Goal: Task Accomplishment & Management: Manage account settings

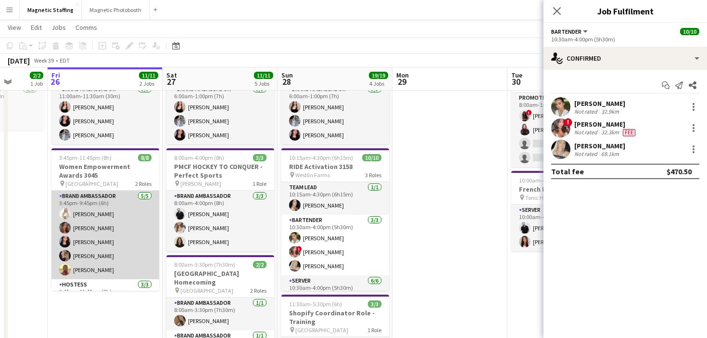
scroll to position [49, 0]
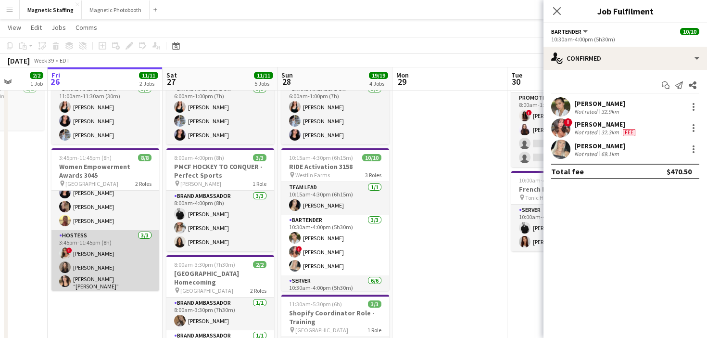
click at [111, 255] on app-card-role "Hostess [DATE] 3:45pm-11:45pm (8h) ! [PERSON_NAME] [PERSON_NAME] [PERSON_NAME] …" at bounding box center [105, 261] width 108 height 63
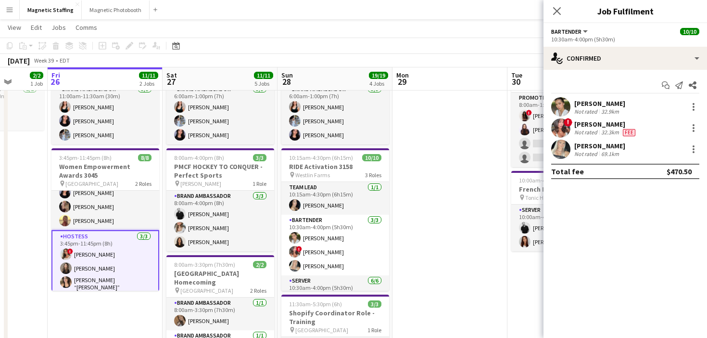
click at [131, 268] on app-card-role "Hostess [DATE] 3:45pm-11:45pm (8h) ! [PERSON_NAME] [PERSON_NAME] [PERSON_NAME] …" at bounding box center [105, 262] width 108 height 65
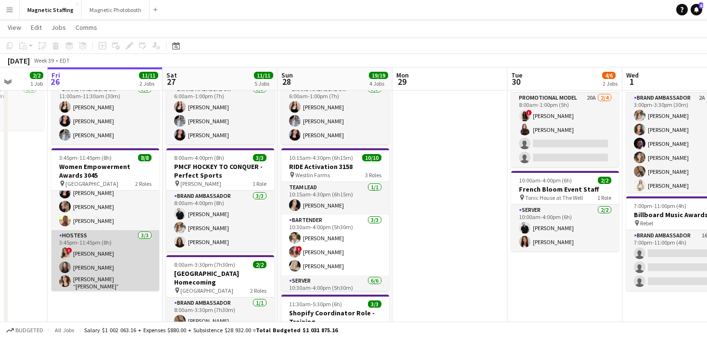
click at [131, 268] on app-card-role "Hostess [DATE] 3:45pm-11:45pm (8h) ! [PERSON_NAME] [PERSON_NAME] [PERSON_NAME] …" at bounding box center [105, 261] width 108 height 63
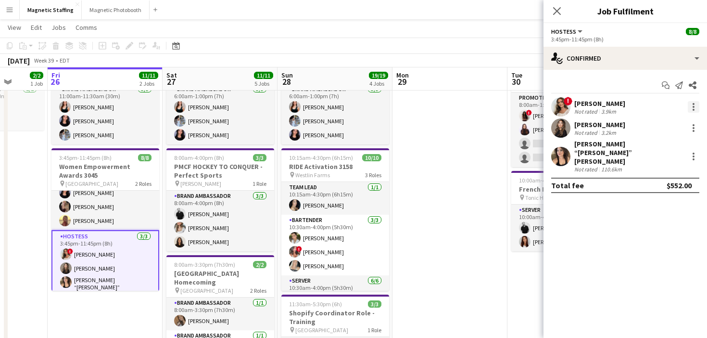
click at [694, 105] on div at bounding box center [694, 107] width 12 height 12
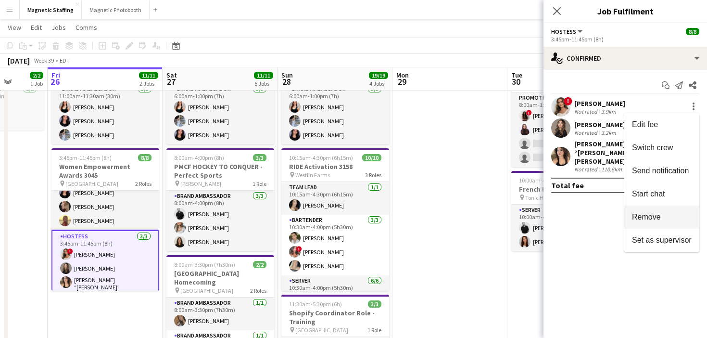
click at [650, 216] on span "Remove" at bounding box center [646, 217] width 29 height 8
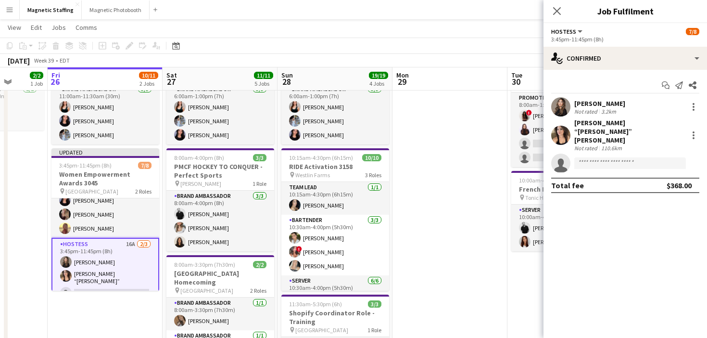
click at [488, 228] on app-date-cell at bounding box center [449, 315] width 115 height 539
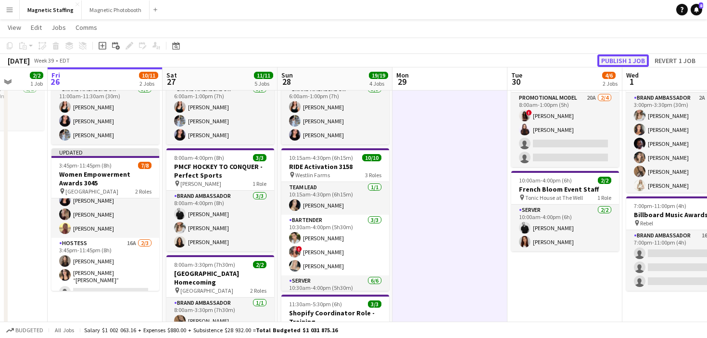
click at [637, 61] on button "Publish 1 job" at bounding box center [622, 60] width 51 height 13
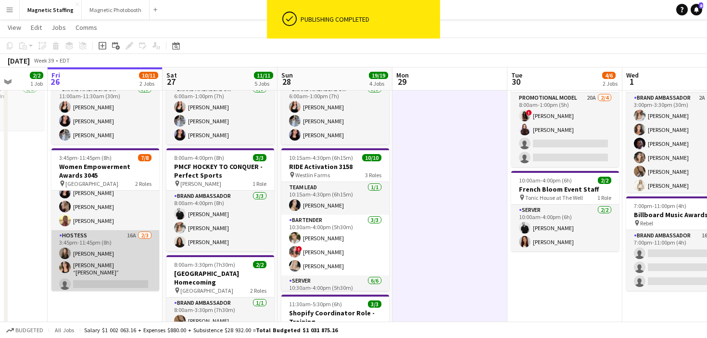
click at [132, 261] on app-card-role "Hostess 16A [DATE] 3:45pm-11:45pm (8h) [PERSON_NAME] [PERSON_NAME] “[PERSON_NAM…" at bounding box center [105, 261] width 108 height 63
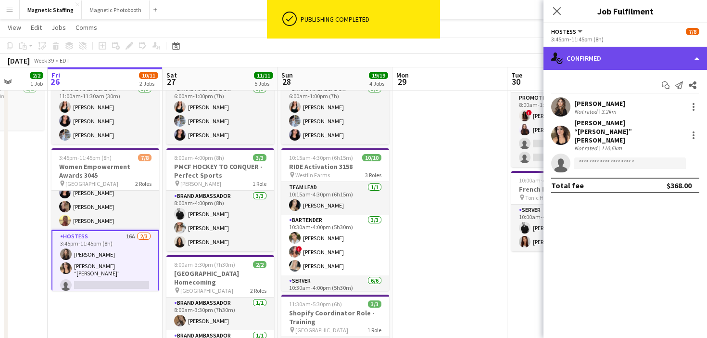
click at [583, 55] on div "single-neutral-actions-check-2 Confirmed" at bounding box center [625, 58] width 164 height 23
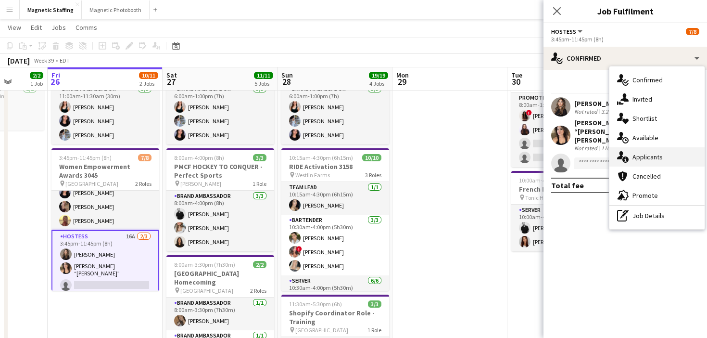
click at [619, 153] on icon at bounding box center [620, 155] width 6 height 8
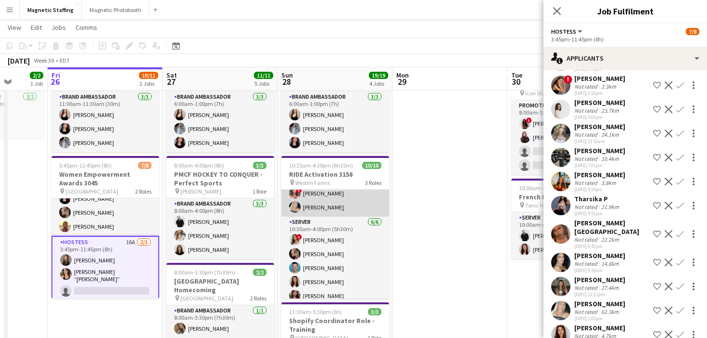
scroll to position [64, 0]
click at [313, 255] on app-card-role "Server [DATE] 10:30am-4:00pm (5h30m) ! [PERSON_NAME] [PERSON_NAME] [PERSON_NAME…" at bounding box center [335, 270] width 108 height 102
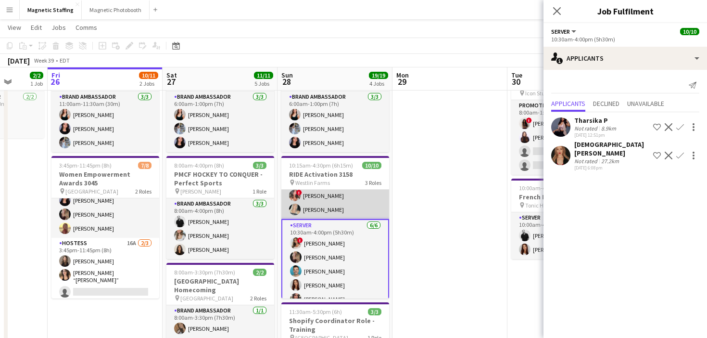
click at [313, 255] on app-card-role "Server [DATE] 10:30am-4:00pm (5h30m) ! [PERSON_NAME] [PERSON_NAME] [PERSON_NAME…" at bounding box center [335, 271] width 108 height 104
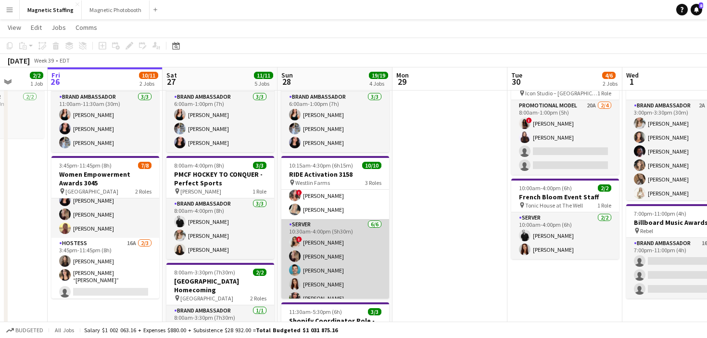
click at [313, 255] on app-card-role "Server [DATE] 10:30am-4:00pm (5h30m) ! [PERSON_NAME] [PERSON_NAME] [PERSON_NAME…" at bounding box center [335, 270] width 108 height 102
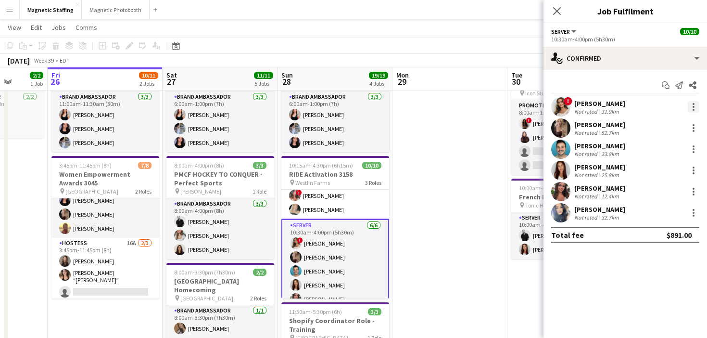
click at [693, 103] on div at bounding box center [694, 104] width 2 height 2
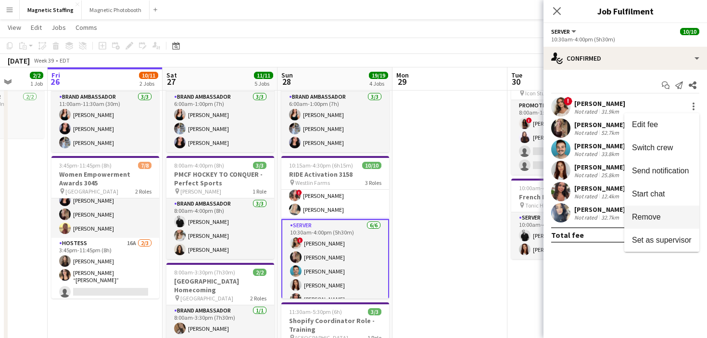
click at [661, 214] on span "Remove" at bounding box center [662, 217] width 60 height 9
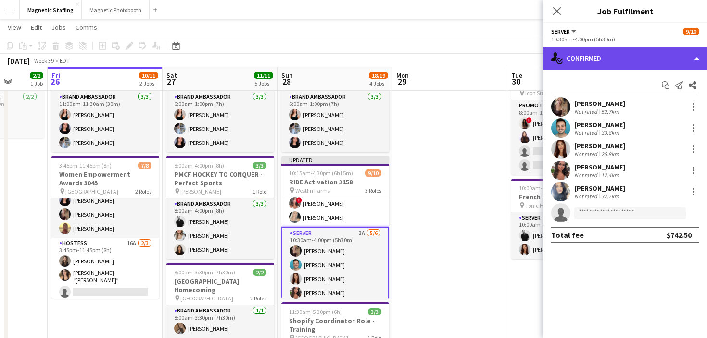
click at [622, 55] on div "single-neutral-actions-check-2 Confirmed" at bounding box center [625, 58] width 164 height 23
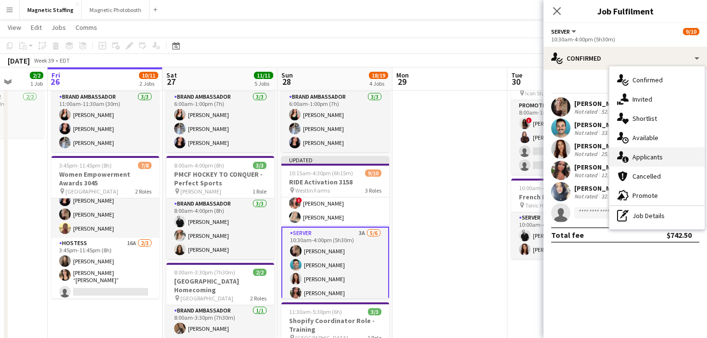
click at [639, 155] on span "Applicants" at bounding box center [647, 156] width 30 height 9
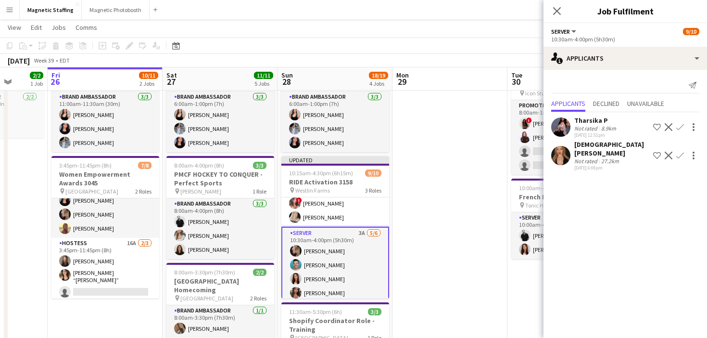
click at [441, 229] on app-date-cell at bounding box center [449, 323] width 115 height 539
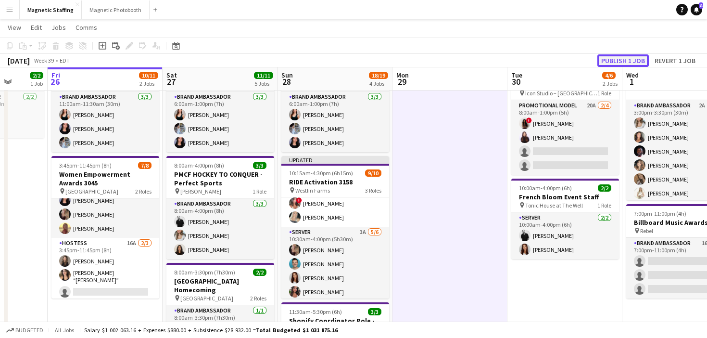
click at [618, 58] on button "Publish 1 job" at bounding box center [622, 60] width 51 height 13
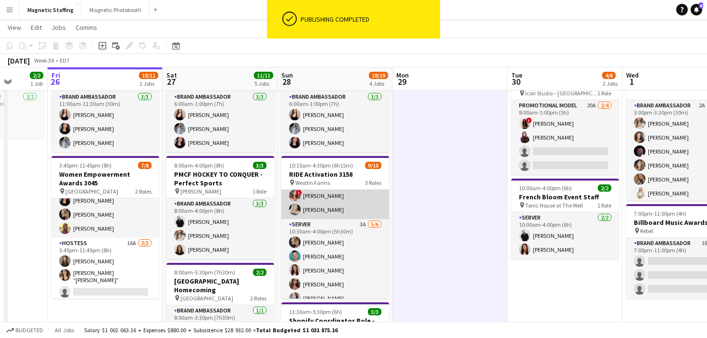
click at [350, 199] on app-card-role "Bartender [DATE] 10:30am-4:00pm (5h30m) [PERSON_NAME] ! [PERSON_NAME] [PERSON_N…" at bounding box center [335, 188] width 108 height 61
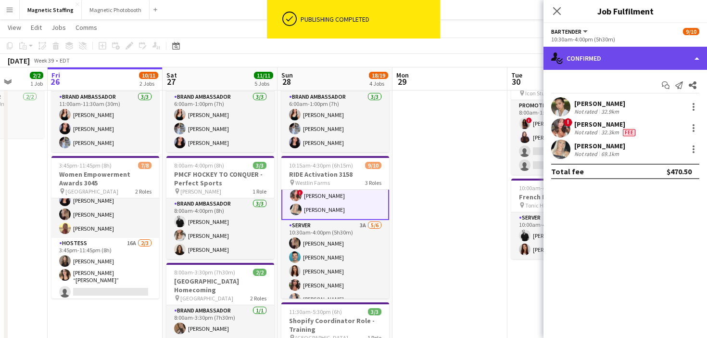
click at [607, 58] on div "single-neutral-actions-check-2 Confirmed" at bounding box center [625, 58] width 164 height 23
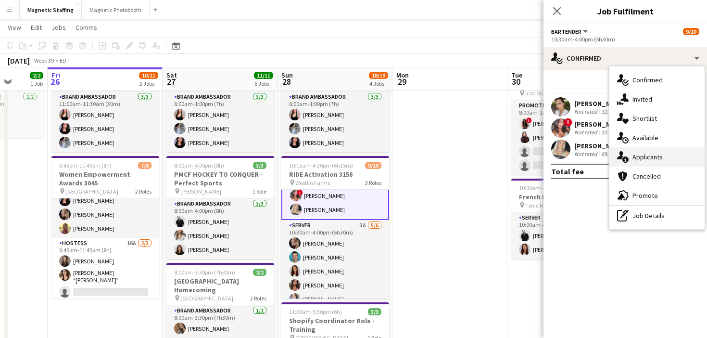
click at [632, 152] on span "Applicants" at bounding box center [647, 156] width 30 height 9
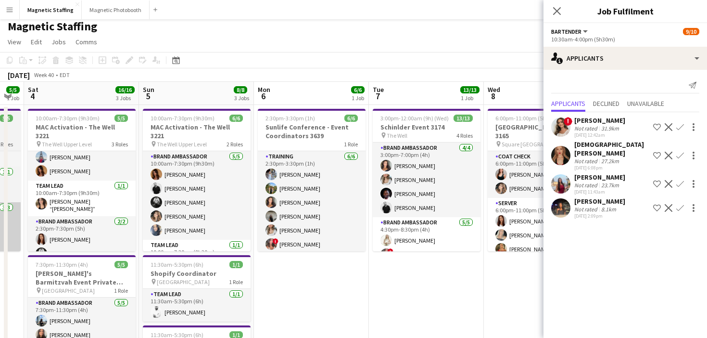
scroll to position [0, 449]
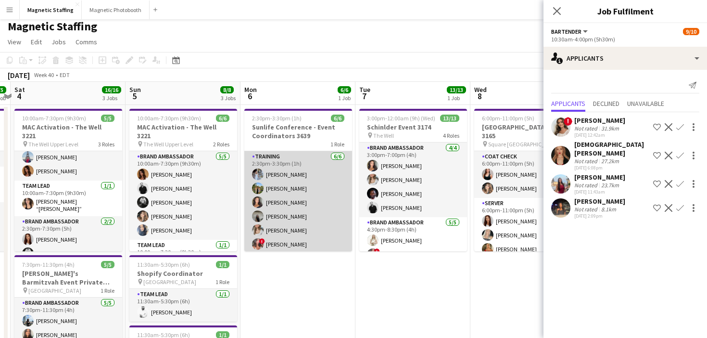
click at [310, 219] on app-card-role "Training [DATE] 2:30pm-3:30pm (1h) [PERSON_NAME] [PERSON_NAME] [PERSON_NAME] [P…" at bounding box center [298, 202] width 108 height 102
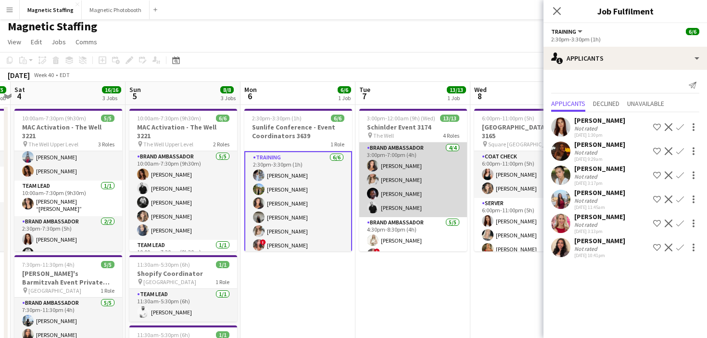
click at [380, 191] on app-card-role "Brand Ambassador [DATE] 3:00pm-7:00pm (4h) [PERSON_NAME] [PERSON_NAME] [PERSON_…" at bounding box center [413, 179] width 108 height 75
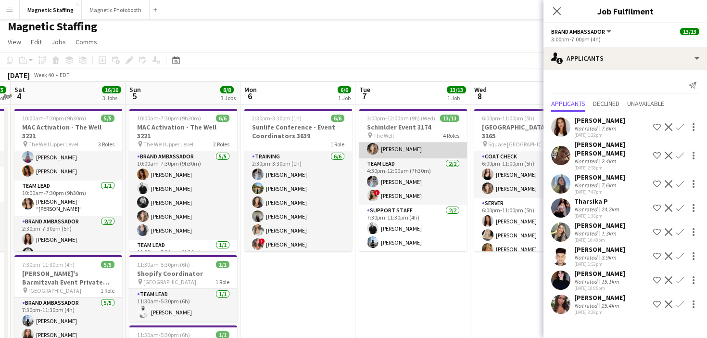
click at [413, 228] on app-card-role "Support Staff [DATE] 7:30pm-11:30pm (4h) [PERSON_NAME] [PERSON_NAME]" at bounding box center [413, 228] width 108 height 47
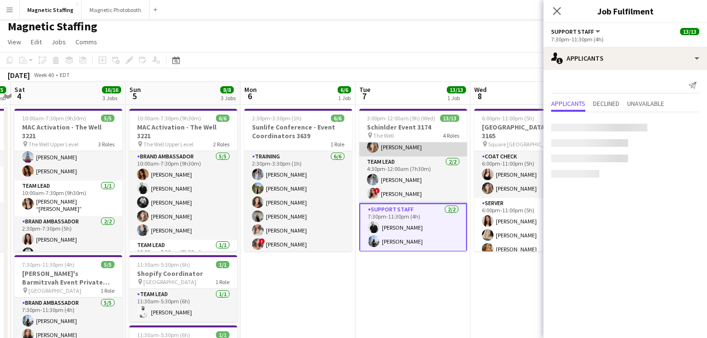
scroll to position [147, 0]
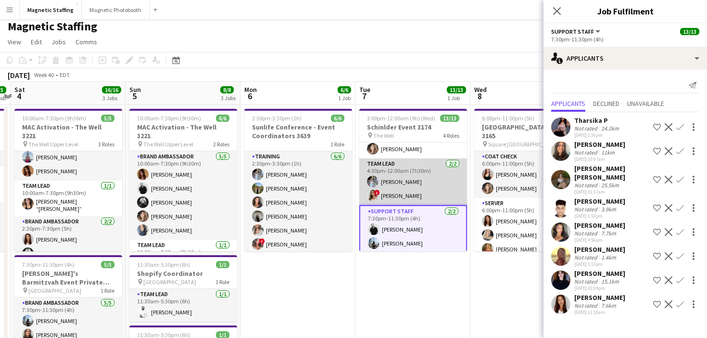
click at [423, 183] on app-card-role "Team Lead [DATE] 4:30pm-12:00am (7h30m) [PERSON_NAME] ! [PERSON_NAME]" at bounding box center [413, 181] width 108 height 47
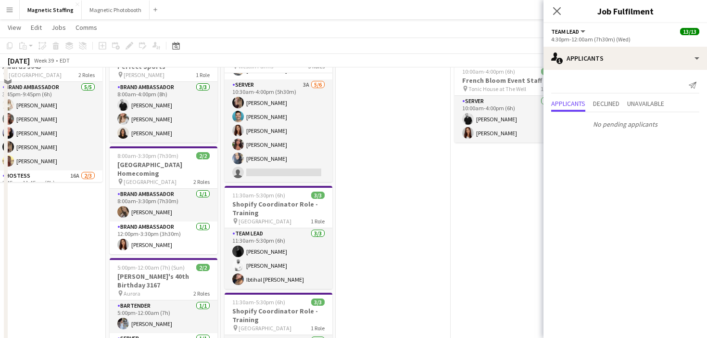
scroll to position [0, 0]
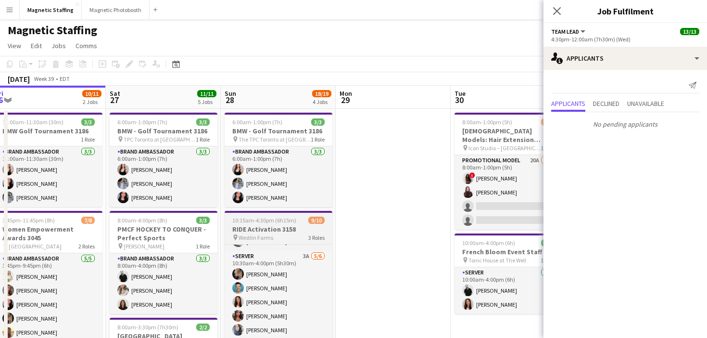
click at [264, 227] on h3 "RIDE Activation 3158" at bounding box center [279, 229] width 108 height 9
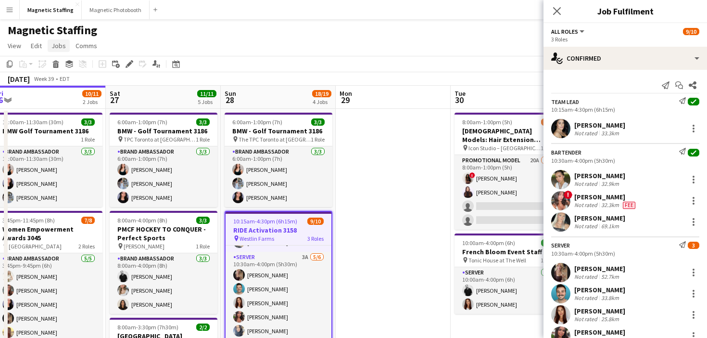
click at [63, 47] on span "Jobs" at bounding box center [58, 45] width 14 height 9
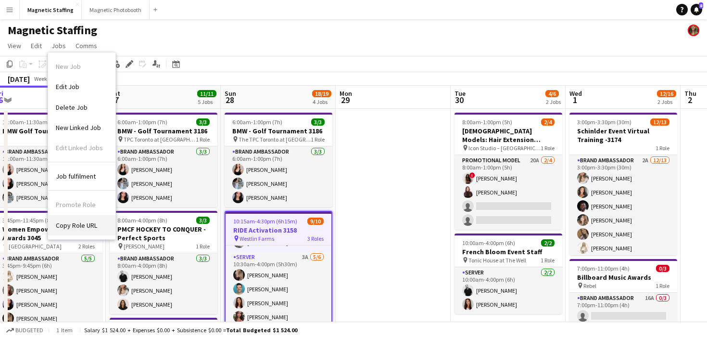
click at [66, 223] on span "Copy Role URL" at bounding box center [76, 225] width 41 height 9
type textarea "**********"
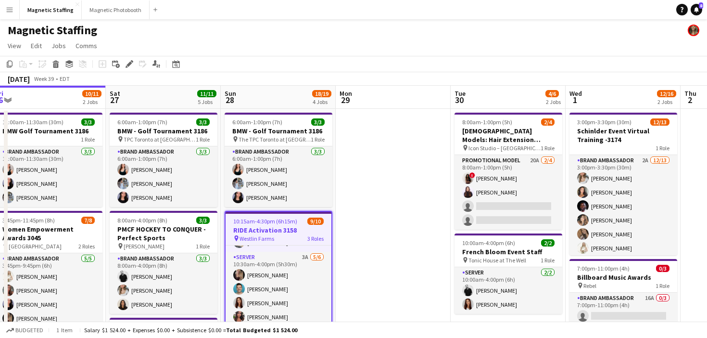
scroll to position [0, 213]
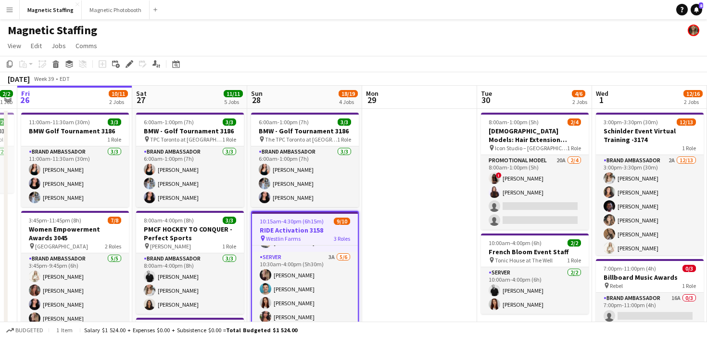
drag, startPoint x: 210, startPoint y: 273, endPoint x: 351, endPoint y: 265, distance: 141.6
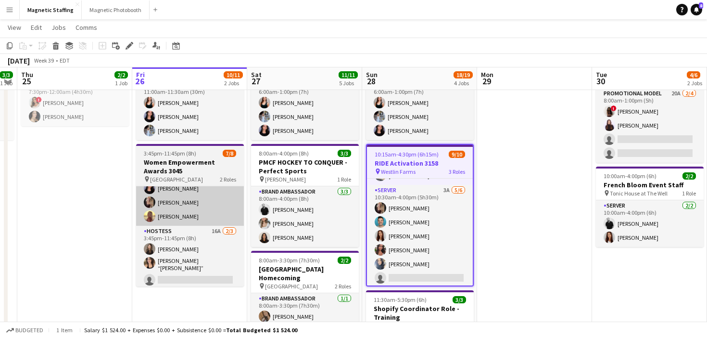
scroll to position [65, 0]
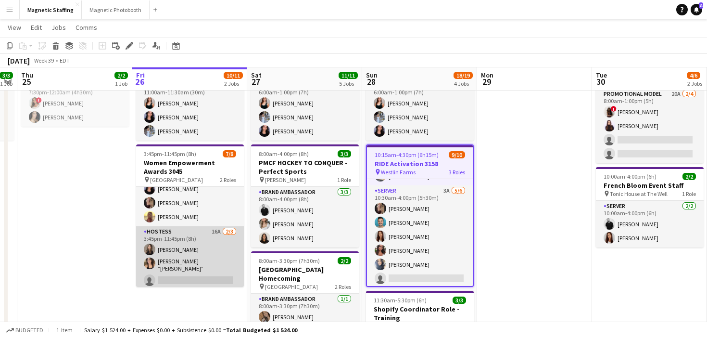
click at [207, 264] on app-card-role "Hostess 16A [DATE] 3:45pm-11:45pm (8h) [PERSON_NAME] [PERSON_NAME] “[PERSON_NAM…" at bounding box center [190, 257] width 108 height 63
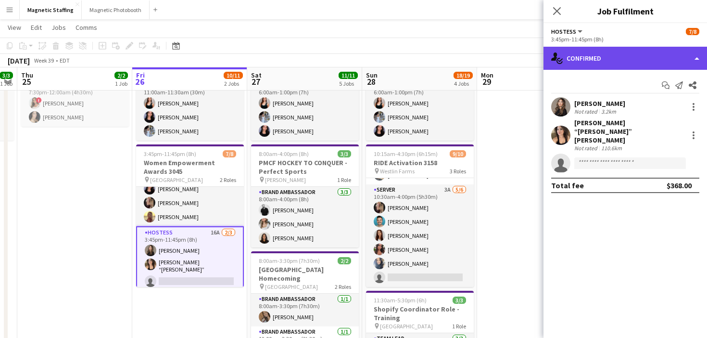
click at [617, 64] on div "single-neutral-actions-check-2 Confirmed" at bounding box center [625, 58] width 164 height 23
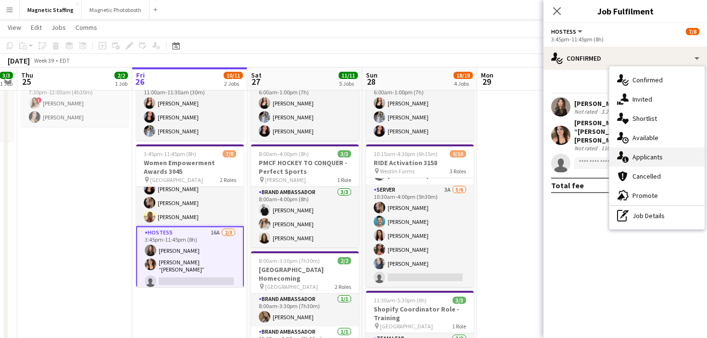
click at [637, 158] on span "Applicants" at bounding box center [647, 156] width 30 height 9
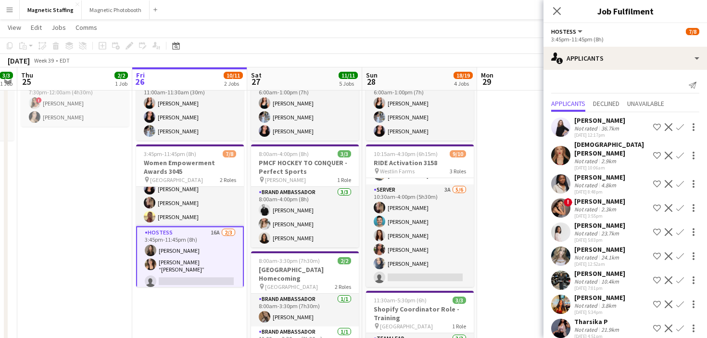
scroll to position [123, 0]
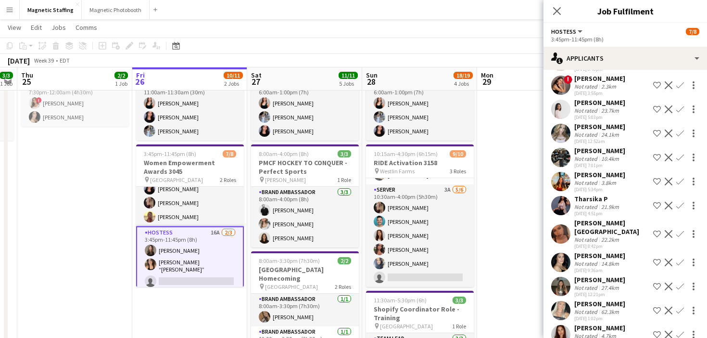
click at [676, 330] on app-icon "Confirm" at bounding box center [680, 334] width 8 height 8
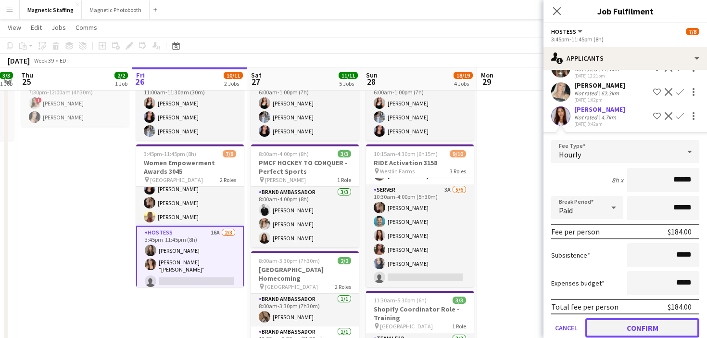
click at [669, 318] on button "Confirm" at bounding box center [642, 327] width 114 height 19
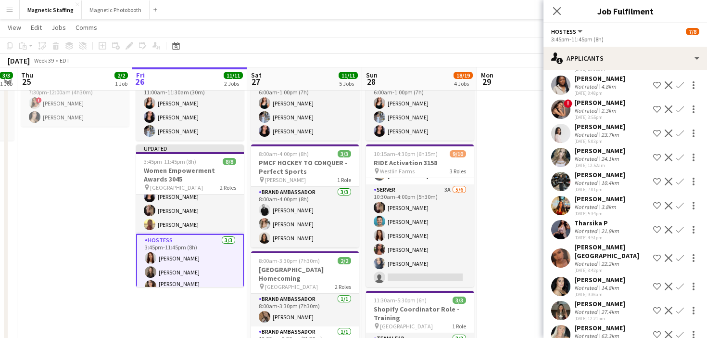
click at [533, 267] on app-date-cell at bounding box center [534, 311] width 115 height 539
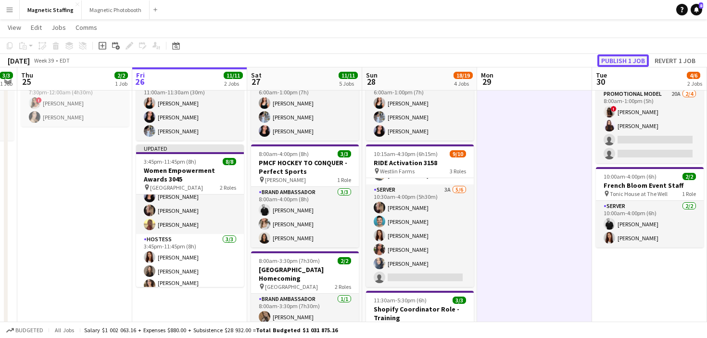
click at [642, 62] on button "Publish 1 job" at bounding box center [622, 60] width 51 height 13
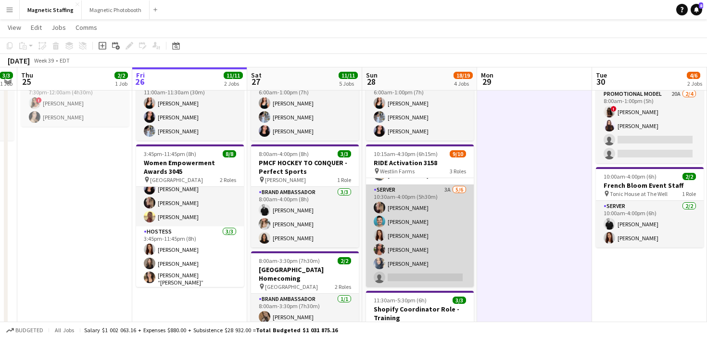
click at [418, 248] on app-card-role "Server 3A [DATE] 10:30am-4:00pm (5h30m) [PERSON_NAME] [PERSON_NAME] [PERSON_NAM…" at bounding box center [420, 235] width 108 height 102
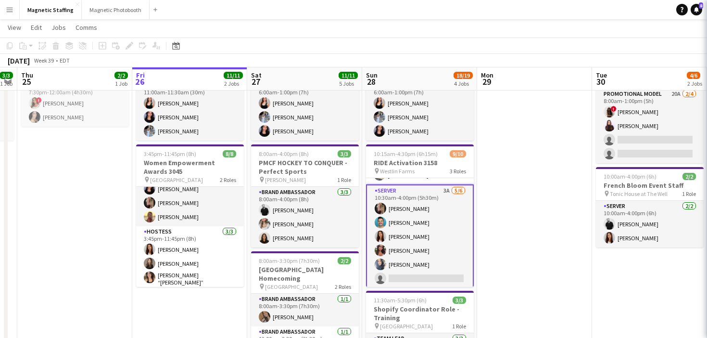
scroll to position [0, 212]
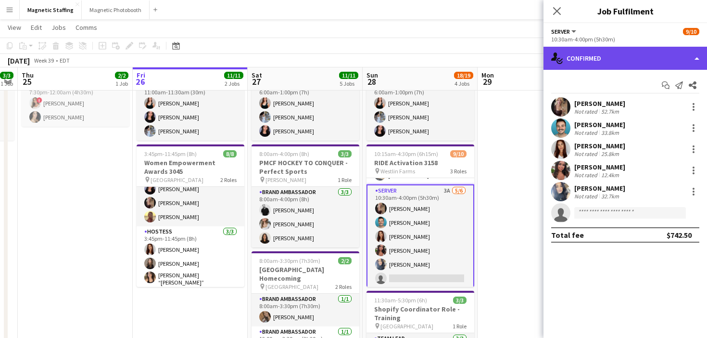
click at [634, 61] on div "single-neutral-actions-check-2 Confirmed" at bounding box center [625, 58] width 164 height 23
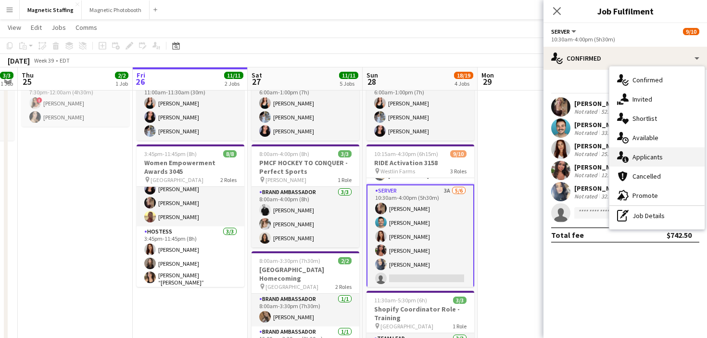
click at [637, 160] on span "Applicants" at bounding box center [647, 156] width 30 height 9
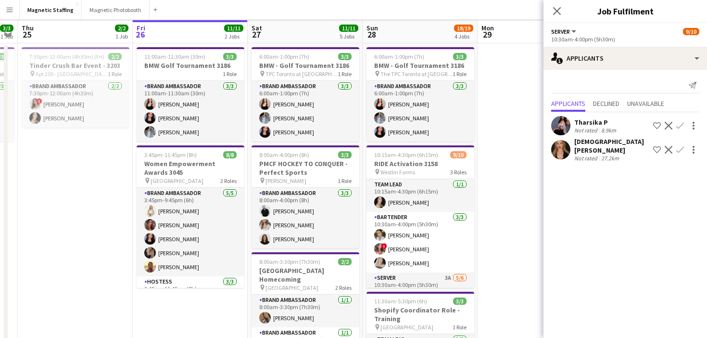
scroll to position [0, 0]
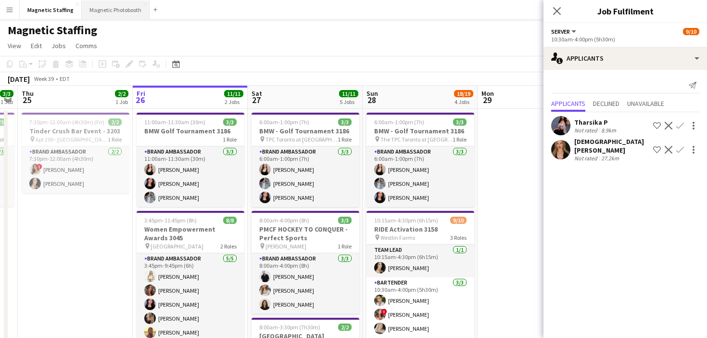
click at [118, 11] on button "Magnetic Photobooth Close" at bounding box center [116, 9] width 68 height 19
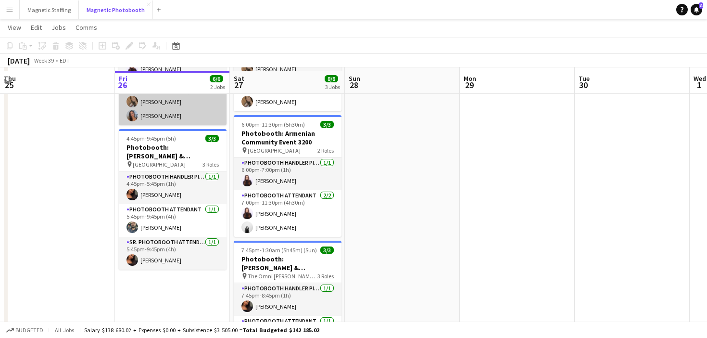
scroll to position [111, 0]
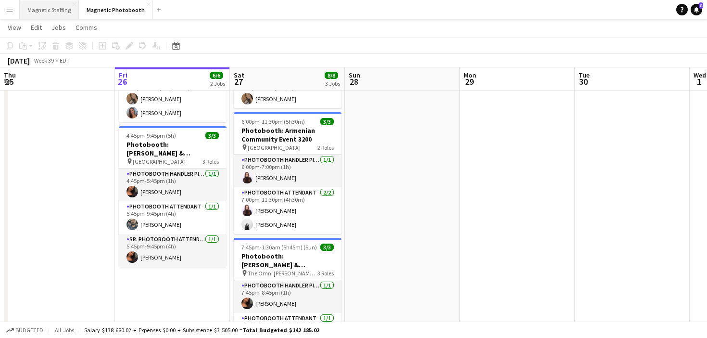
click at [58, 11] on button "Magnetic Staffing Close" at bounding box center [49, 9] width 59 height 19
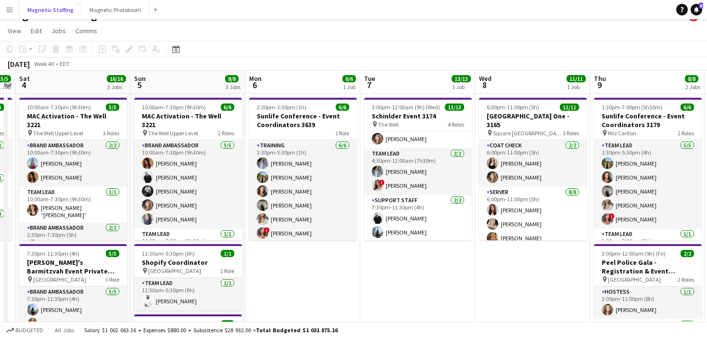
scroll to position [148, 0]
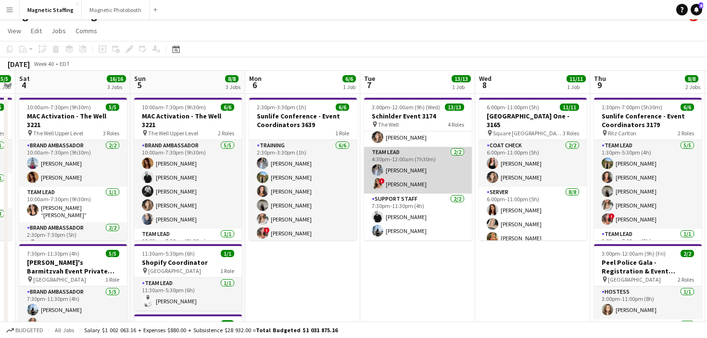
click at [404, 179] on app-card-role "Team Lead [DATE] 4:30pm-12:00am (7h30m) [PERSON_NAME] ! [PERSON_NAME]" at bounding box center [418, 170] width 108 height 47
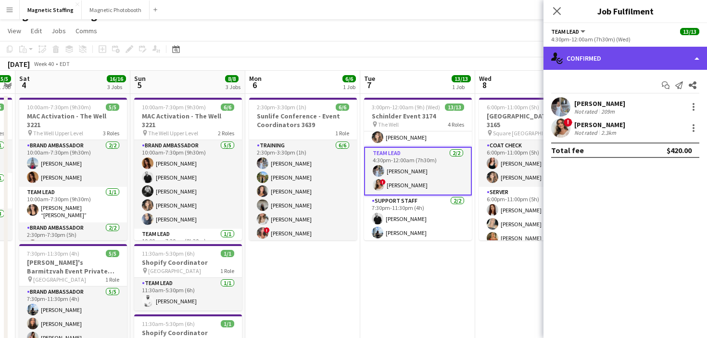
click at [609, 51] on div "single-neutral-actions-check-2 Confirmed" at bounding box center [625, 58] width 164 height 23
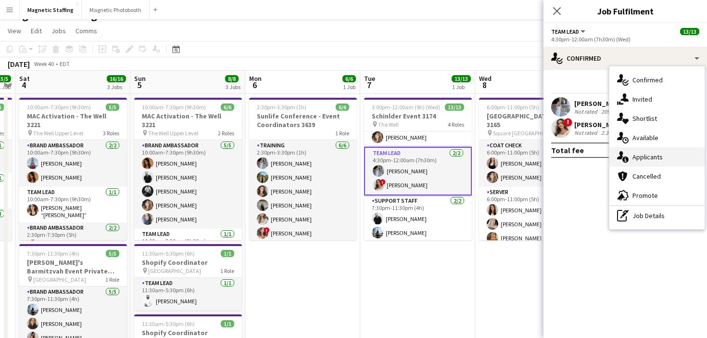
click at [626, 160] on icon at bounding box center [625, 159] width 6 height 6
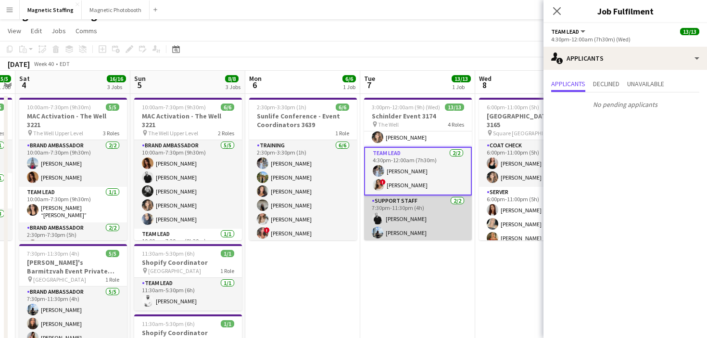
click at [415, 217] on app-card-role "Support Staff [DATE] 7:30pm-11:30pm (4h) [PERSON_NAME] [PERSON_NAME]" at bounding box center [418, 218] width 108 height 47
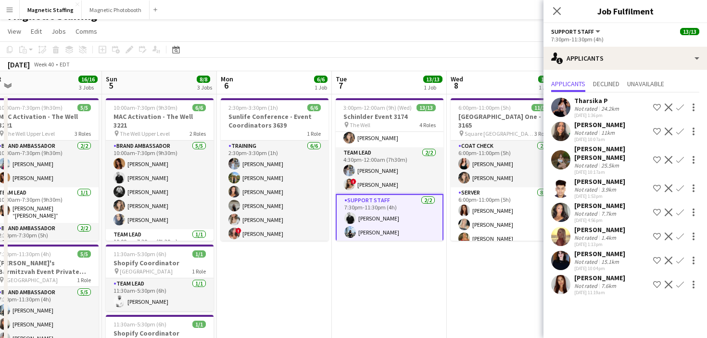
scroll to position [0, 358]
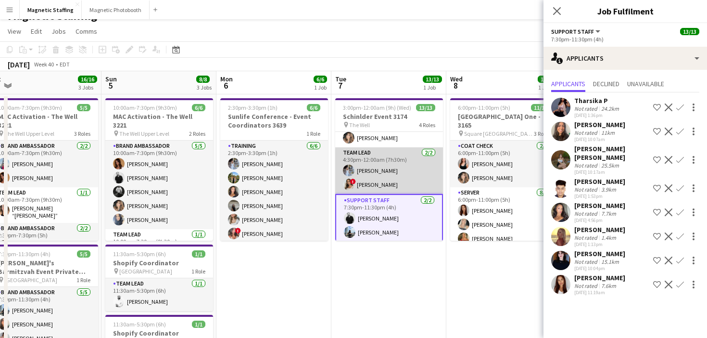
click at [377, 185] on app-card-role "Team Lead [DATE] 4:30pm-12:00am (7h30m) [PERSON_NAME] ! [PERSON_NAME]" at bounding box center [389, 170] width 108 height 47
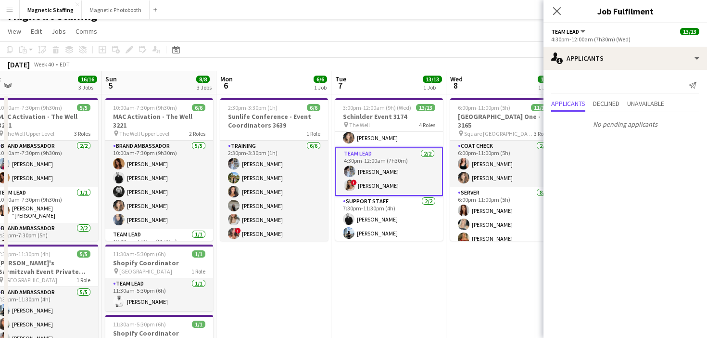
click at [377, 185] on app-card-role "Team Lead [DATE] 4:30pm-12:00am (7h30m) [PERSON_NAME] ! [PERSON_NAME]" at bounding box center [389, 171] width 108 height 49
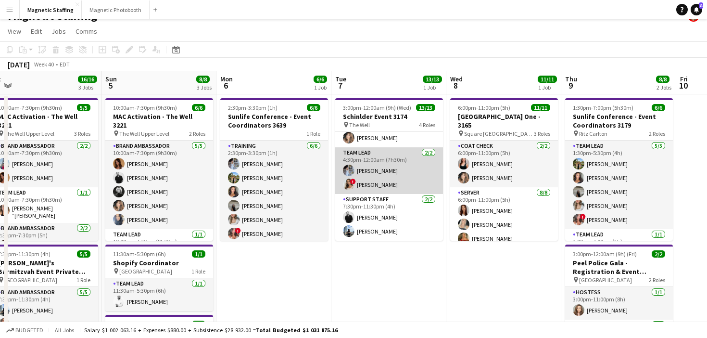
click at [377, 185] on app-card-role "Team Lead [DATE] 4:30pm-12:00am (7h30m) [PERSON_NAME] ! [PERSON_NAME]" at bounding box center [389, 170] width 108 height 47
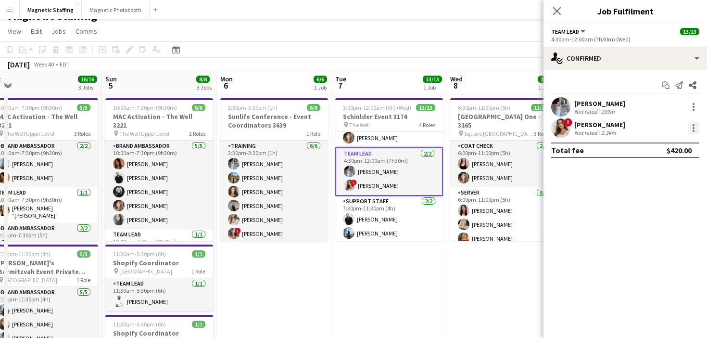
click at [693, 125] on div at bounding box center [694, 125] width 2 height 2
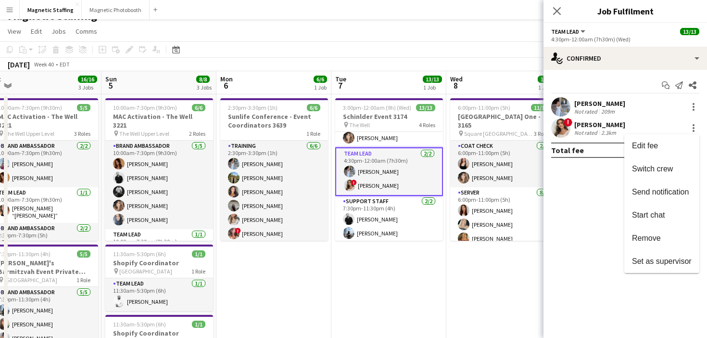
click at [501, 209] on div at bounding box center [353, 169] width 707 height 338
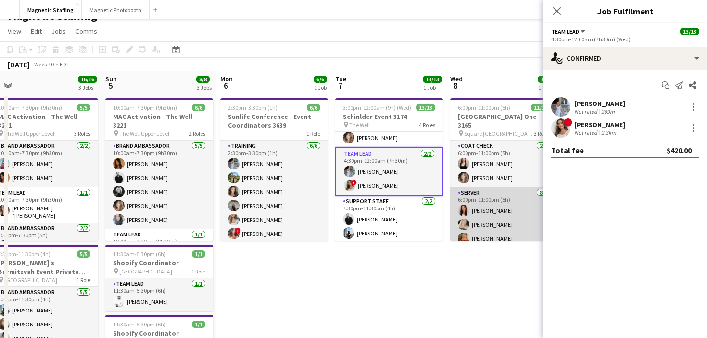
click at [499, 215] on app-card-role "Server [DATE] 6:00pm-11:00pm (5h) [PERSON_NAME] [PERSON_NAME] [PERSON_NAME] [PE…" at bounding box center [504, 252] width 108 height 130
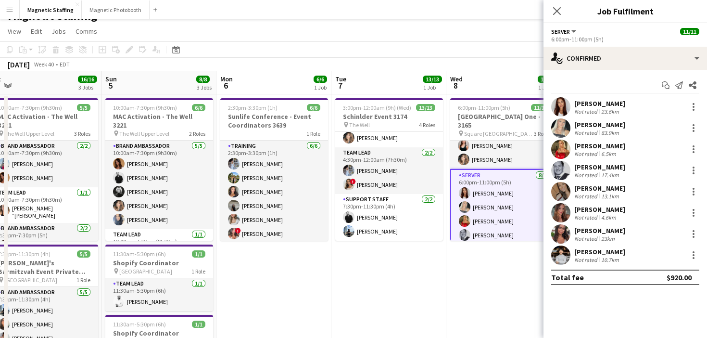
scroll to position [16, 0]
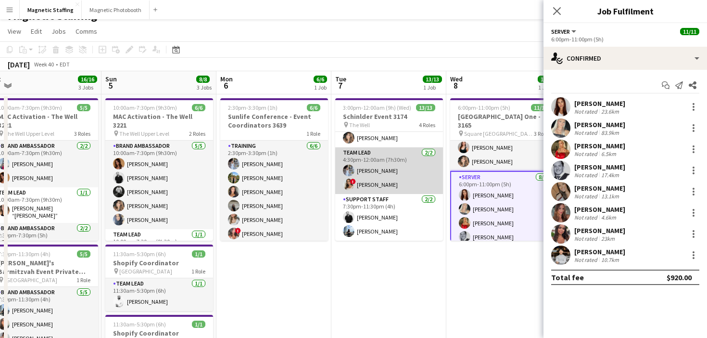
click at [387, 177] on app-card-role "Team Lead [DATE] 4:30pm-12:00am (7h30m) [PERSON_NAME] ! [PERSON_NAME]" at bounding box center [389, 170] width 108 height 47
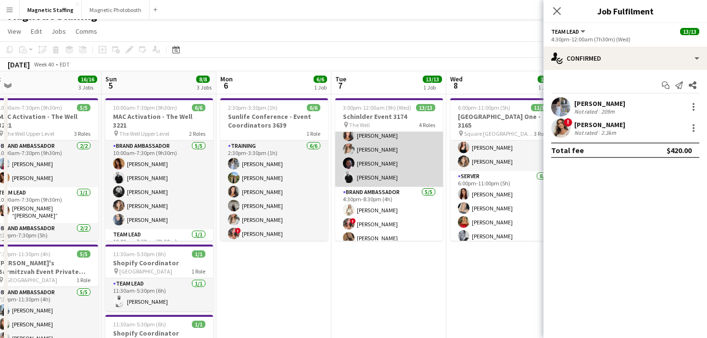
click at [399, 158] on app-card-role "Brand Ambassador [DATE] 3:00pm-7:00pm (4h) [PERSON_NAME] [PERSON_NAME] [PERSON_…" at bounding box center [389, 149] width 108 height 75
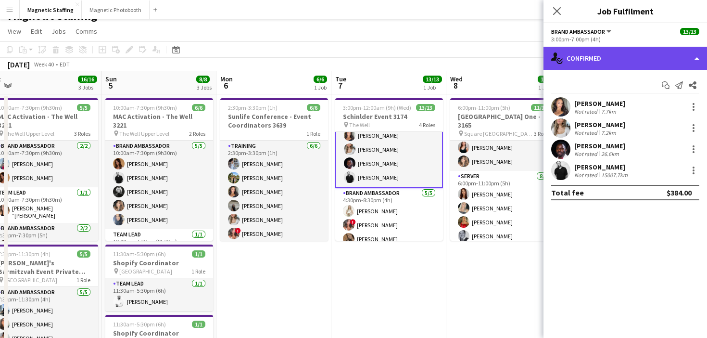
click at [605, 60] on div "single-neutral-actions-check-2 Confirmed" at bounding box center [625, 58] width 164 height 23
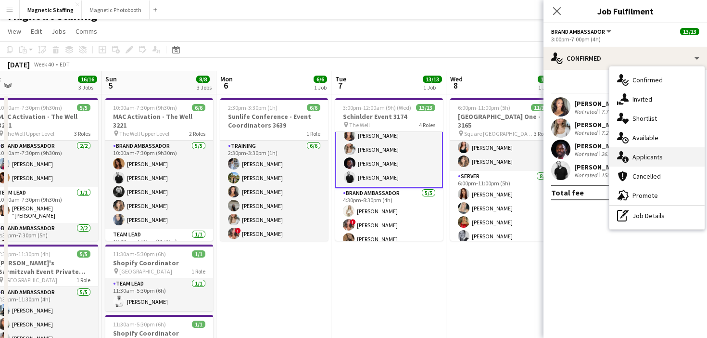
click at [634, 157] on span "Applicants" at bounding box center [647, 156] width 30 height 9
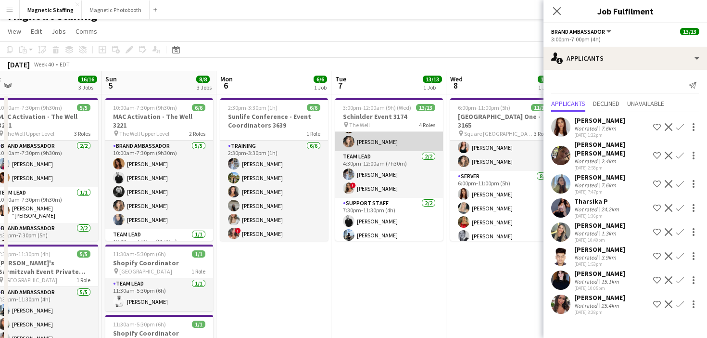
scroll to position [150, 0]
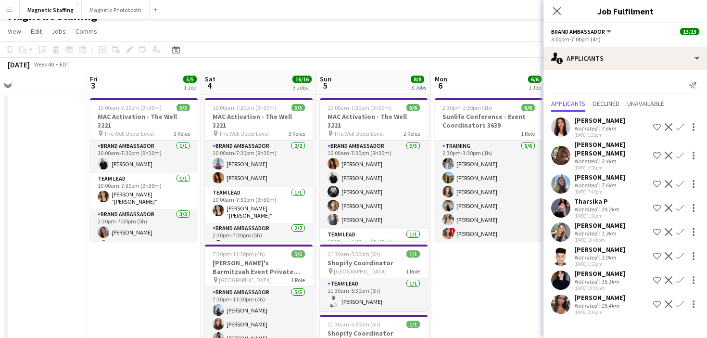
drag, startPoint x: 323, startPoint y: 277, endPoint x: 538, endPoint y: 277, distance: 214.5
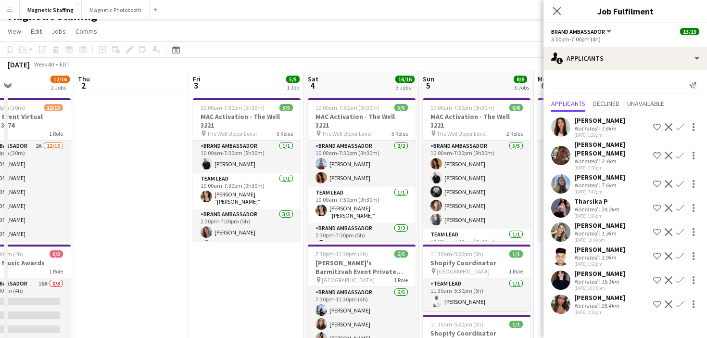
drag, startPoint x: 240, startPoint y: 278, endPoint x: 300, endPoint y: 277, distance: 60.6
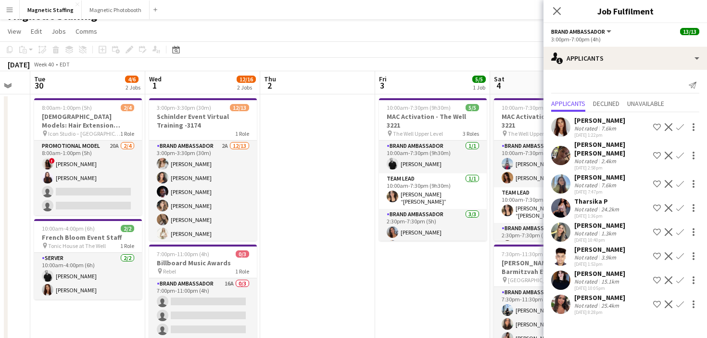
drag, startPoint x: 300, startPoint y: 277, endPoint x: 482, endPoint y: 272, distance: 182.4
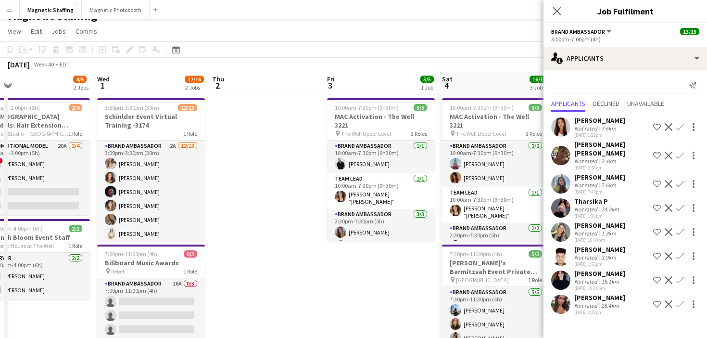
drag, startPoint x: 482, startPoint y: 272, endPoint x: 366, endPoint y: 188, distance: 143.6
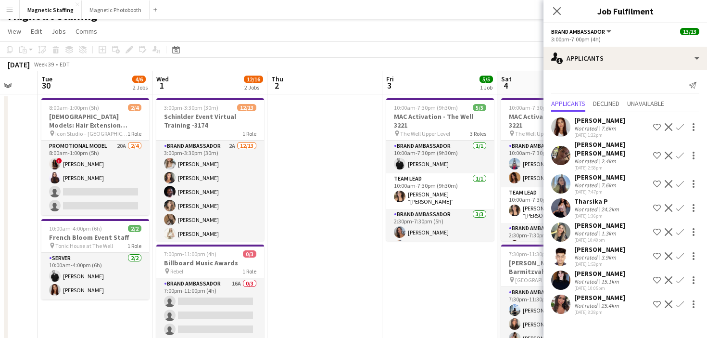
drag, startPoint x: 372, startPoint y: 154, endPoint x: 411, endPoint y: 153, distance: 39.4
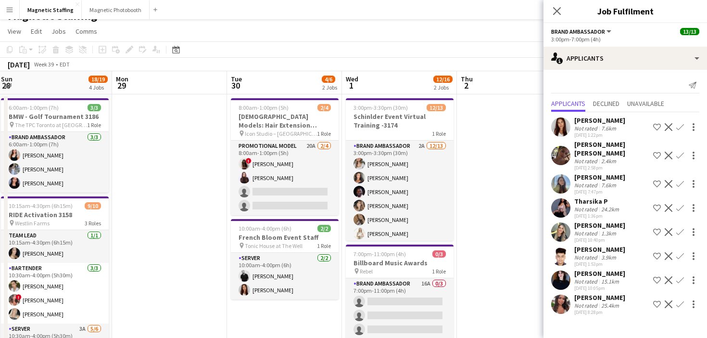
drag, startPoint x: 176, startPoint y: 133, endPoint x: 429, endPoint y: 131, distance: 253.9
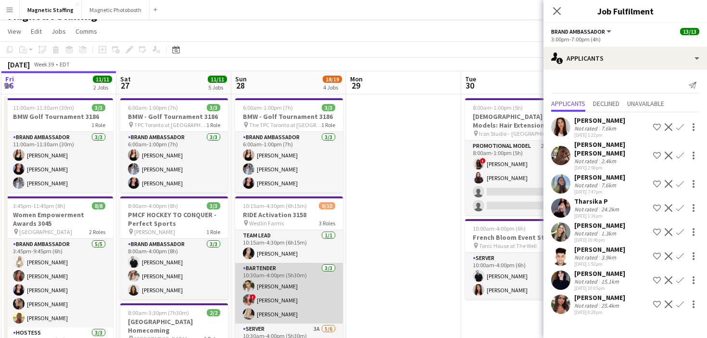
scroll to position [19, 0]
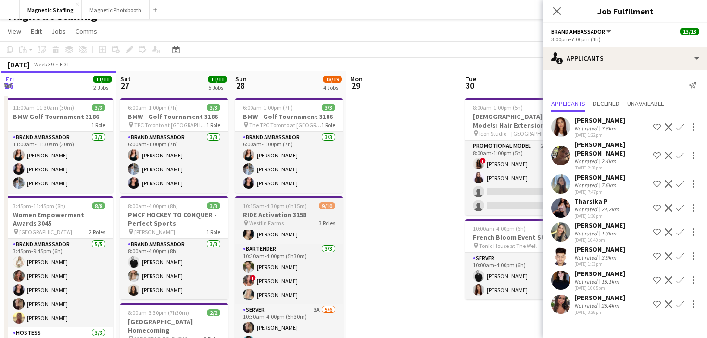
click at [277, 208] on span "10:15am-4:30pm (6h15m)" at bounding box center [275, 205] width 64 height 7
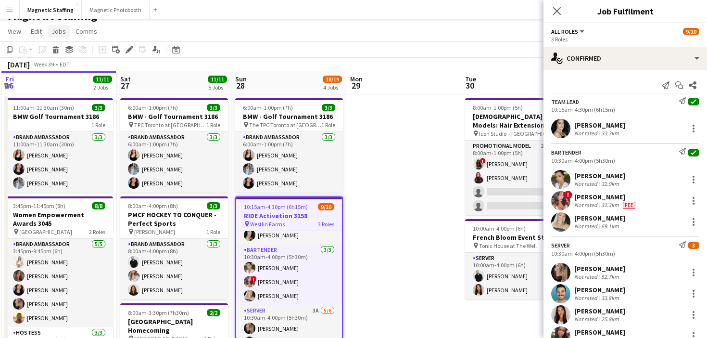
click at [62, 35] on span "Jobs" at bounding box center [58, 31] width 14 height 9
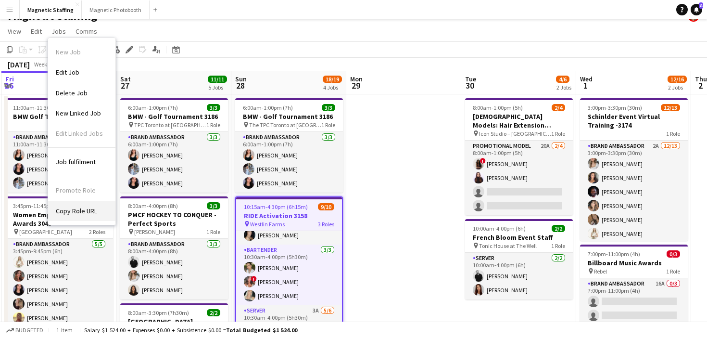
click at [73, 208] on span "Copy Role URL" at bounding box center [76, 210] width 41 height 9
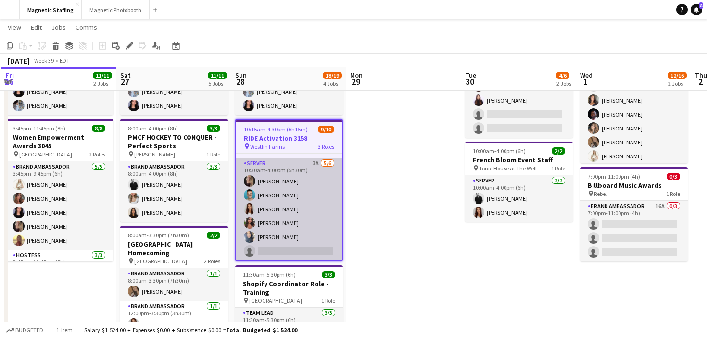
scroll to position [0, 230]
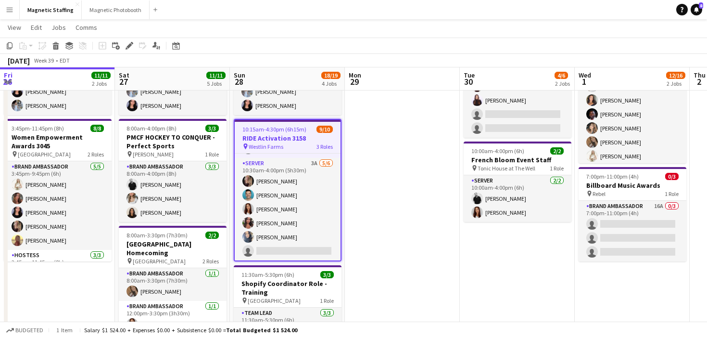
click at [281, 123] on app-job-card "10:15am-4:30pm (6h15m) 9/10 RIDE Activation 3158 pin Westlin Farms 3 Roles Team…" at bounding box center [288, 190] width 108 height 142
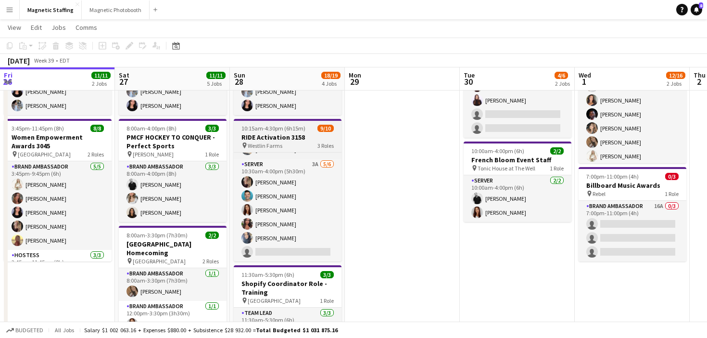
scroll to position [87, 0]
click at [295, 137] on h3 "RIDE Activation 3158" at bounding box center [288, 137] width 108 height 9
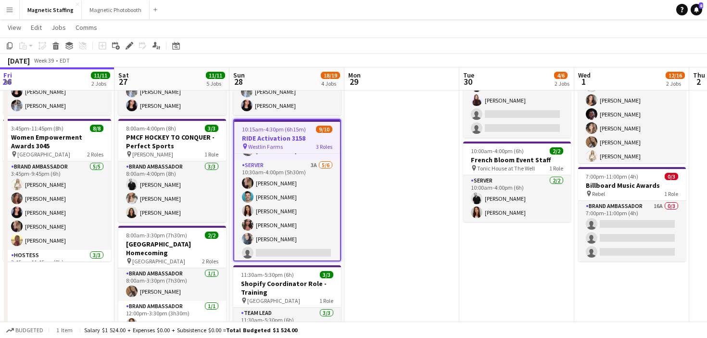
scroll to position [89, 0]
click at [128, 46] on icon at bounding box center [128, 45] width 5 height 5
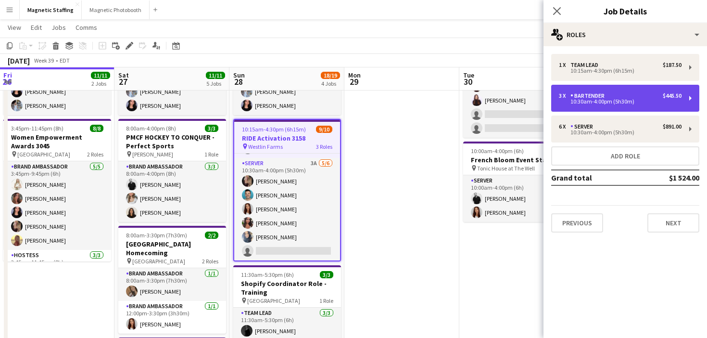
click at [590, 102] on div "10:30am-4:00pm (5h30m)" at bounding box center [620, 101] width 123 height 5
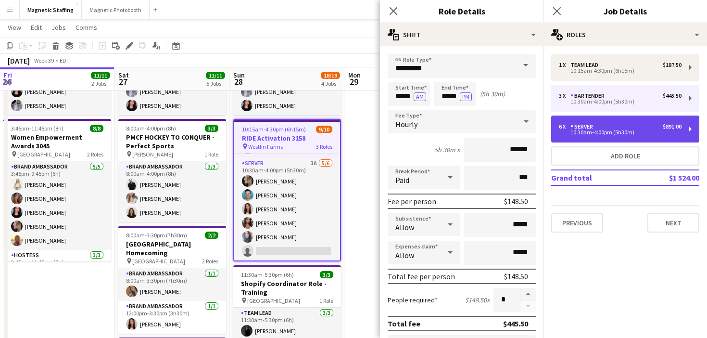
click at [584, 141] on div "6 x Server $891.00 10:30am-4:00pm (5h30m)" at bounding box center [625, 128] width 148 height 27
type input "******"
type input "*"
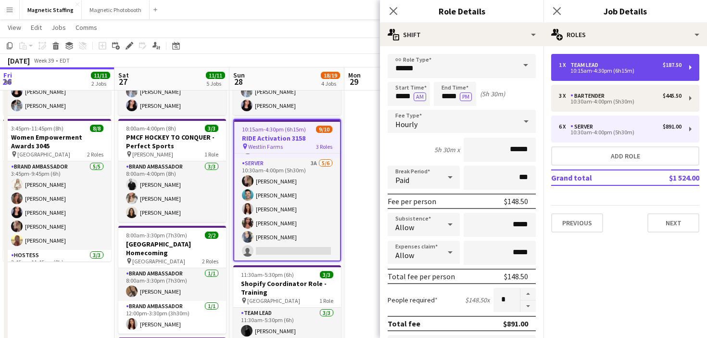
click at [608, 68] on div "10:15am-4:30pm (6h15m)" at bounding box center [620, 70] width 123 height 5
type input "*********"
type input "*****"
type input "******"
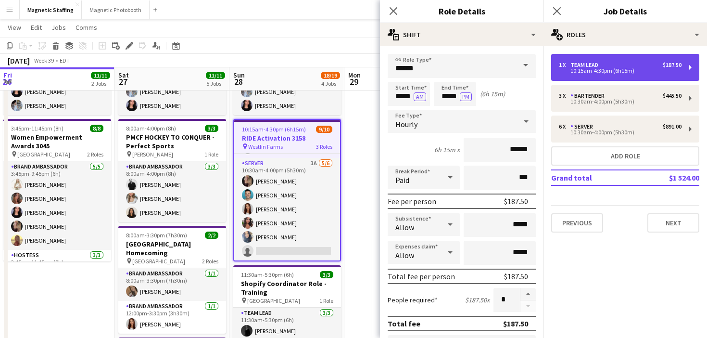
type input "*"
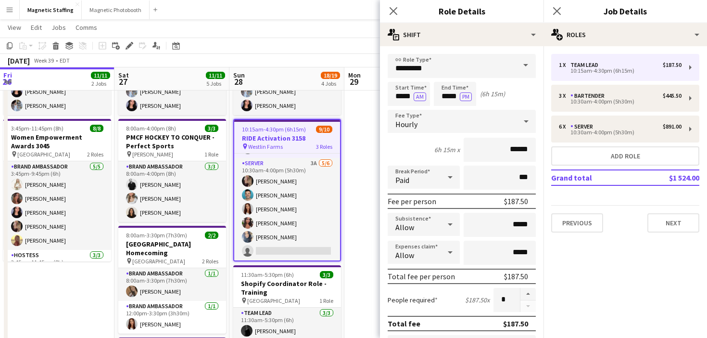
click at [373, 177] on app-date-cell at bounding box center [401, 286] width 115 height 539
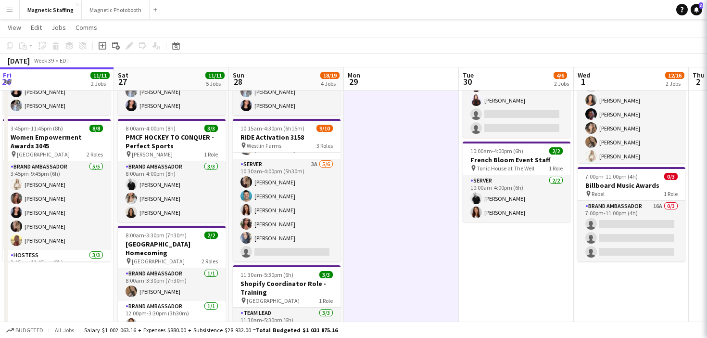
scroll to position [87, 0]
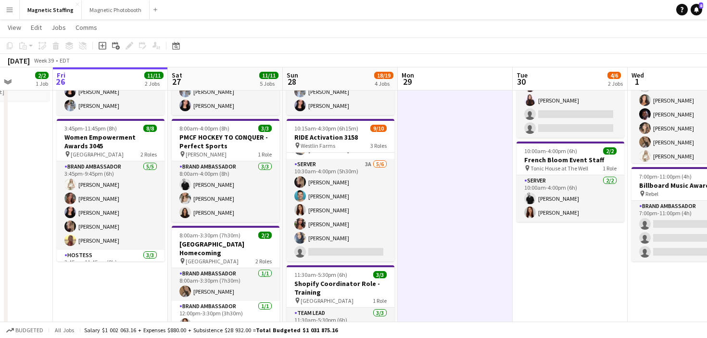
drag, startPoint x: 112, startPoint y: 292, endPoint x: 164, endPoint y: 289, distance: 52.5
click at [164, 290] on app-calendar-viewport "Tue 23 Wed 24 3/3 1 Job Thu 25 2/2 1 Job Fri 26 11/11 2 Jobs Sat 27 11/11 5 Job…" at bounding box center [353, 273] width 707 height 653
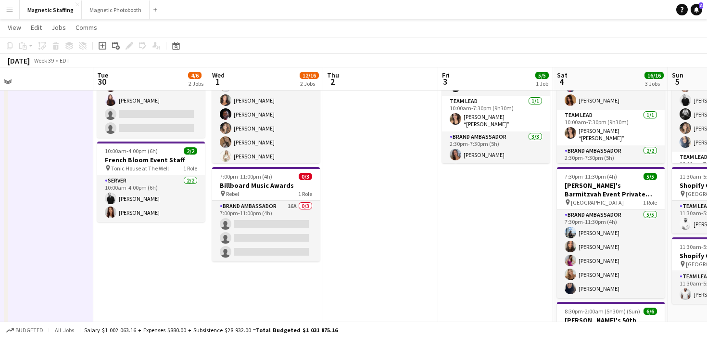
drag, startPoint x: 443, startPoint y: 273, endPoint x: 188, endPoint y: 273, distance: 254.9
click at [191, 273] on app-calendar-viewport "Thu 25 2/2 1 Job Fri 26 11/11 2 Jobs Sat 27 11/11 5 Jobs Sun 28 18/19 4 Jobs Mo…" at bounding box center [353, 273] width 707 height 653
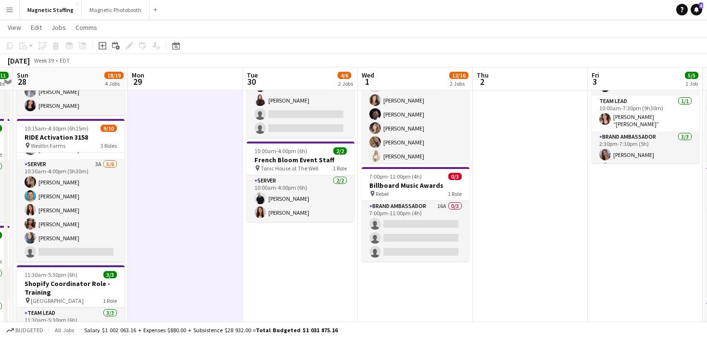
drag, startPoint x: 290, startPoint y: 273, endPoint x: 280, endPoint y: 272, distance: 9.7
click at [280, 273] on app-calendar-viewport "Thu 25 2/2 1 Job Fri 26 11/11 2 Jobs Sat 27 11/11 5 Jobs Sun 28 18/19 4 Jobs Mo…" at bounding box center [353, 273] width 707 height 653
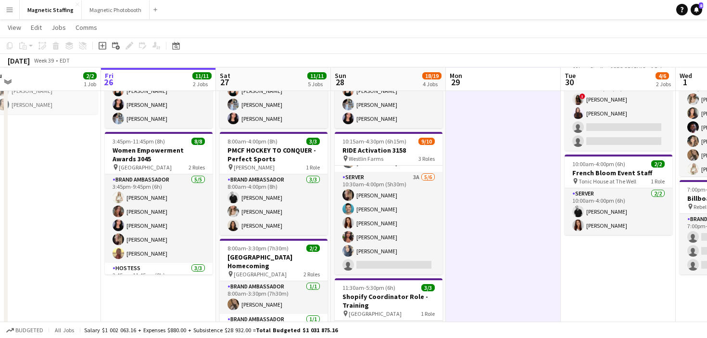
scroll to position [79, 0]
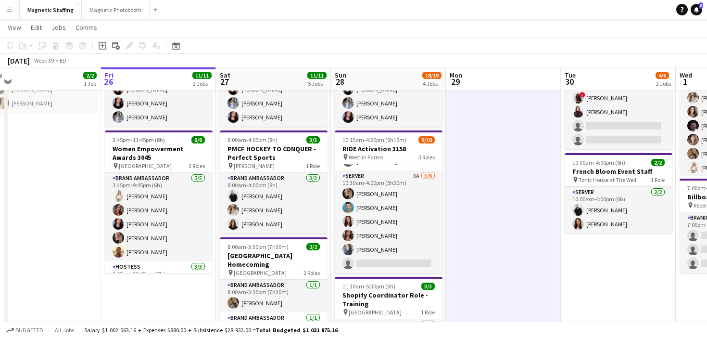
click at [366, 260] on app-card-role "Server 3A [DATE] 10:30am-4:00pm (5h30m) [PERSON_NAME] [PERSON_NAME] [PERSON_NAM…" at bounding box center [389, 221] width 108 height 102
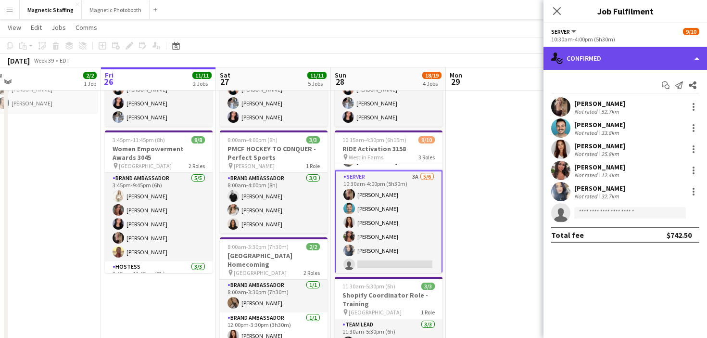
click at [590, 68] on div "single-neutral-actions-check-2 Confirmed" at bounding box center [625, 58] width 164 height 23
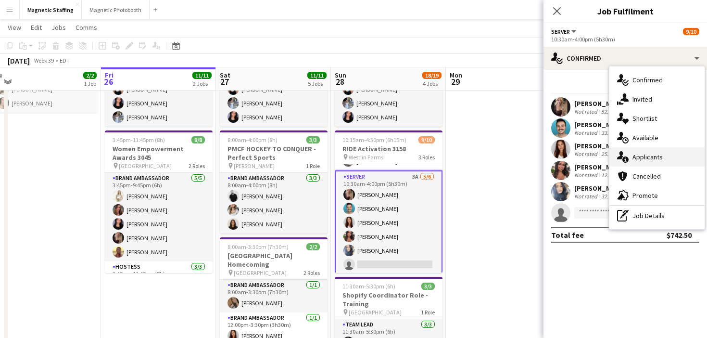
click at [624, 155] on icon "single-neutral-actions-information" at bounding box center [623, 157] width 12 height 12
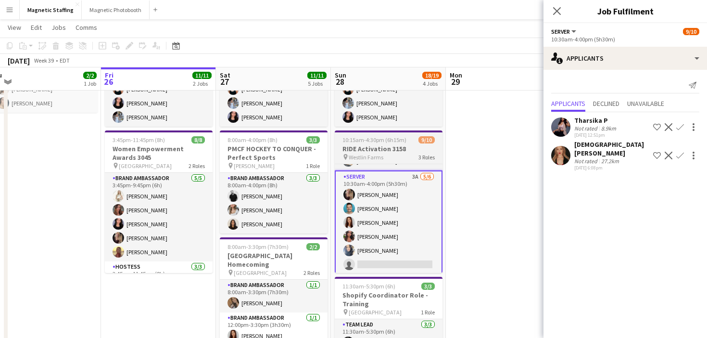
click at [388, 151] on h3 "RIDE Activation 3158" at bounding box center [389, 148] width 108 height 9
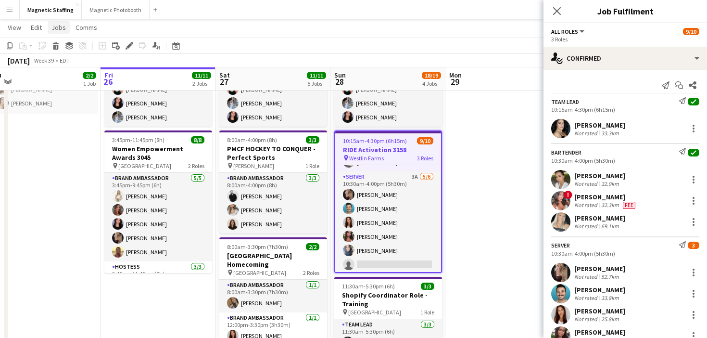
click at [57, 31] on span "Jobs" at bounding box center [58, 27] width 14 height 9
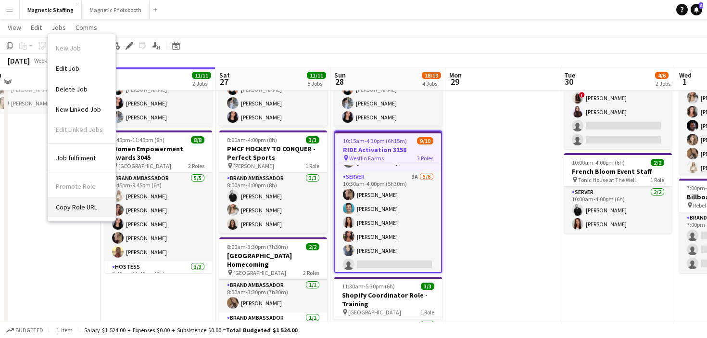
click at [76, 204] on span "Copy Role URL" at bounding box center [76, 206] width 41 height 9
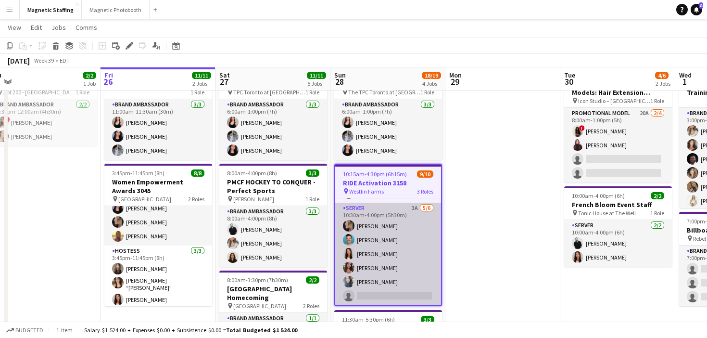
scroll to position [0, 0]
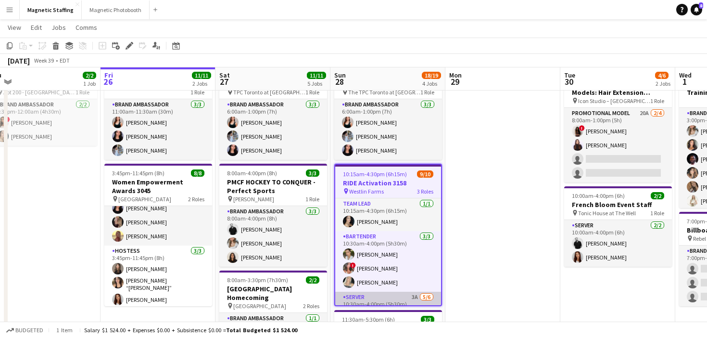
click at [359, 254] on app-card-role "Bartender [DATE] 10:30am-4:00pm (5h30m) [PERSON_NAME] ! [PERSON_NAME] [PERSON_N…" at bounding box center [388, 261] width 106 height 61
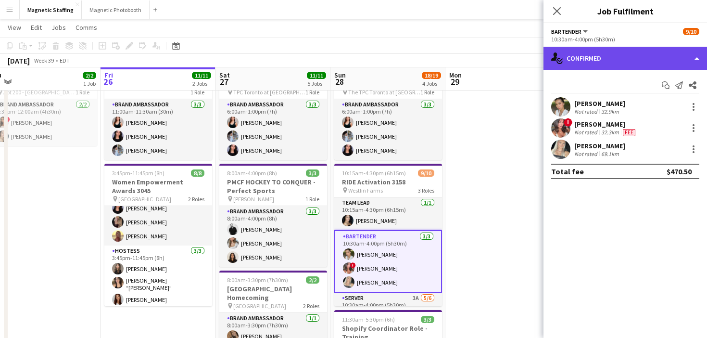
click at [603, 55] on div "single-neutral-actions-check-2 Confirmed" at bounding box center [625, 58] width 164 height 23
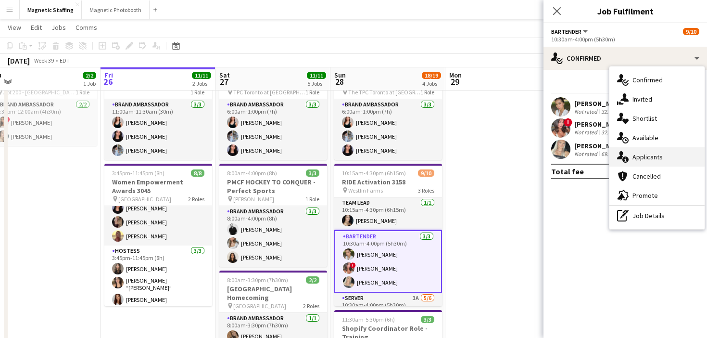
click at [632, 157] on span "Applicants" at bounding box center [647, 156] width 30 height 9
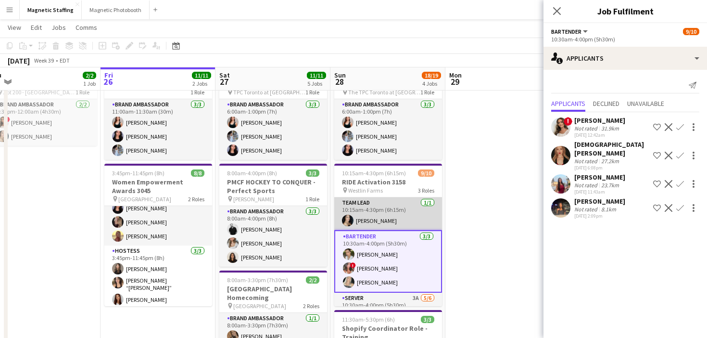
click at [386, 218] on app-card-role "Team Lead [DATE] 10:15am-4:30pm (6h15m) [PERSON_NAME]" at bounding box center [388, 213] width 108 height 33
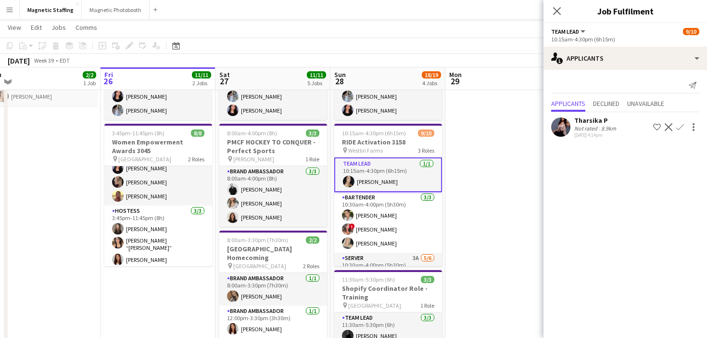
scroll to position [86, 0]
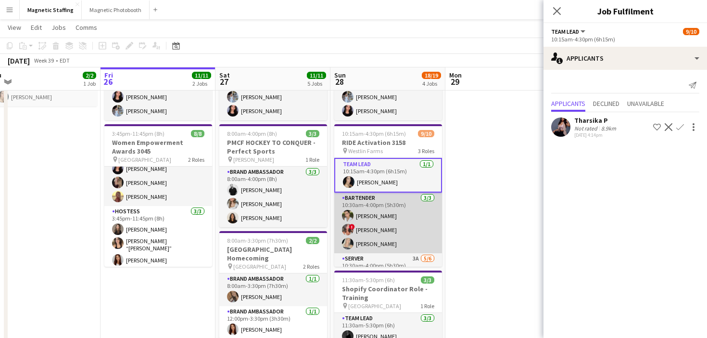
click at [377, 224] on app-card-role "Bartender [DATE] 10:30am-4:00pm (5h30m) [PERSON_NAME] ! [PERSON_NAME] [PERSON_N…" at bounding box center [388, 222] width 108 height 61
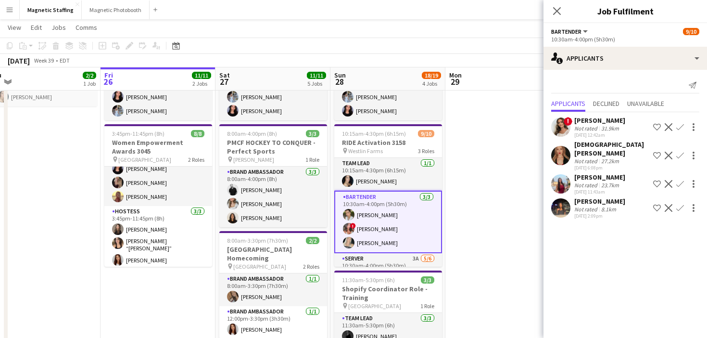
click at [668, 126] on app-icon "Decline" at bounding box center [669, 127] width 8 height 8
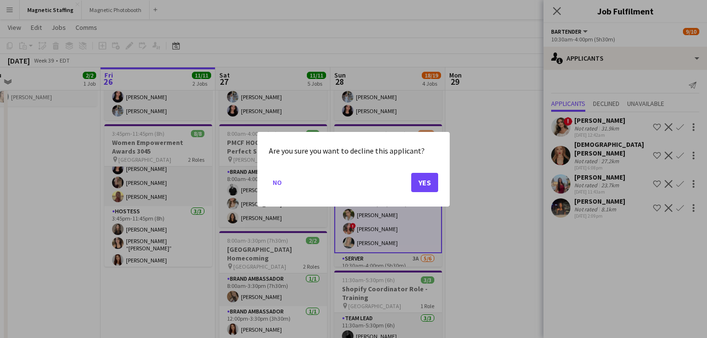
scroll to position [0, 0]
click at [428, 185] on button "Yes" at bounding box center [424, 181] width 27 height 19
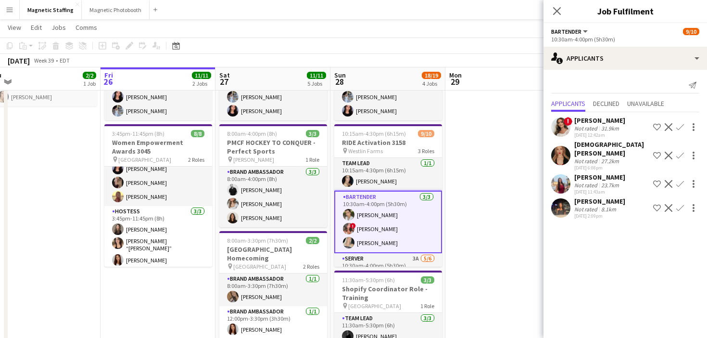
scroll to position [86, 0]
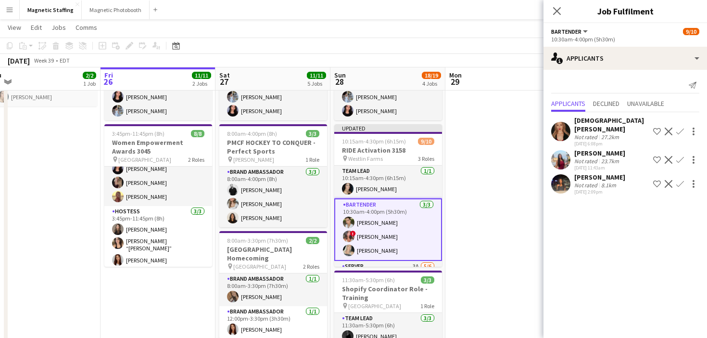
click at [666, 156] on app-icon "Decline" at bounding box center [669, 160] width 8 height 8
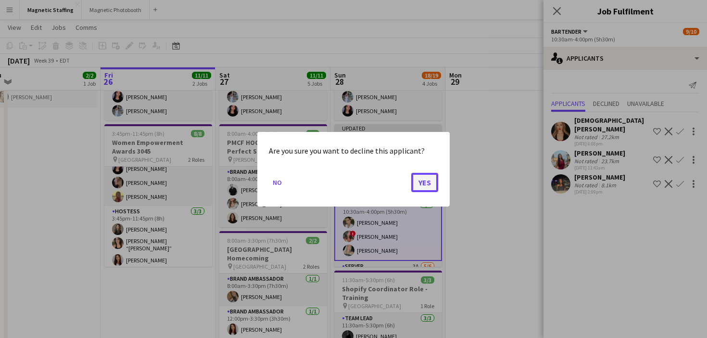
click at [425, 186] on button "Yes" at bounding box center [424, 181] width 27 height 19
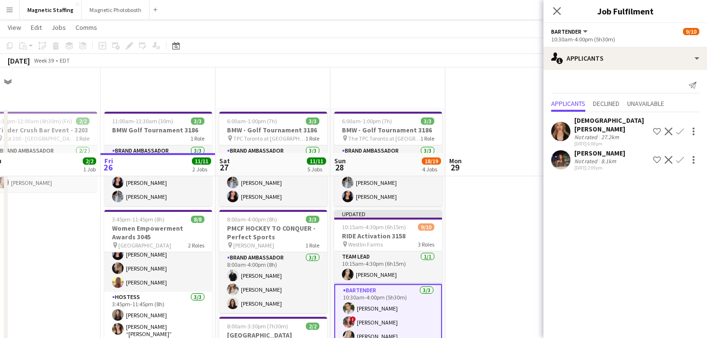
scroll to position [86, 0]
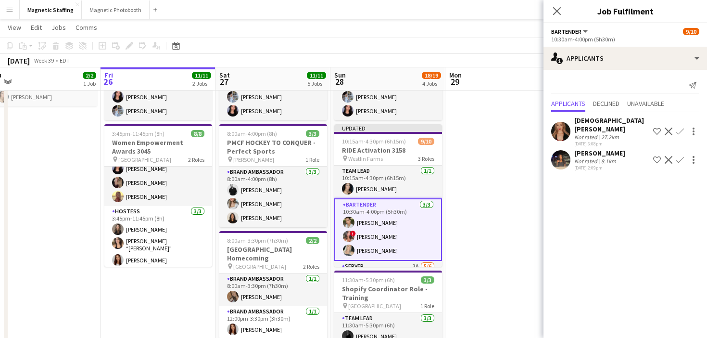
click at [477, 202] on app-date-cell at bounding box center [502, 291] width 115 height 539
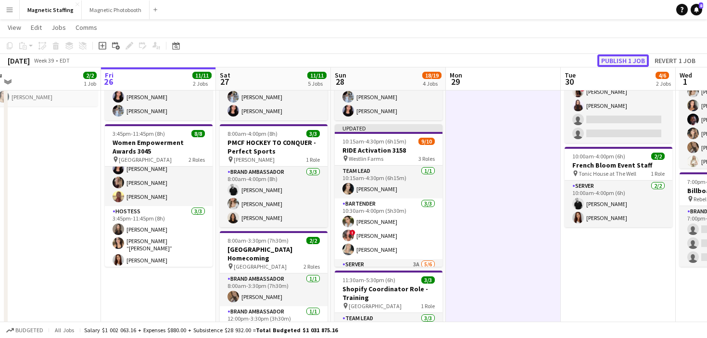
click at [624, 58] on button "Publish 1 job" at bounding box center [622, 60] width 51 height 13
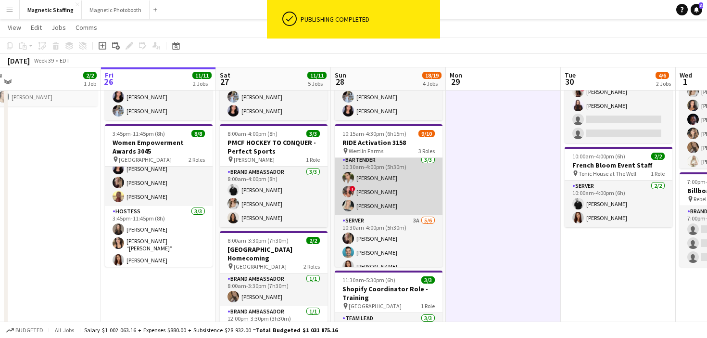
scroll to position [38, 0]
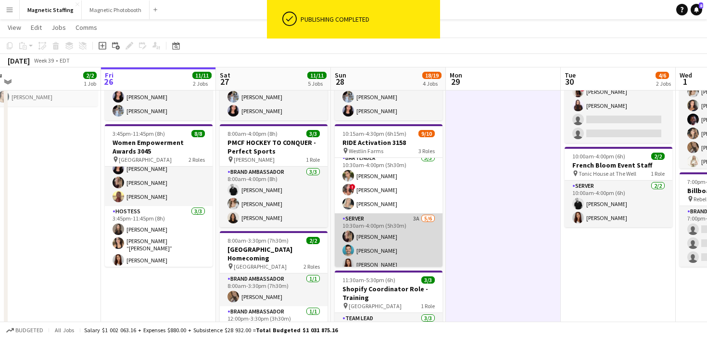
click at [382, 238] on app-card-role "Server 3A [DATE] 10:30am-4:00pm (5h30m) [PERSON_NAME] [PERSON_NAME] [PERSON_NAM…" at bounding box center [389, 264] width 108 height 102
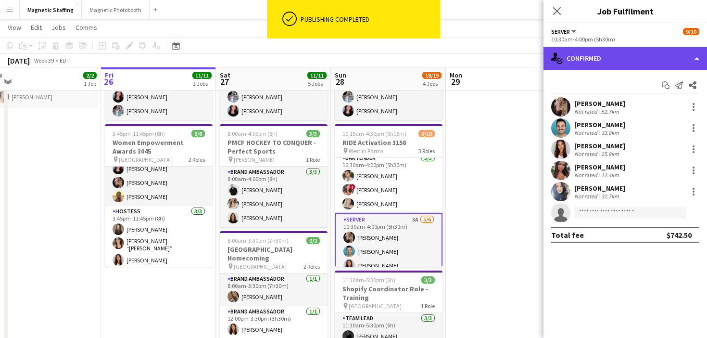
click at [602, 57] on div "single-neutral-actions-check-2 Confirmed" at bounding box center [625, 58] width 164 height 23
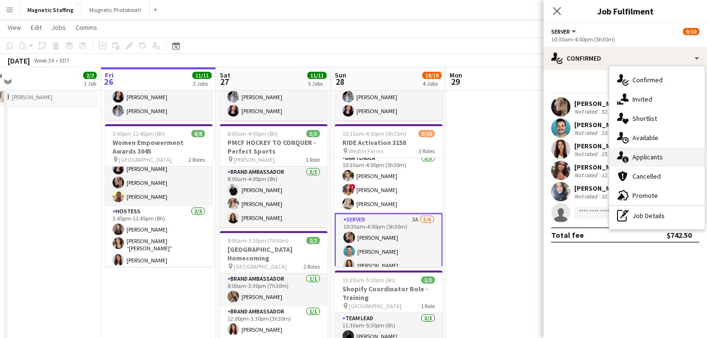
click at [628, 152] on icon "single-neutral-actions-information" at bounding box center [623, 157] width 12 height 12
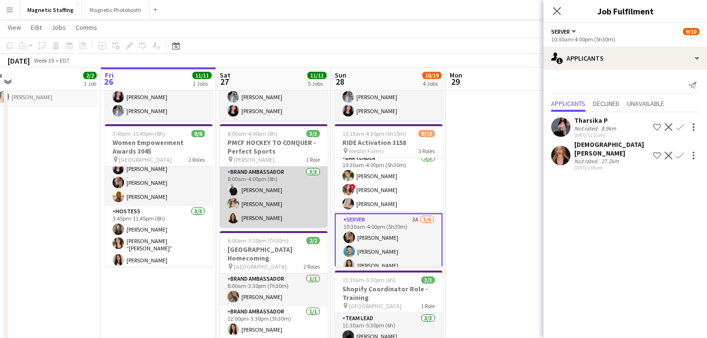
click at [256, 217] on app-card-role "Brand Ambassador [DATE] 8:00am-4:00pm (8h) [PERSON_NAME] [PERSON_NAME] [PERSON_…" at bounding box center [274, 196] width 108 height 61
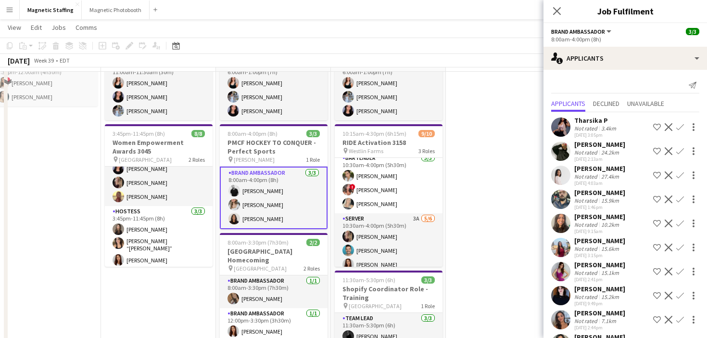
scroll to position [0, 0]
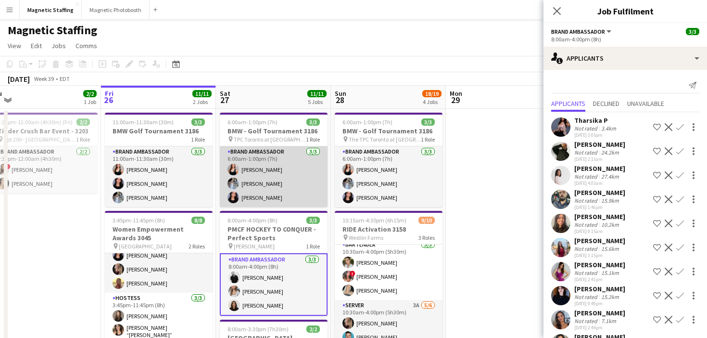
click at [272, 179] on app-card-role "Brand Ambassador [DATE] 6:00am-1:00pm (7h) [PERSON_NAME] [PERSON_NAME] [PERSON_…" at bounding box center [274, 176] width 108 height 61
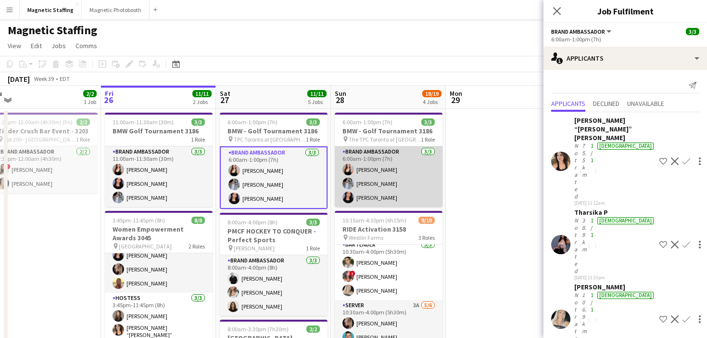
click at [381, 184] on app-card-role "Brand Ambassador [DATE] 6:00am-1:00pm (7h) [PERSON_NAME] [PERSON_NAME] [PERSON_…" at bounding box center [389, 176] width 108 height 61
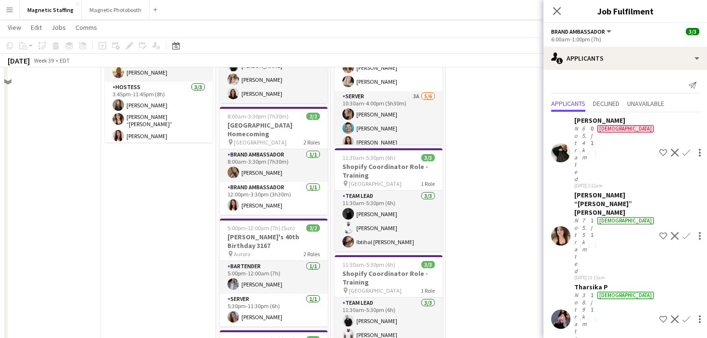
scroll to position [255, 0]
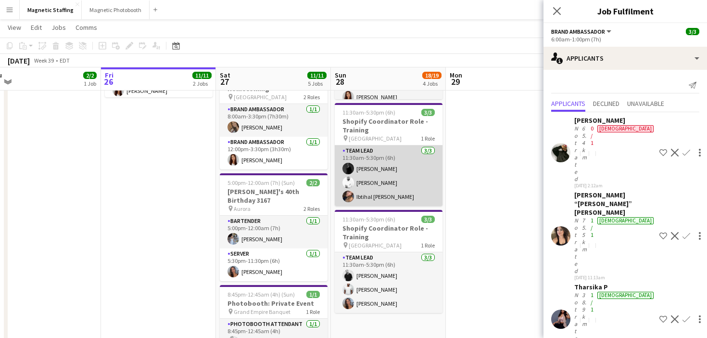
click at [381, 184] on app-card-role "Team Lead [DATE] 11:30am-5:30pm (6h) [PERSON_NAME] Zerhboub [PERSON_NAME] Ouzit…" at bounding box center [389, 175] width 108 height 61
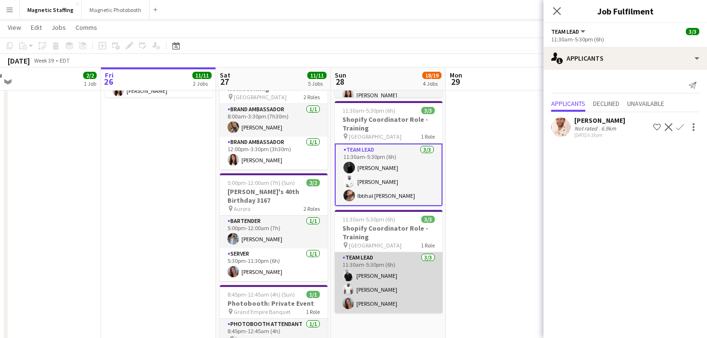
click at [394, 275] on app-card-role "Team Lead [DATE] 11:30am-5:30pm (6h) [PERSON_NAME] [PERSON_NAME] [PERSON_NAME]" at bounding box center [389, 282] width 108 height 61
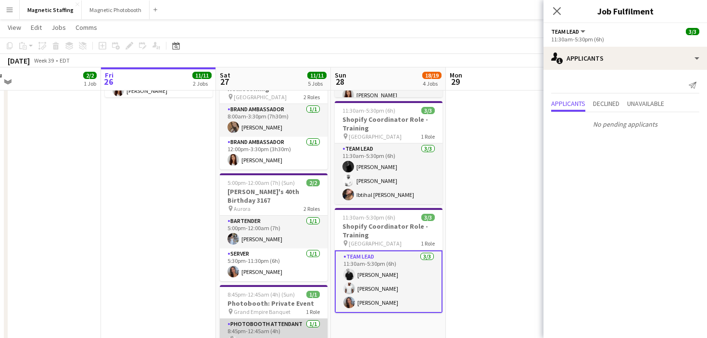
click at [285, 318] on app-card-role "Photobooth Attendant [DATE] 8:45pm-12:45am (4h) [PERSON_NAME]" at bounding box center [274, 334] width 108 height 33
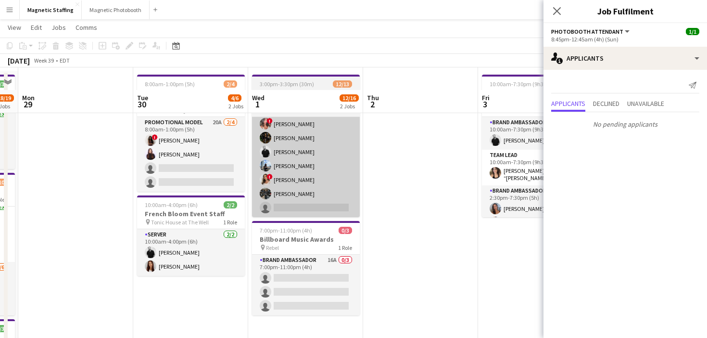
scroll to position [25, 0]
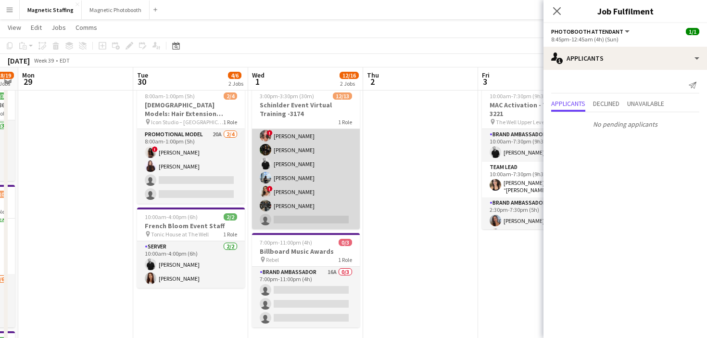
click at [344, 206] on app-card-role "Brand Ambassador 2A [DATE] 3:00pm-3:30pm (30m) [PERSON_NAME] [PERSON_NAME] [PER…" at bounding box center [306, 129] width 108 height 200
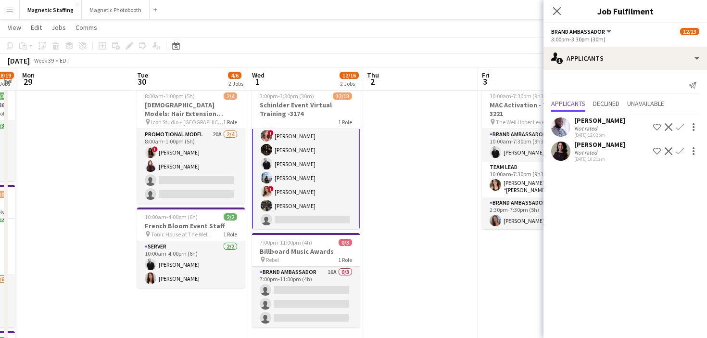
click at [320, 210] on app-card-role "Brand Ambassador 2A [DATE] 3:00pm-3:30pm (30m) [PERSON_NAME] [PERSON_NAME] [PER…" at bounding box center [306, 129] width 108 height 202
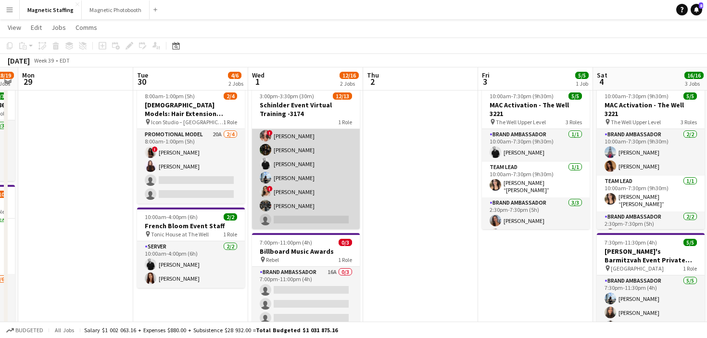
click at [320, 211] on app-card-role "Brand Ambassador 2A [DATE] 3:00pm-3:30pm (30m) [PERSON_NAME] [PERSON_NAME] [PER…" at bounding box center [306, 129] width 108 height 200
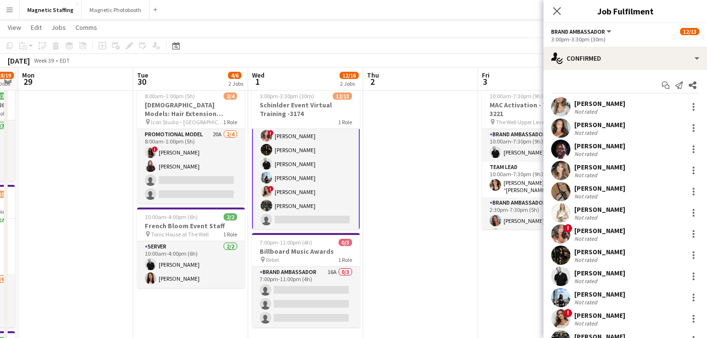
scroll to position [61, 0]
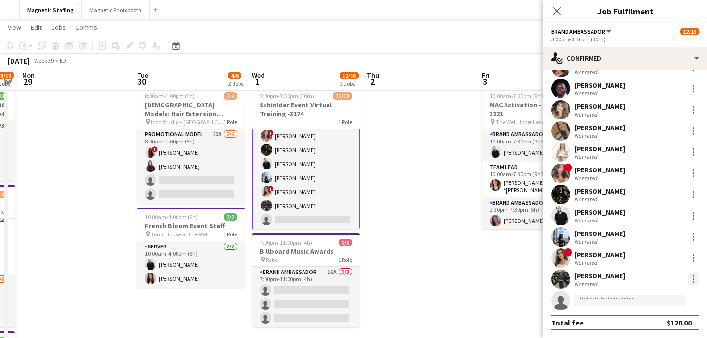
click at [691, 278] on div at bounding box center [694, 279] width 12 height 12
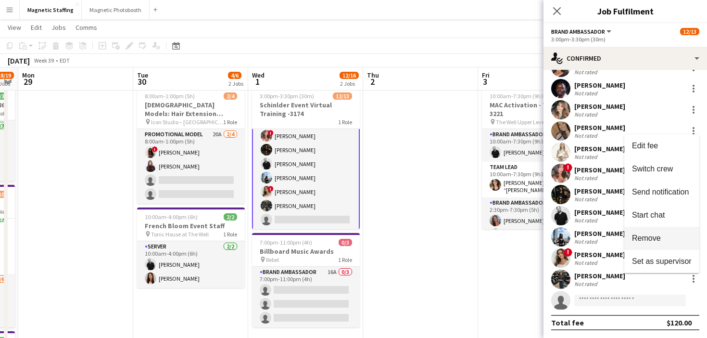
click at [653, 239] on span "Remove" at bounding box center [646, 238] width 29 height 8
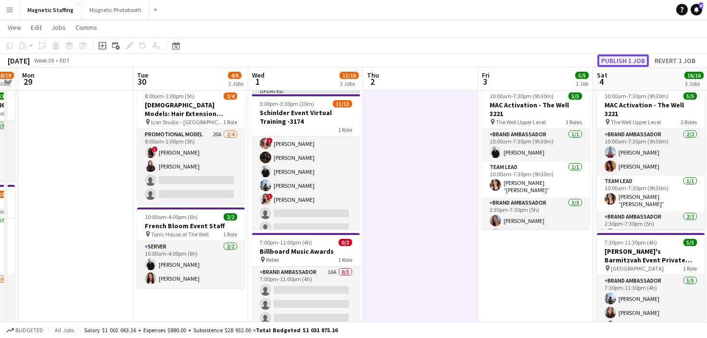
click at [623, 61] on button "Publish 1 job" at bounding box center [622, 60] width 51 height 13
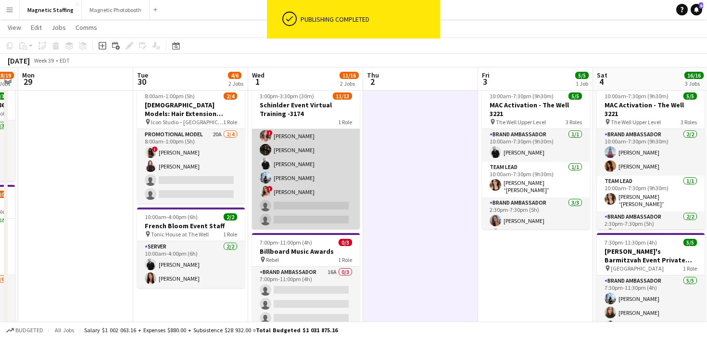
click at [312, 184] on app-card-role "Brand Ambassador 2A [DATE] 3:00pm-3:30pm (30m) [PERSON_NAME] [PERSON_NAME] [PER…" at bounding box center [306, 129] width 108 height 200
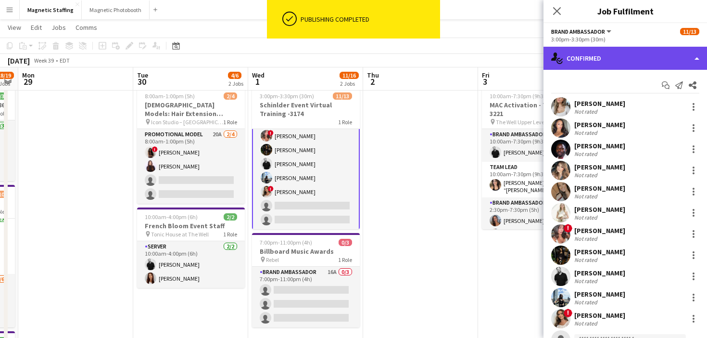
click at [623, 55] on div "single-neutral-actions-check-2 Confirmed" at bounding box center [625, 58] width 164 height 23
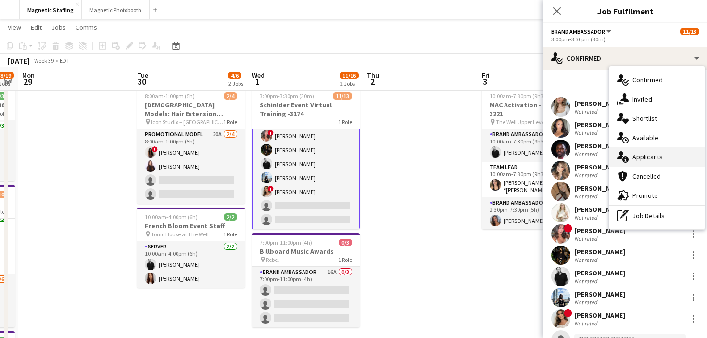
click at [643, 148] on div "single-neutral-actions-information Applicants" at bounding box center [656, 156] width 95 height 19
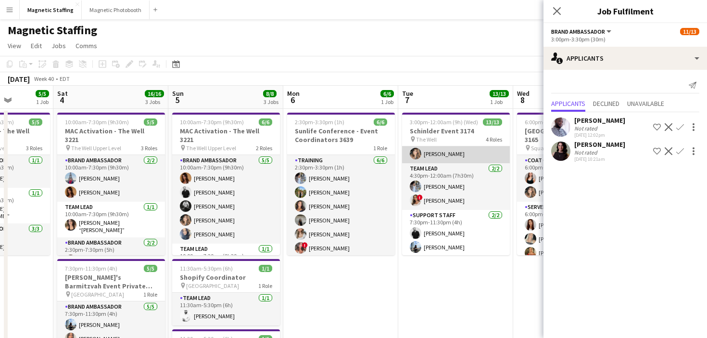
scroll to position [148, 0]
click at [176, 61] on icon at bounding box center [175, 64] width 7 height 8
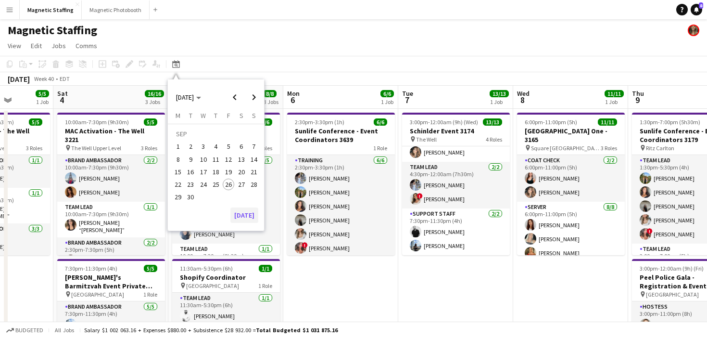
scroll to position [100, 0]
click at [249, 215] on button "[DATE]" at bounding box center [244, 214] width 28 height 15
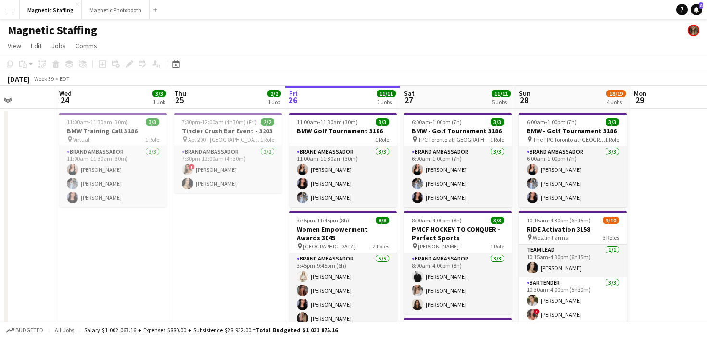
drag, startPoint x: 362, startPoint y: 215, endPoint x: 189, endPoint y: 215, distance: 172.7
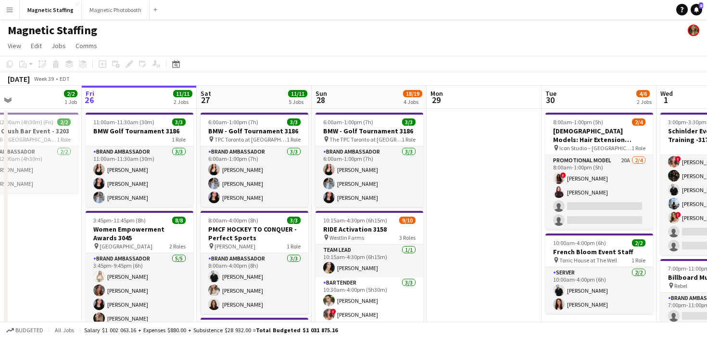
drag, startPoint x: 321, startPoint y: 203, endPoint x: 137, endPoint y: 215, distance: 184.6
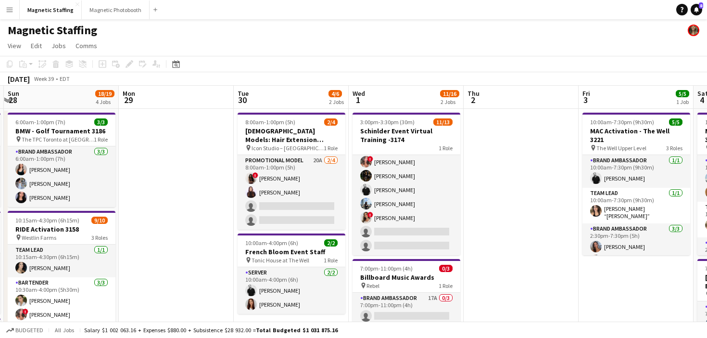
scroll to position [0, 376]
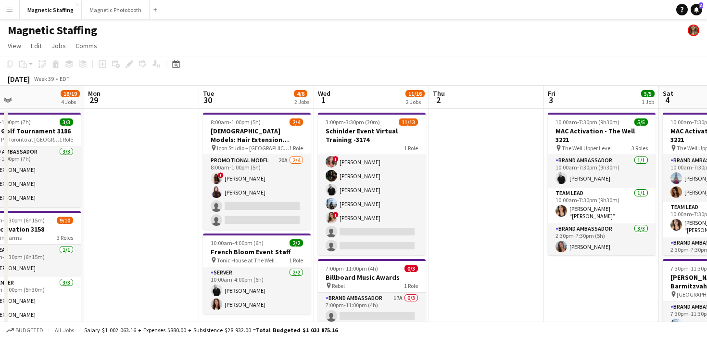
drag, startPoint x: 290, startPoint y: 239, endPoint x: 177, endPoint y: 238, distance: 113.0
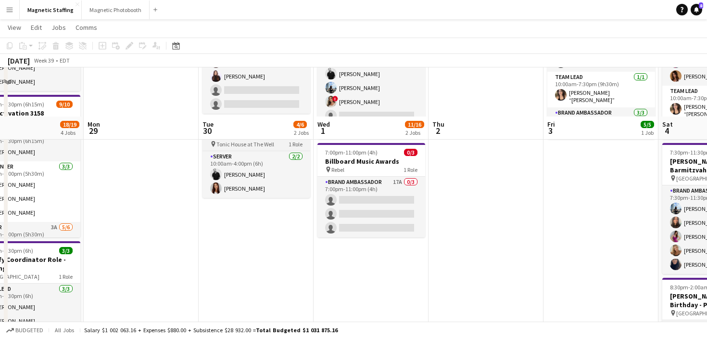
scroll to position [164, 0]
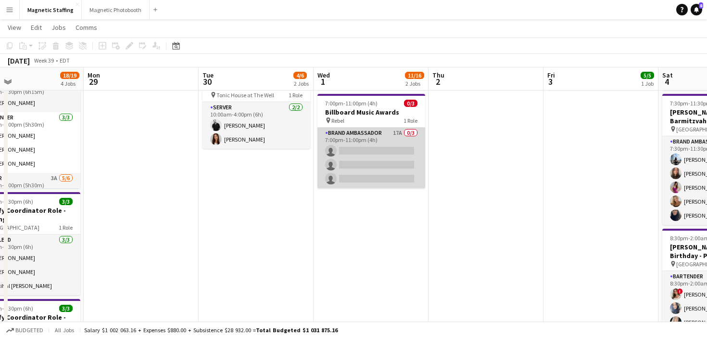
click at [381, 168] on app-card-role "Brand Ambassador 17A 0/3 7:00pm-11:00pm (4h) single-neutral-actions single-neut…" at bounding box center [371, 157] width 108 height 61
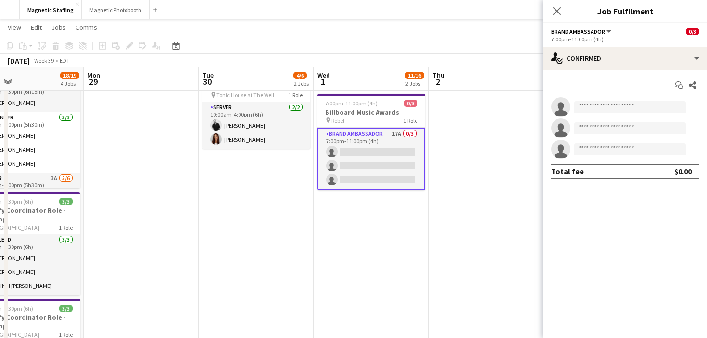
click at [632, 42] on div "7:00pm-11:00pm (4h)" at bounding box center [625, 39] width 148 height 7
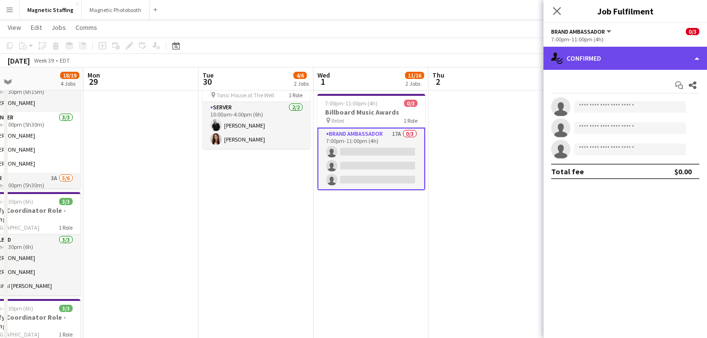
click at [610, 62] on div "single-neutral-actions-check-2 Confirmed" at bounding box center [625, 58] width 164 height 23
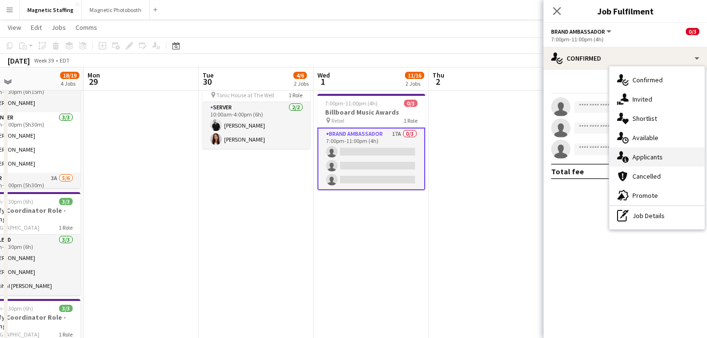
click at [622, 158] on icon "single-neutral-actions-information" at bounding box center [623, 157] width 12 height 12
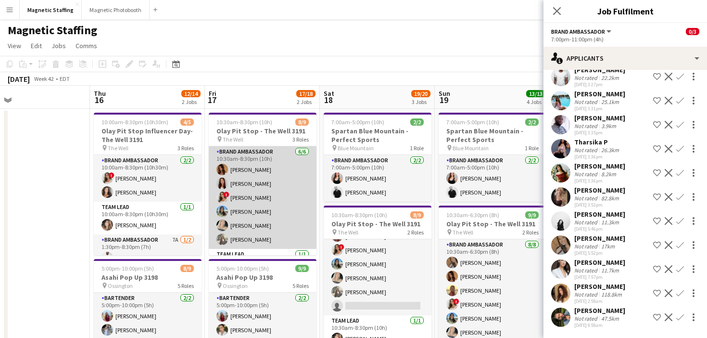
scroll to position [41, 0]
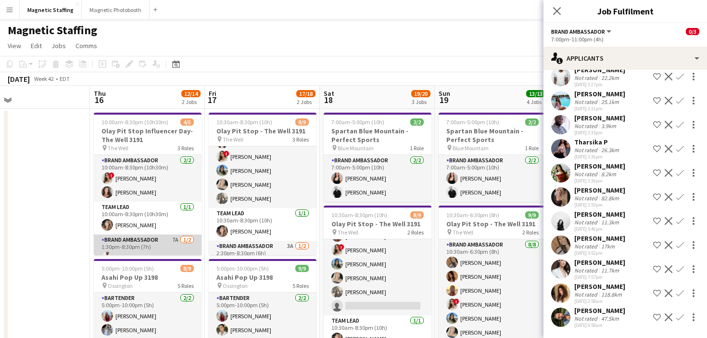
click at [185, 248] on app-card-role "Brand Ambassador 7A [DATE] 1:30pm-8:30pm (7h) [PERSON_NAME] single-neutral-acti…" at bounding box center [148, 257] width 108 height 47
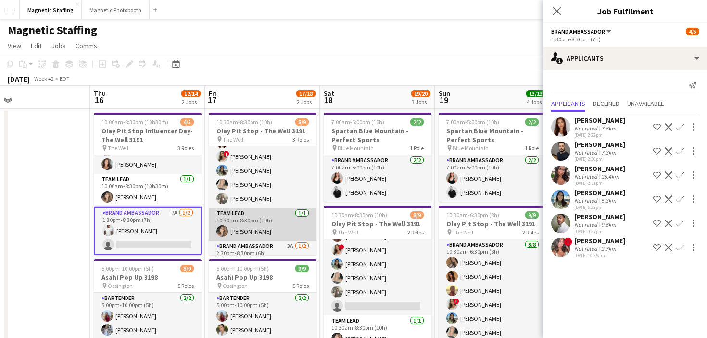
scroll to position [73, 0]
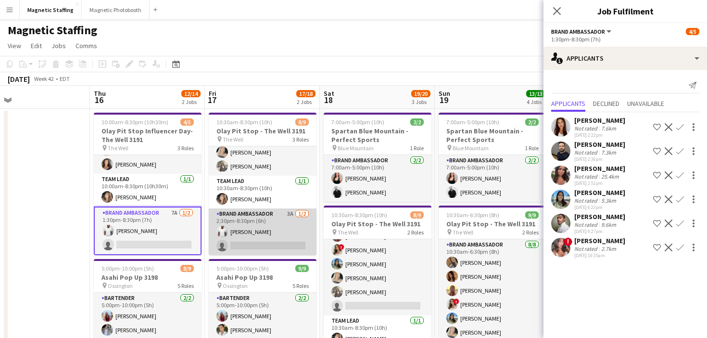
click at [263, 233] on app-card-role "Brand Ambassador 3A [DATE] 2:30pm-8:30pm (6h) [PERSON_NAME] single-neutral-acti…" at bounding box center [263, 231] width 108 height 47
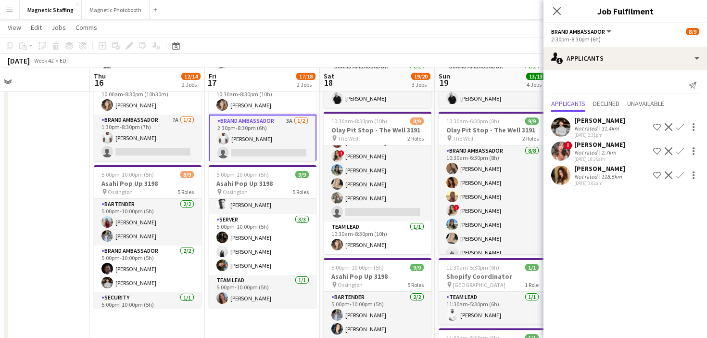
scroll to position [94, 0]
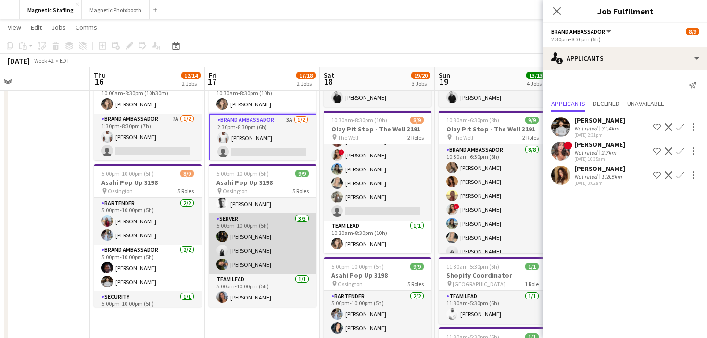
click at [258, 258] on app-card-role "Server [DATE] 5:00pm-10:00pm (5h) [PERSON_NAME] [PERSON_NAME] [PERSON_NAME] Nas…" at bounding box center [263, 243] width 108 height 61
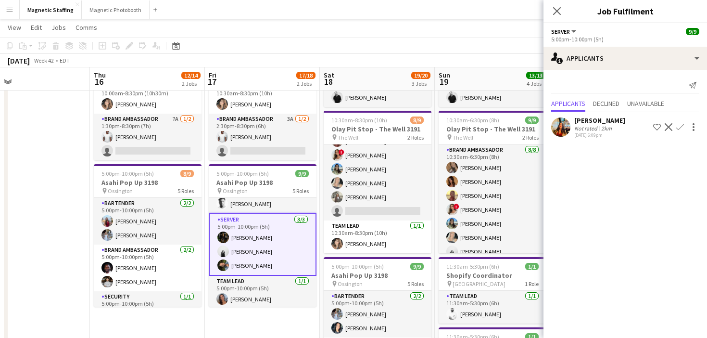
scroll to position [52, 0]
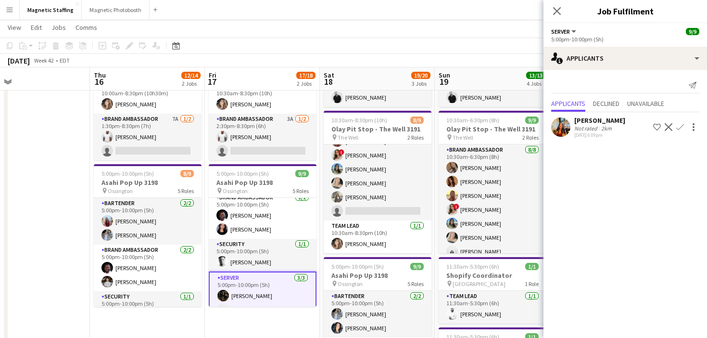
click at [258, 258] on app-card-role "Security [DATE] 5:00pm-10:00pm (5h) [PERSON_NAME]" at bounding box center [263, 255] width 108 height 33
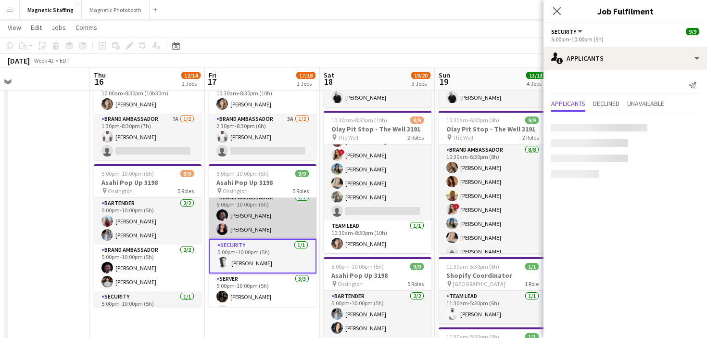
click at [265, 226] on app-card-role "Brand Ambassador [DATE] 5:00pm-10:00pm (5h) [PERSON_NAME] [PERSON_NAME]" at bounding box center [263, 215] width 108 height 47
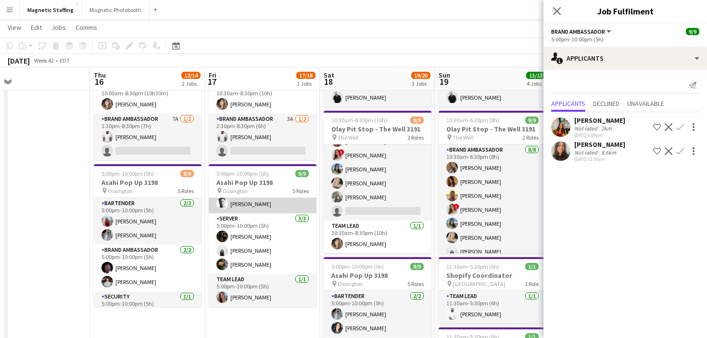
click at [259, 268] on app-card-role "Server [DATE] 5:00pm-10:00pm (5h) [PERSON_NAME] [PERSON_NAME] [PERSON_NAME] Nas…" at bounding box center [263, 243] width 108 height 61
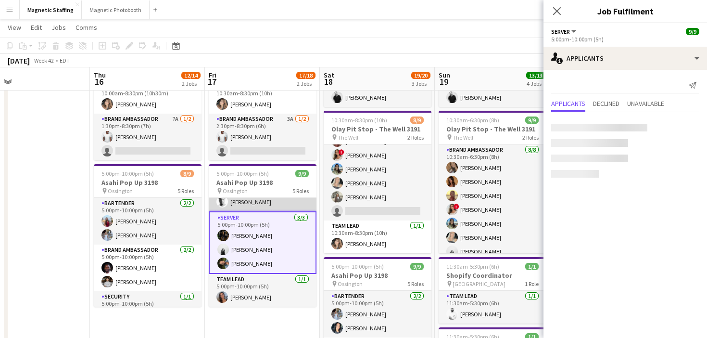
scroll to position [111, 0]
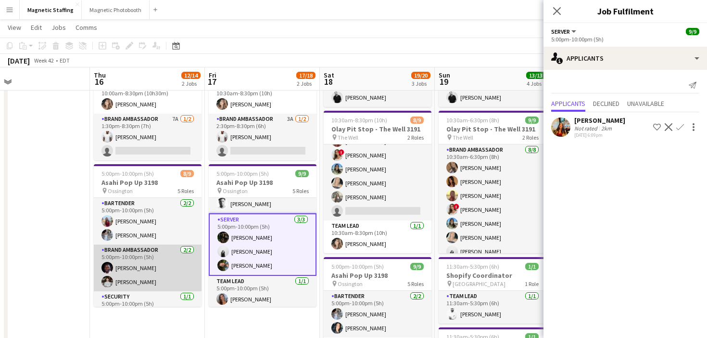
click at [156, 273] on app-card-role "Brand Ambassador [DATE] 5:00pm-10:00pm (5h) [PERSON_NAME] [PERSON_NAME]" at bounding box center [148, 267] width 108 height 47
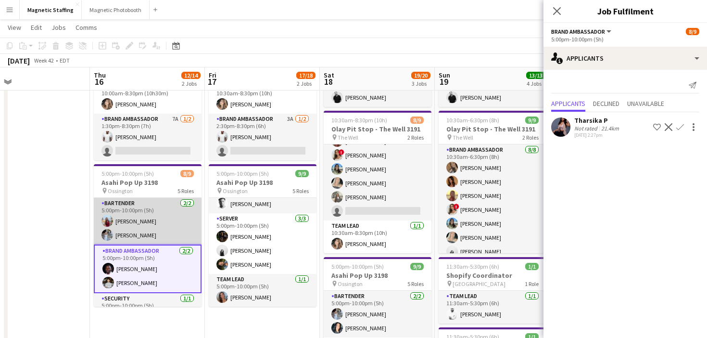
click at [161, 238] on app-card-role "Bartender [DATE] 5:00pm-10:00pm (5h) [PERSON_NAME] [PERSON_NAME]" at bounding box center [148, 221] width 108 height 47
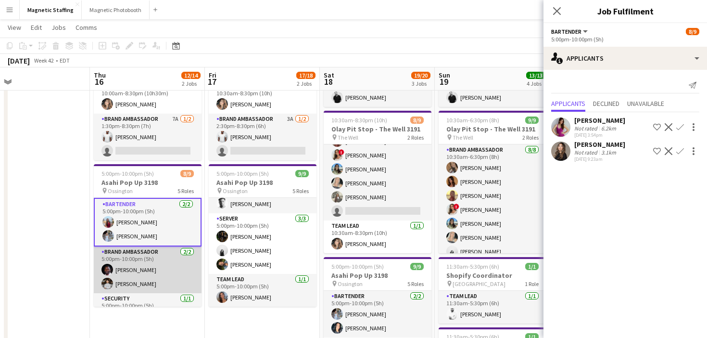
scroll to position [113, 0]
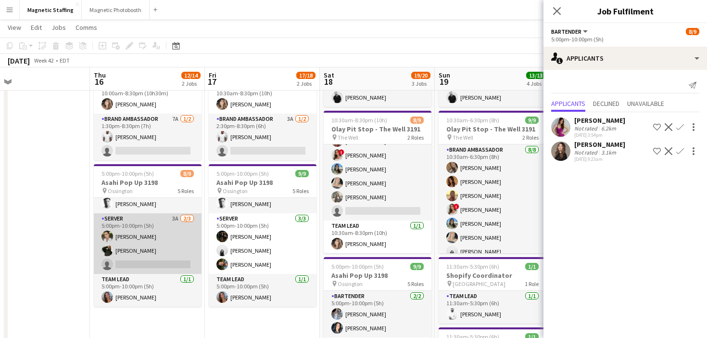
click at [149, 262] on app-card-role "Server 3A [DATE] 5:00pm-10:00pm (5h) [PERSON_NAME] [PERSON_NAME] single-neutral…" at bounding box center [148, 243] width 108 height 61
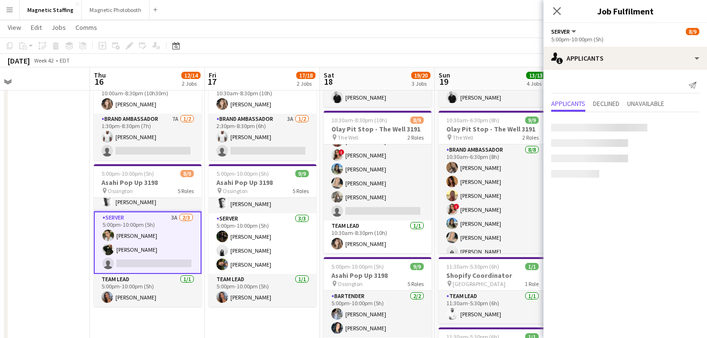
scroll to position [111, 0]
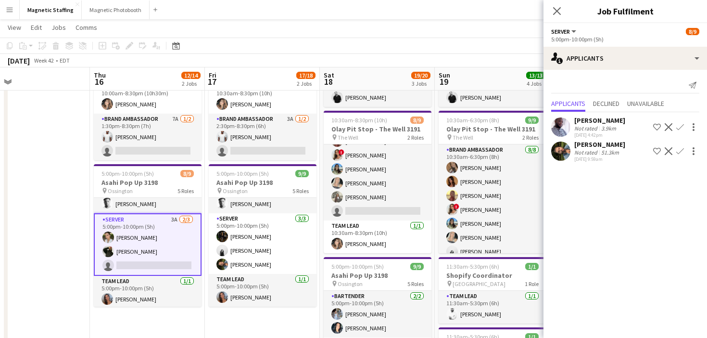
click at [677, 151] on app-icon "Confirm" at bounding box center [680, 151] width 8 height 8
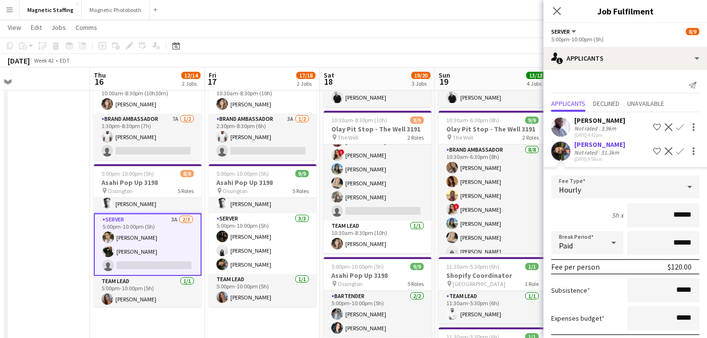
scroll to position [52, 0]
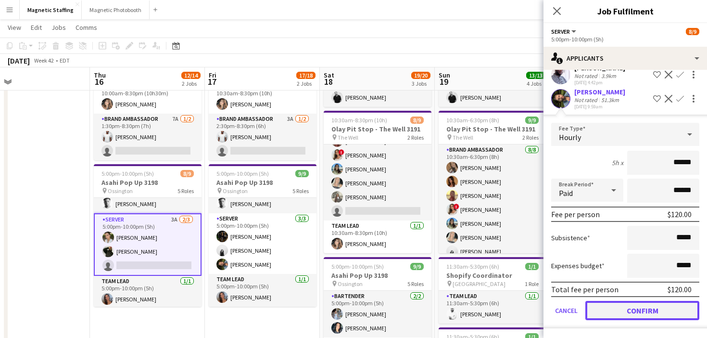
click at [623, 310] on button "Confirm" at bounding box center [642, 310] width 114 height 19
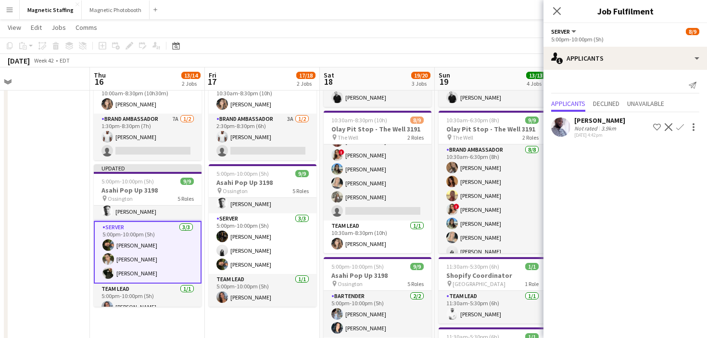
click at [76, 214] on app-date-cell at bounding box center [32, 283] width 115 height 539
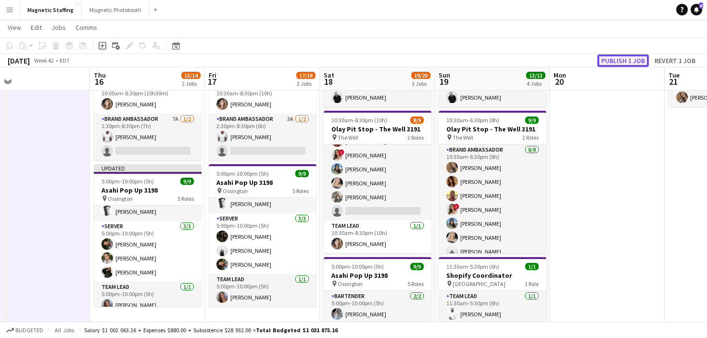
click at [623, 57] on button "Publish 1 job" at bounding box center [622, 60] width 51 height 13
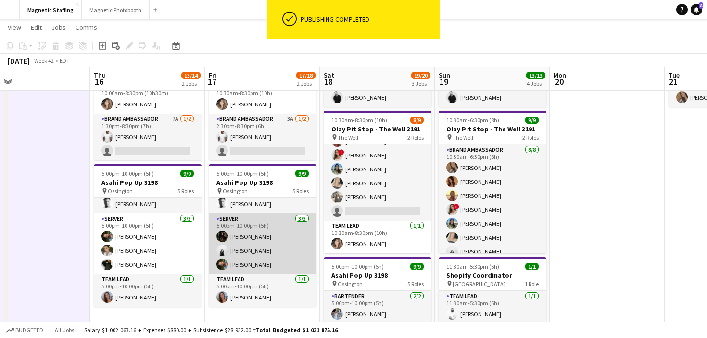
click at [252, 262] on app-card-role "Server [DATE] 5:00pm-10:00pm (5h) [PERSON_NAME] [PERSON_NAME] [PERSON_NAME] Nas…" at bounding box center [263, 243] width 108 height 61
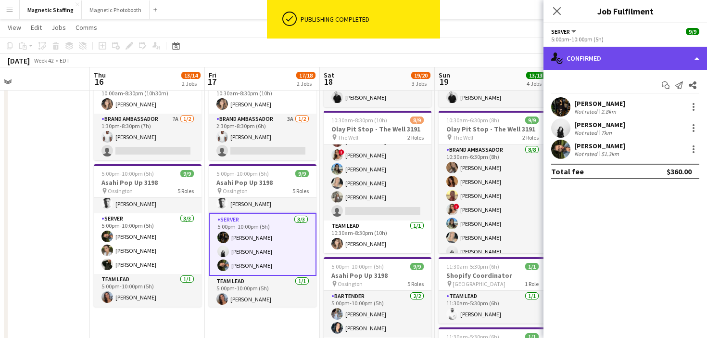
click at [594, 56] on div "single-neutral-actions-check-2 Confirmed" at bounding box center [625, 58] width 164 height 23
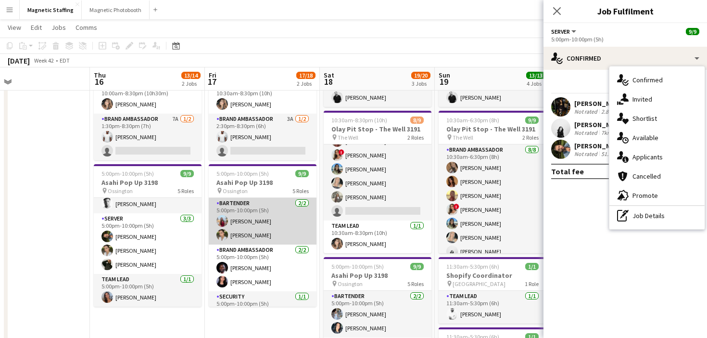
click at [273, 233] on app-card-role "Bartender [DATE] 5:00pm-10:00pm (5h) [PERSON_NAME] [PERSON_NAME]" at bounding box center [263, 221] width 108 height 47
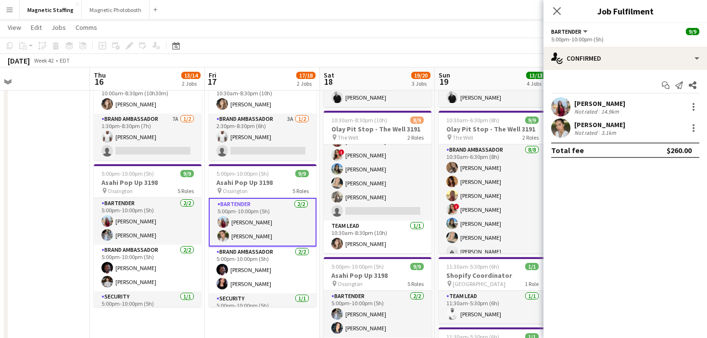
click at [171, 254] on app-card-role "Brand Ambassador [DATE] 5:00pm-10:00pm (5h) [PERSON_NAME] [PERSON_NAME]" at bounding box center [148, 267] width 108 height 47
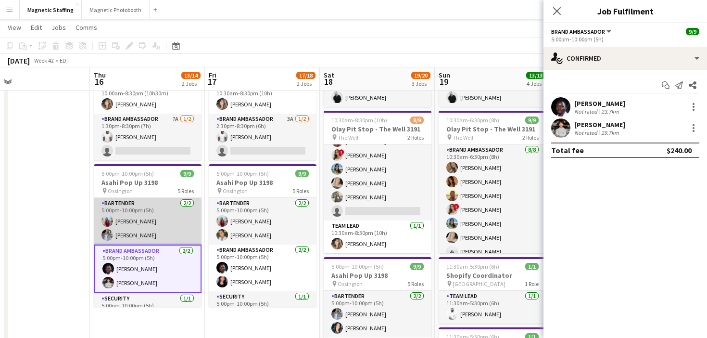
click at [167, 224] on app-card-role "Bartender [DATE] 5:00pm-10:00pm (5h) [PERSON_NAME] [PERSON_NAME]" at bounding box center [148, 221] width 108 height 47
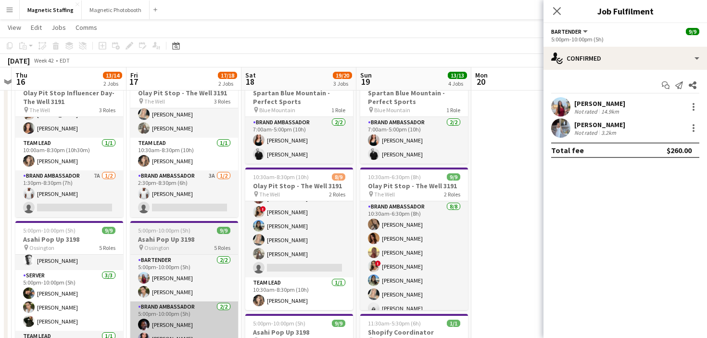
click at [284, 259] on app-card-role "Brand Ambassador 5A [DATE] 10:30am-8:30pm (10h) [PERSON_NAME] [PERSON_NAME] Sol…" at bounding box center [299, 212] width 108 height 130
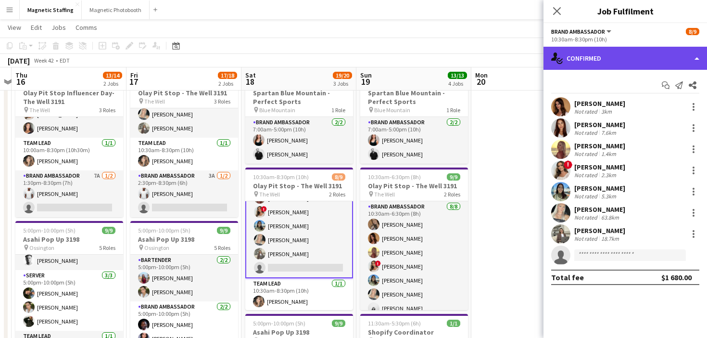
click at [631, 47] on div "single-neutral-actions-check-2 Confirmed" at bounding box center [625, 58] width 164 height 23
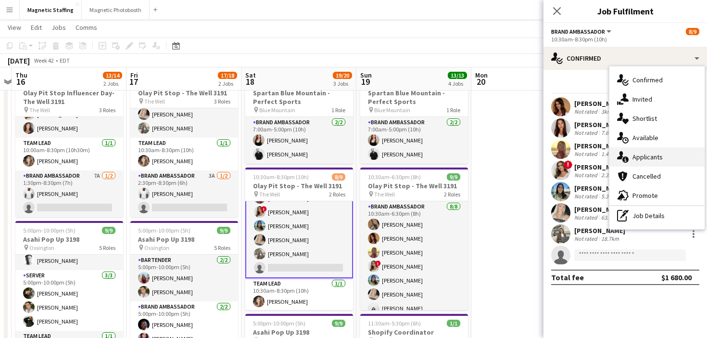
click at [655, 149] on div "single-neutral-actions-information Applicants" at bounding box center [656, 156] width 95 height 19
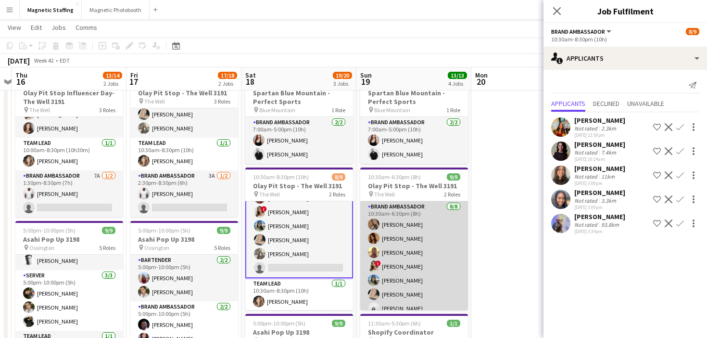
click at [450, 255] on app-card-role "Brand Ambassador [DATE] 10:30am-6:30pm (8h) [PERSON_NAME] [PERSON_NAME] [PERSON…" at bounding box center [414, 266] width 108 height 130
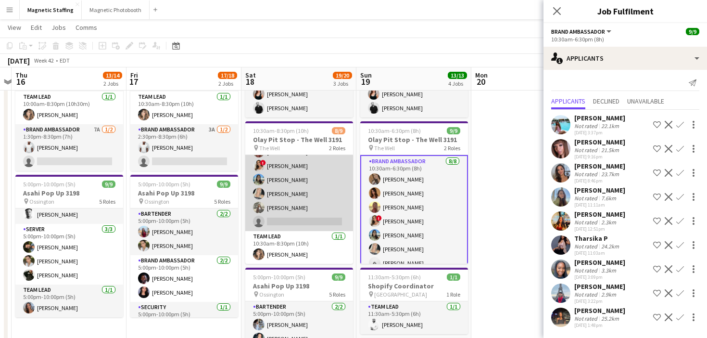
click at [317, 197] on app-card-role "Brand Ambassador 5A [DATE] 10:30am-8:30pm (10h) [PERSON_NAME] [PERSON_NAME] Sol…" at bounding box center [299, 166] width 108 height 130
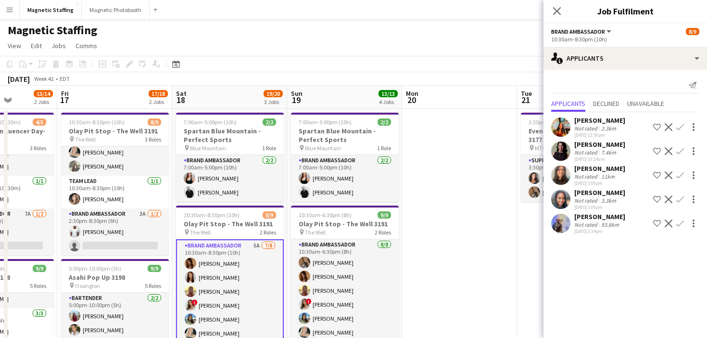
drag, startPoint x: 489, startPoint y: 202, endPoint x: 192, endPoint y: 252, distance: 301.4
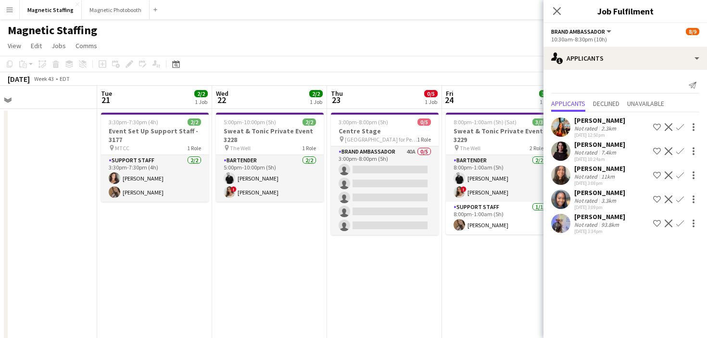
drag, startPoint x: 315, startPoint y: 245, endPoint x: 127, endPoint y: 245, distance: 188.5
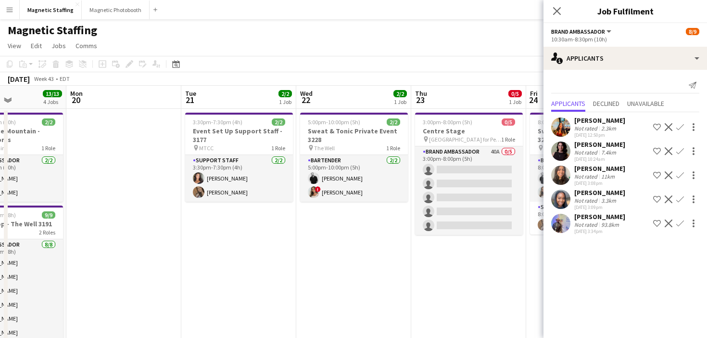
drag, startPoint x: 377, startPoint y: 233, endPoint x: 184, endPoint y: 255, distance: 194.6
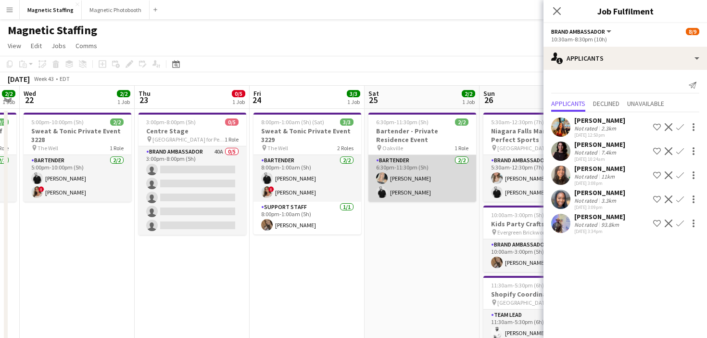
click at [406, 190] on app-card-role "Bartender [DATE] 6:30pm-11:30pm (5h) [PERSON_NAME] [PERSON_NAME]" at bounding box center [422, 178] width 108 height 47
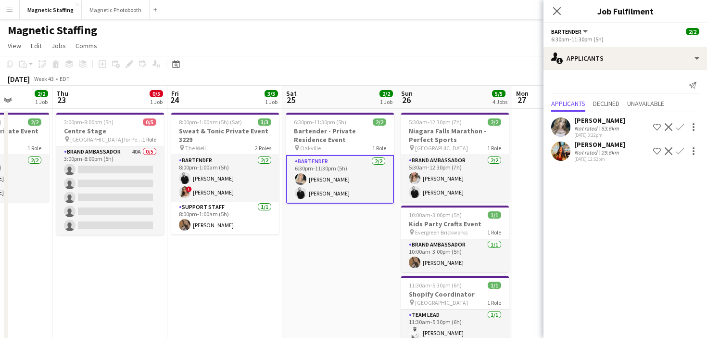
drag, startPoint x: 407, startPoint y: 232, endPoint x: 321, endPoint y: 231, distance: 86.1
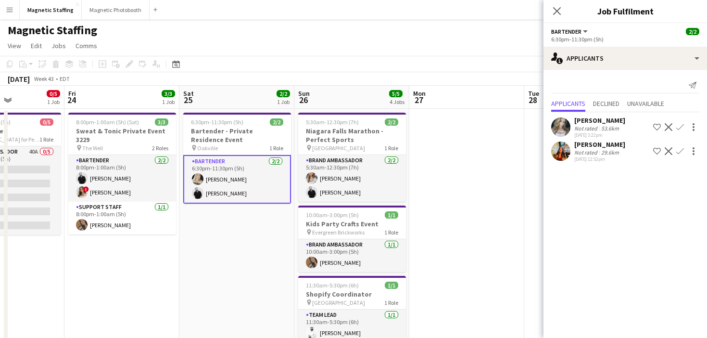
drag, startPoint x: 333, startPoint y: 238, endPoint x: 222, endPoint y: 240, distance: 110.7
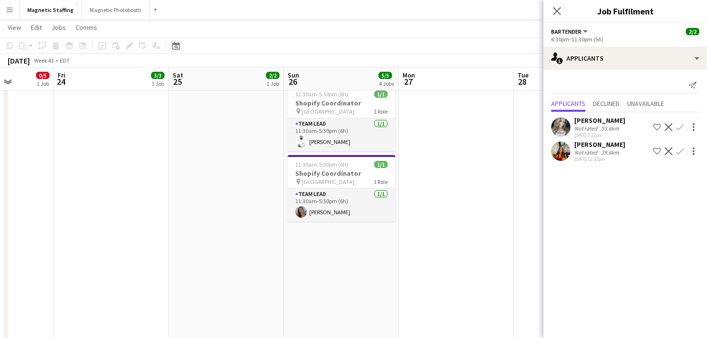
click at [176, 46] on icon at bounding box center [176, 46] width 3 height 3
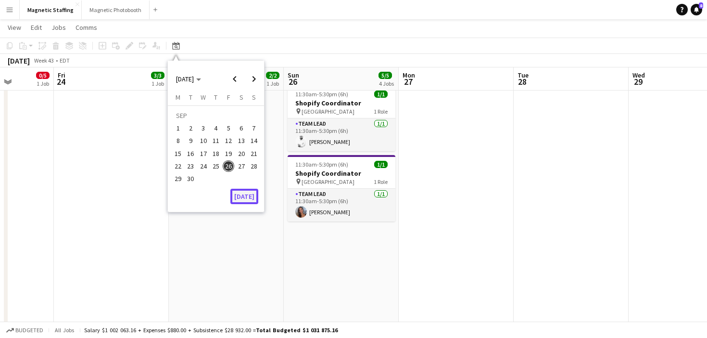
click at [238, 193] on button "[DATE]" at bounding box center [244, 196] width 28 height 15
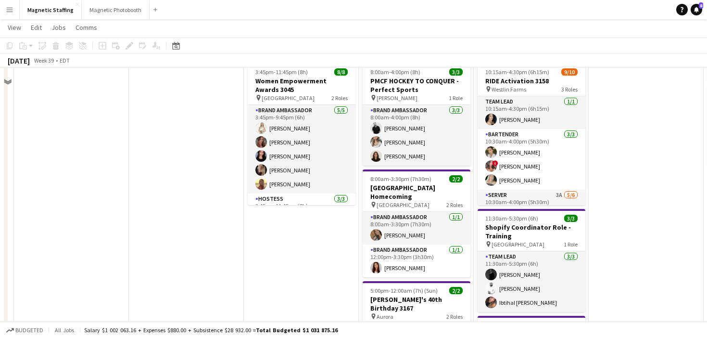
scroll to position [92, 0]
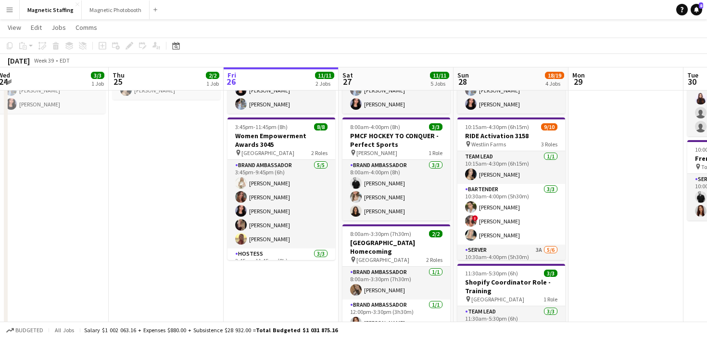
drag, startPoint x: 275, startPoint y: 230, endPoint x: 251, endPoint y: 230, distance: 23.6
click at [251, 230] on app-calendar-viewport "Sun 21 4/4 2 Jobs Mon 22 Tue 23 Wed 24 3/3 1 Job Thu 25 2/2 1 Job Fri 26 11/11 …" at bounding box center [353, 271] width 707 height 653
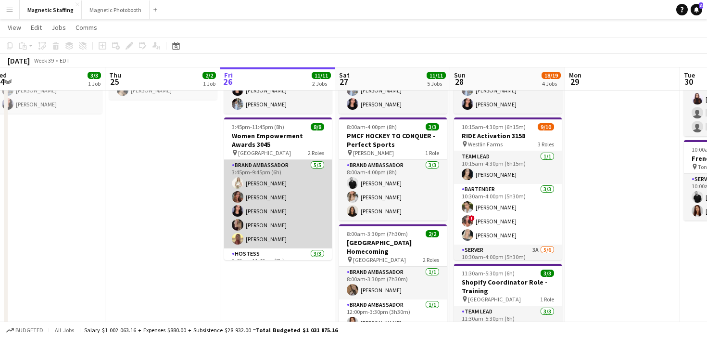
click at [265, 224] on app-card-role "Brand Ambassador [DATE] 3:45pm-9:45pm (6h) [PERSON_NAME] [PERSON_NAME] [PERSON_…" at bounding box center [278, 204] width 108 height 88
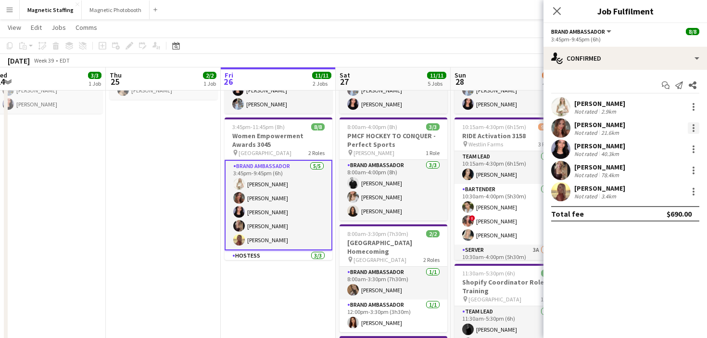
click at [691, 127] on div at bounding box center [694, 128] width 12 height 12
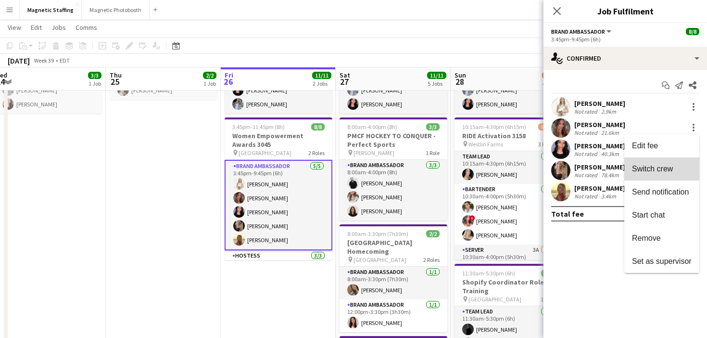
click at [658, 168] on span "Switch crew" at bounding box center [652, 168] width 41 height 8
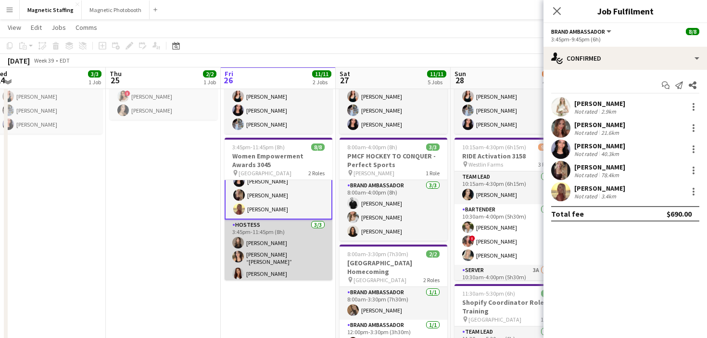
click at [283, 259] on app-card-role "Hostess [DATE] 3:45pm-11:45pm (8h) [PERSON_NAME] [PERSON_NAME] “[PERSON_NAME]” …" at bounding box center [279, 250] width 108 height 63
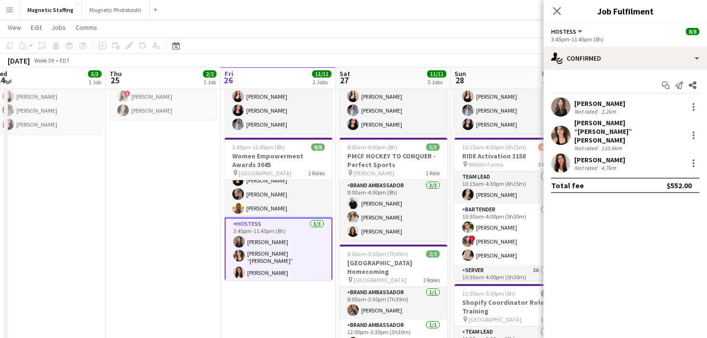
scroll to position [50, 0]
click at [689, 157] on div at bounding box center [694, 163] width 12 height 12
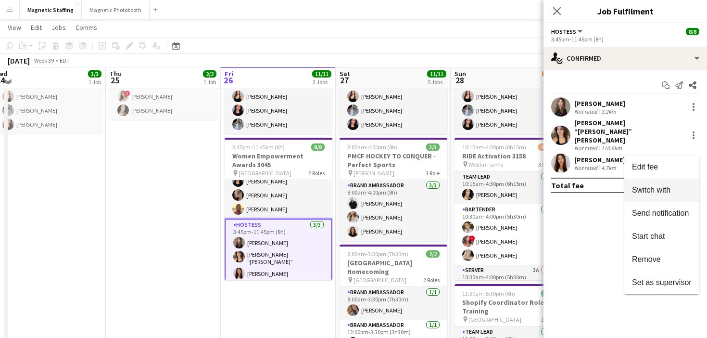
click at [650, 193] on span "Switch with" at bounding box center [651, 190] width 38 height 8
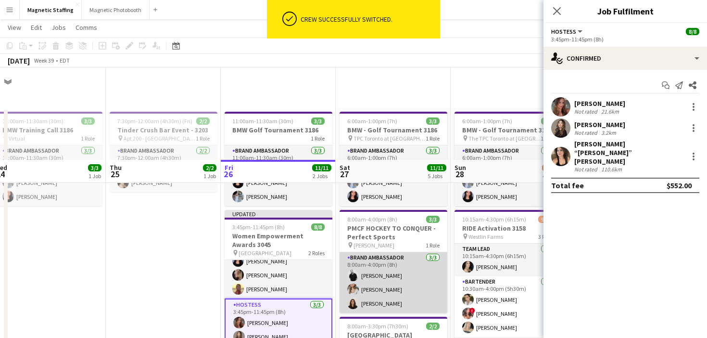
scroll to position [92, 0]
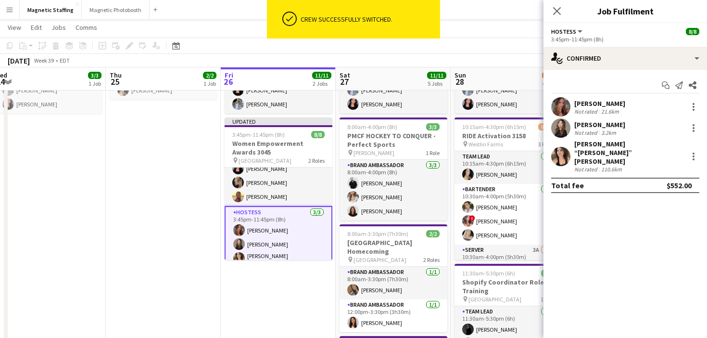
click at [137, 229] on app-date-cell "7:30pm-12:00am (4h30m) (Fri) 2/2 Tinder Crush Bar Event - 3203 pin Apt 200 - To…" at bounding box center [163, 284] width 115 height 539
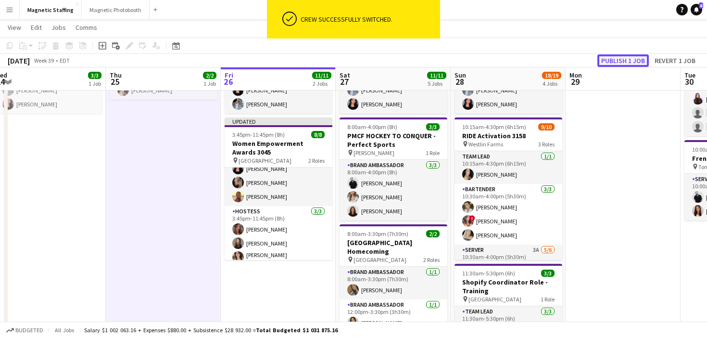
click at [615, 62] on button "Publish 1 job" at bounding box center [622, 60] width 51 height 13
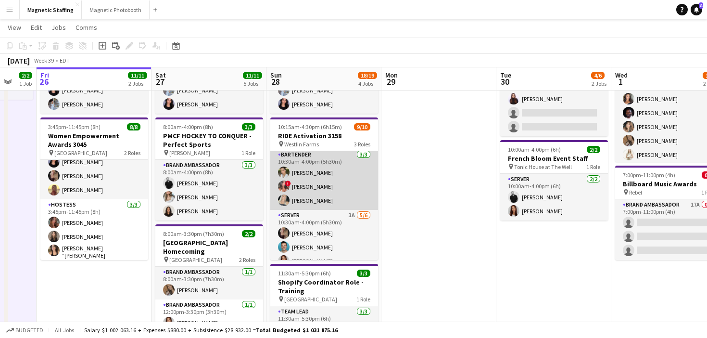
scroll to position [87, 0]
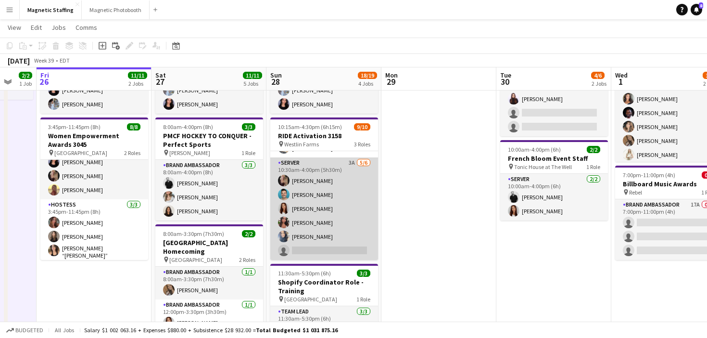
click at [304, 192] on app-card-role "Server 3A [DATE] 10:30am-4:00pm (5h30m) [PERSON_NAME] [PERSON_NAME] [PERSON_NAM…" at bounding box center [324, 208] width 108 height 102
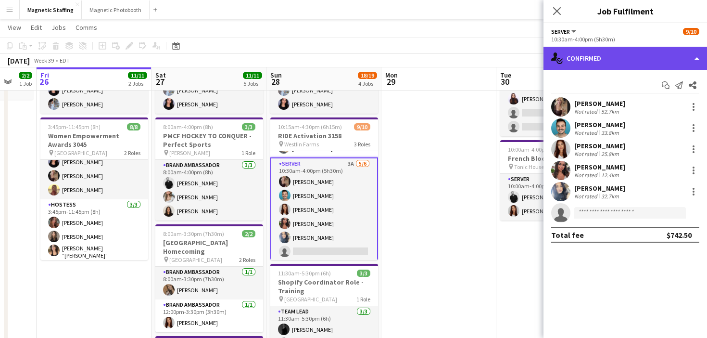
click at [617, 52] on div "single-neutral-actions-check-2 Confirmed" at bounding box center [625, 58] width 164 height 23
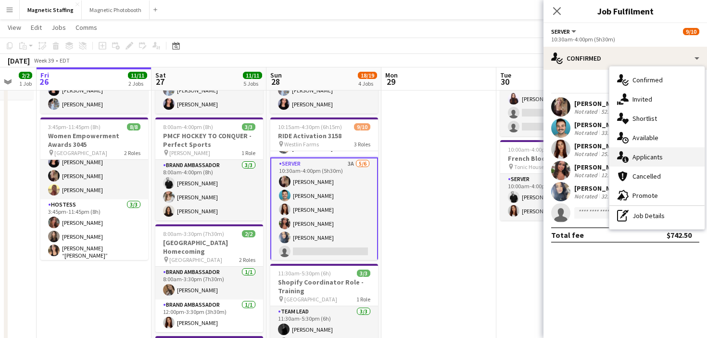
click at [624, 160] on icon at bounding box center [625, 159] width 6 height 6
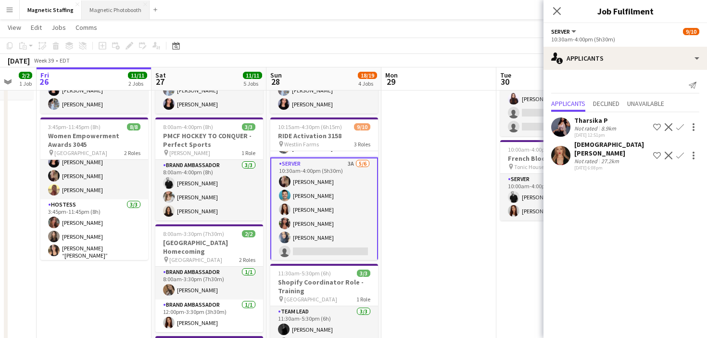
click at [106, 15] on button "Magnetic Photobooth Close" at bounding box center [116, 9] width 68 height 19
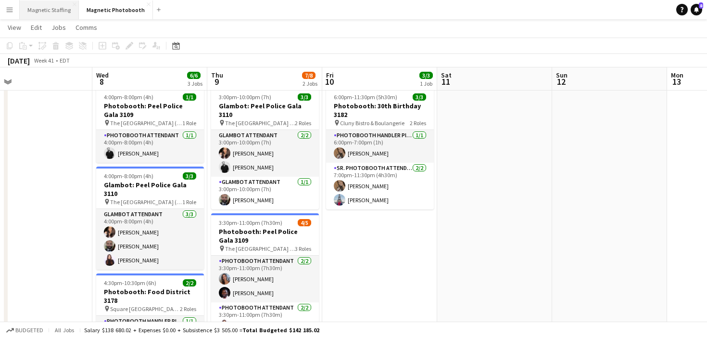
click at [44, 12] on button "Magnetic Staffing Close" at bounding box center [49, 9] width 59 height 19
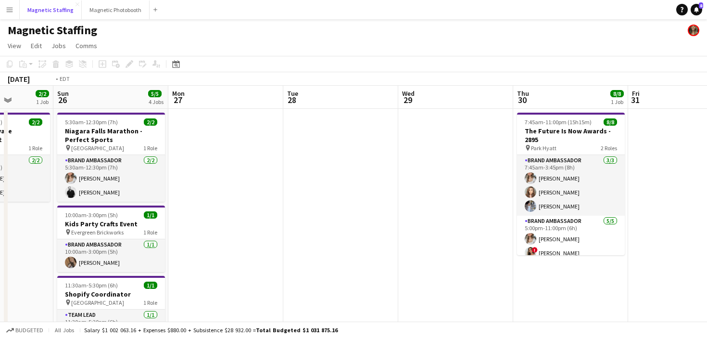
scroll to position [0, 321]
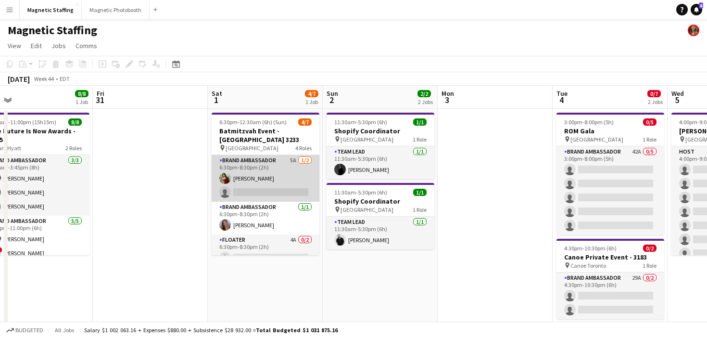
click at [306, 183] on app-card-role "Brand Ambassador 5A [DATE] 6:30pm-8:30pm (2h) [PERSON_NAME] single-neutral-acti…" at bounding box center [266, 178] width 108 height 47
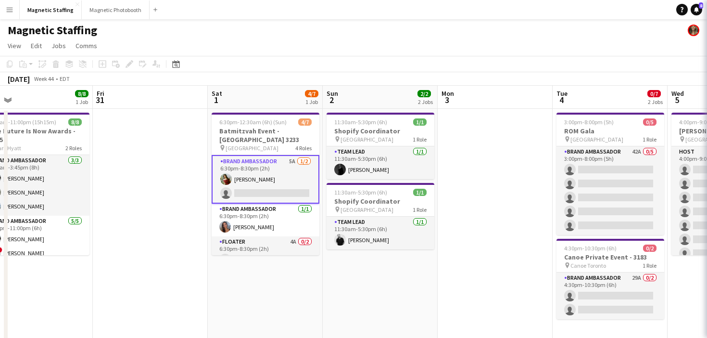
scroll to position [0, 252]
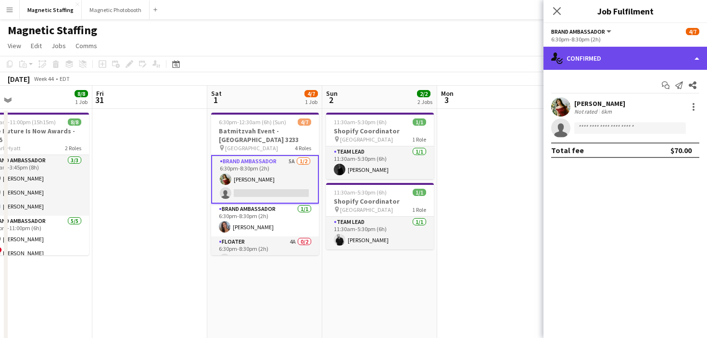
click at [625, 61] on div "single-neutral-actions-check-2 Confirmed" at bounding box center [625, 58] width 164 height 23
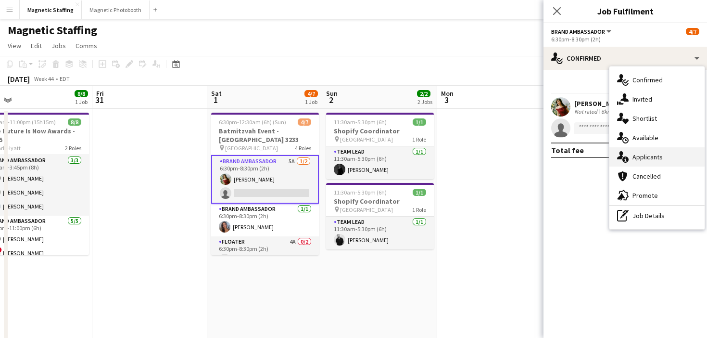
click at [640, 159] on span "Applicants" at bounding box center [647, 156] width 30 height 9
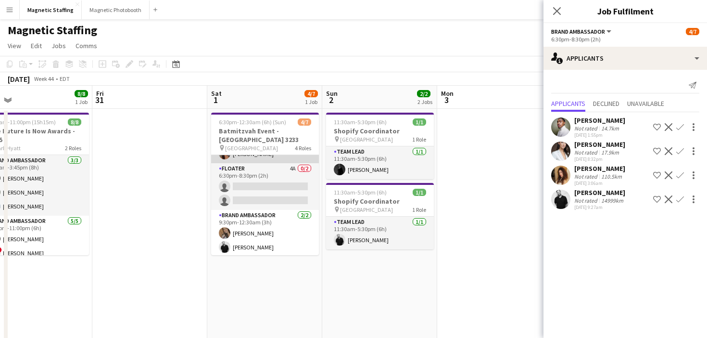
scroll to position [0, 0]
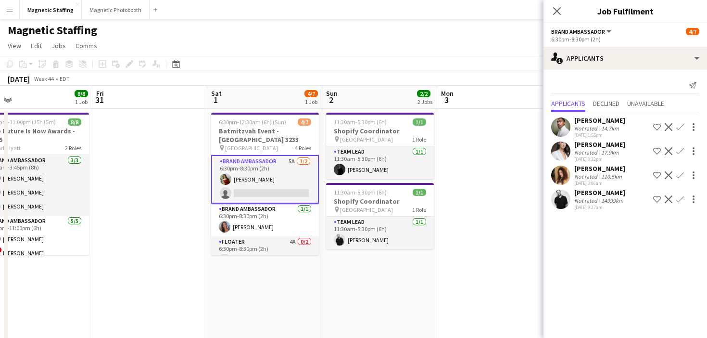
click at [682, 199] on app-icon "Confirm" at bounding box center [680, 199] width 8 height 8
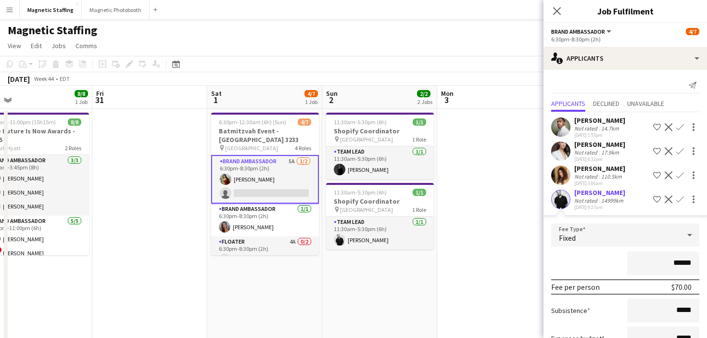
scroll to position [73, 0]
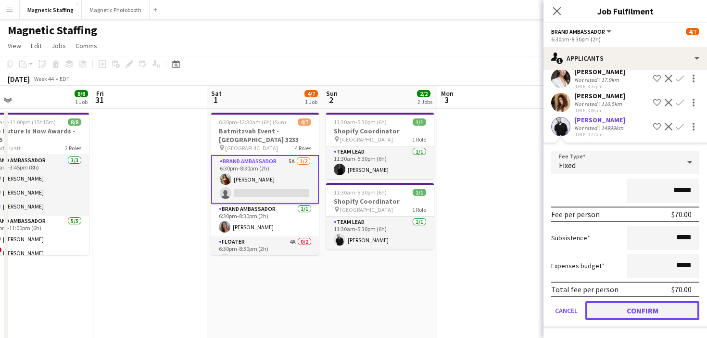
click at [618, 309] on button "Confirm" at bounding box center [642, 310] width 114 height 19
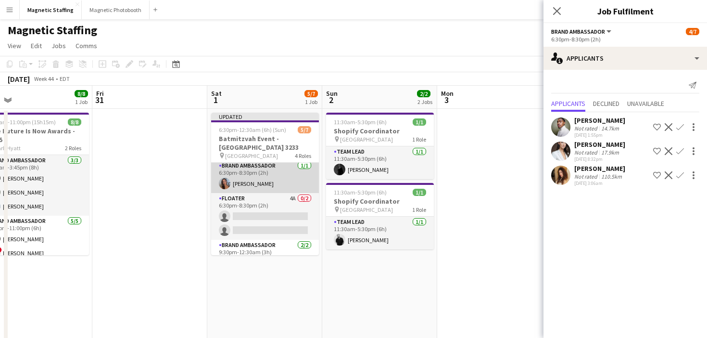
click at [258, 232] on app-card-role "Floater 4A 0/2 6:30pm-8:30pm (2h) single-neutral-actions single-neutral-actions" at bounding box center [265, 216] width 108 height 47
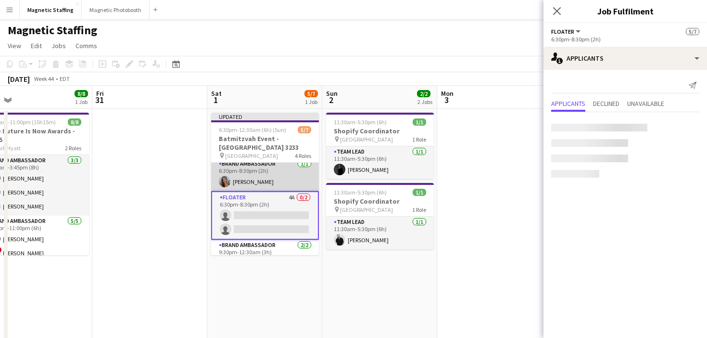
scroll to position [49, 0]
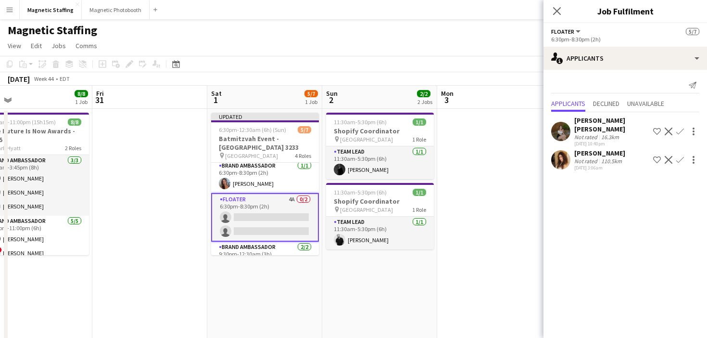
click at [563, 126] on app-user-avatar at bounding box center [560, 131] width 19 height 19
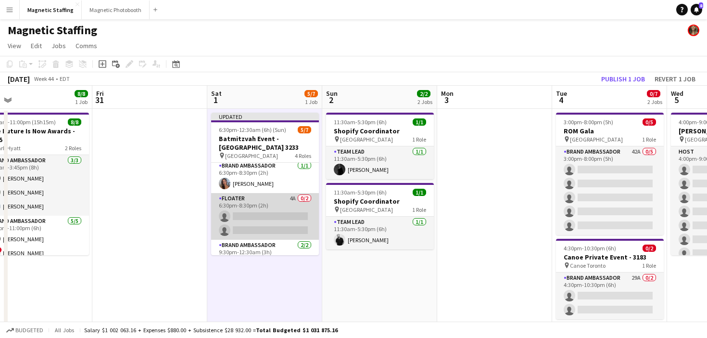
scroll to position [80, 0]
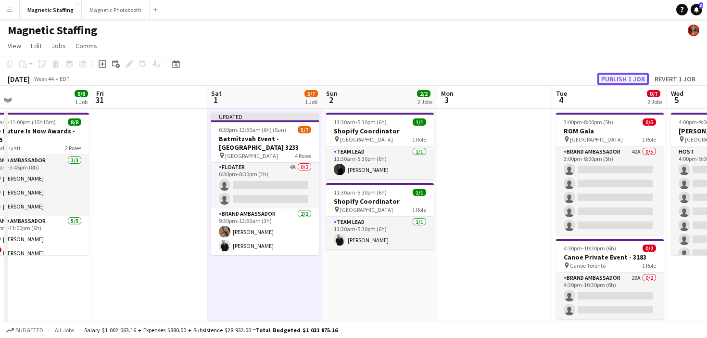
click at [611, 77] on button "Publish 1 job" at bounding box center [622, 79] width 51 height 13
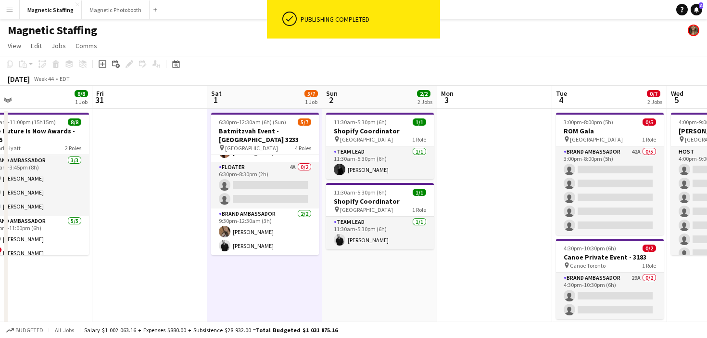
click at [257, 198] on app-card-role "Floater 4A 0/2 6:30pm-8:30pm (2h) single-neutral-actions single-neutral-actions" at bounding box center [265, 185] width 108 height 47
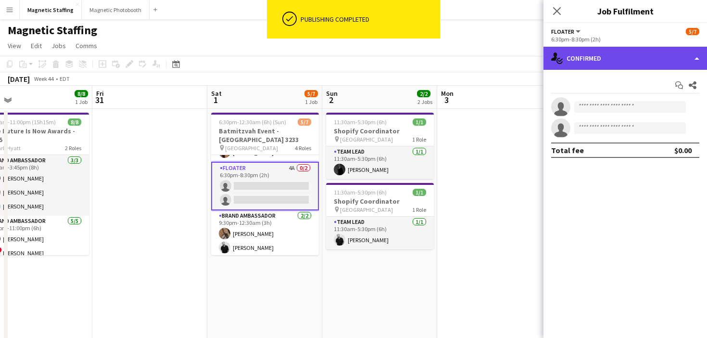
click at [616, 68] on div "single-neutral-actions-check-2 Confirmed" at bounding box center [625, 58] width 164 height 23
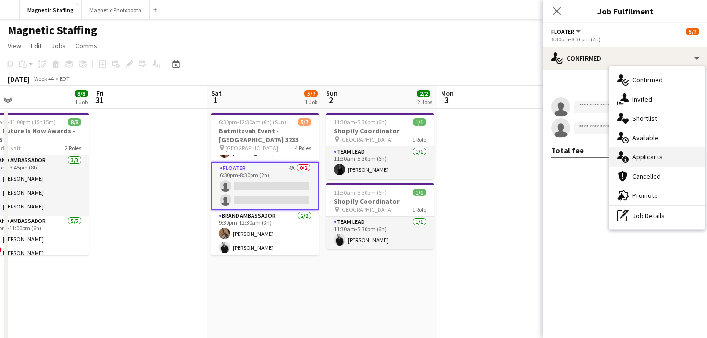
click at [625, 161] on icon "single-neutral-actions-information" at bounding box center [623, 157] width 12 height 12
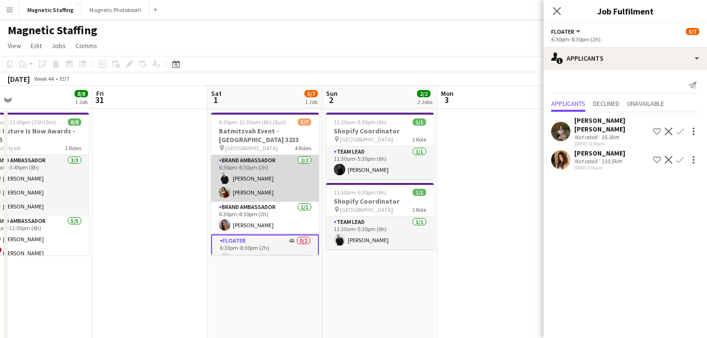
click at [295, 180] on app-card-role "Brand Ambassador [DATE] 6:30pm-8:30pm (2h) [PERSON_NAME] [PERSON_NAME]" at bounding box center [265, 178] width 108 height 47
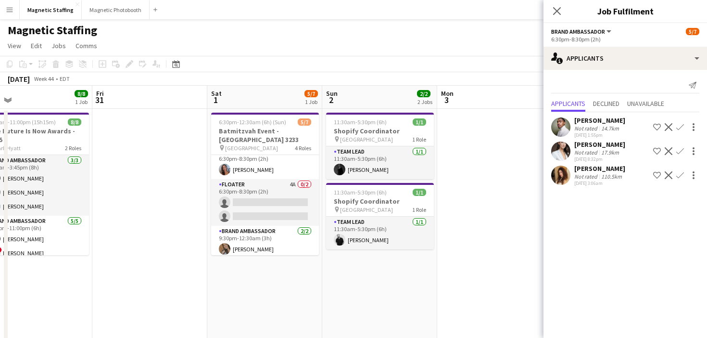
scroll to position [73, 0]
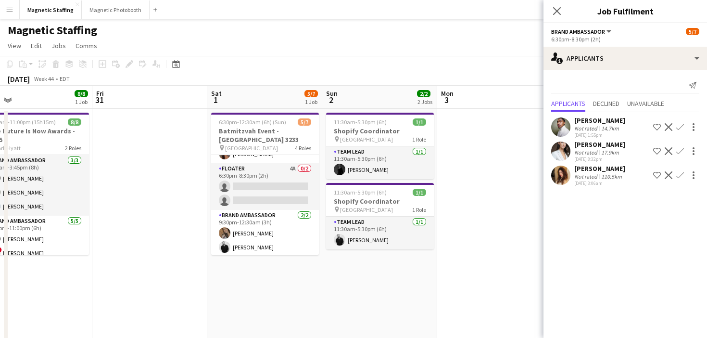
click at [295, 180] on app-card-role "Floater 4A 0/2 6:30pm-8:30pm (2h) single-neutral-actions single-neutral-actions" at bounding box center [265, 186] width 108 height 47
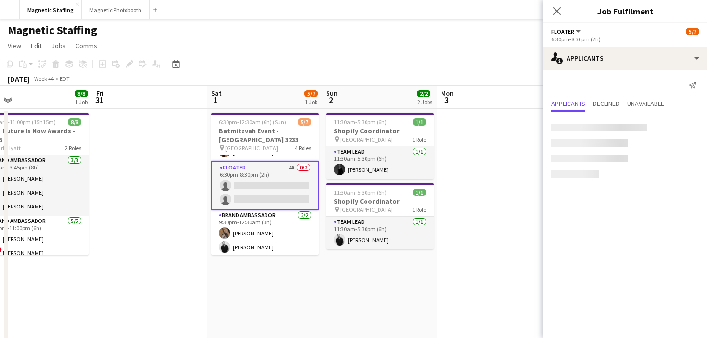
scroll to position [71, 0]
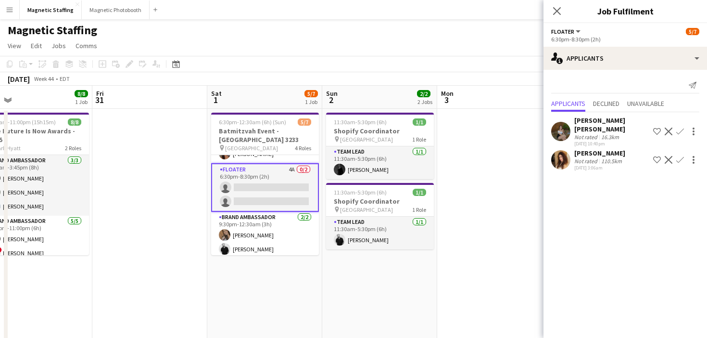
click at [558, 156] on app-user-avatar at bounding box center [560, 159] width 19 height 19
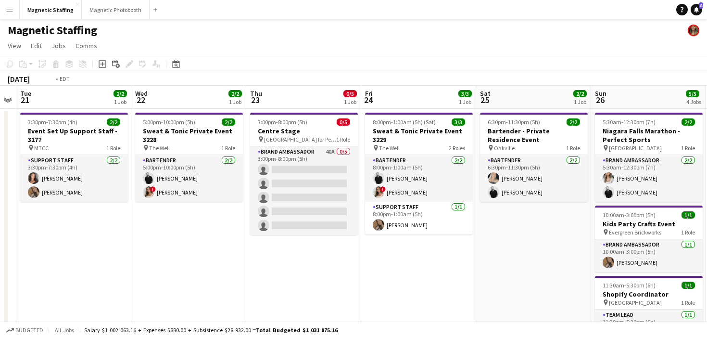
scroll to position [0, 214]
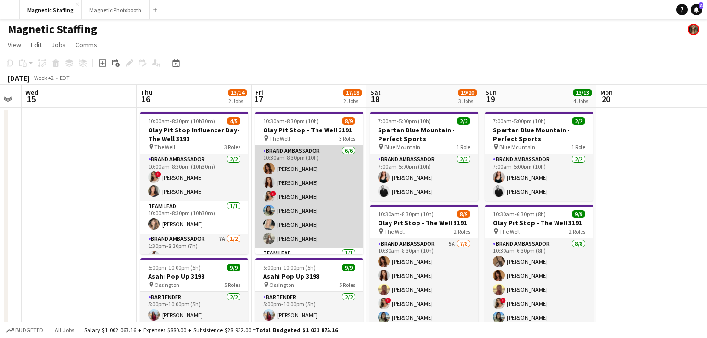
scroll to position [73, 0]
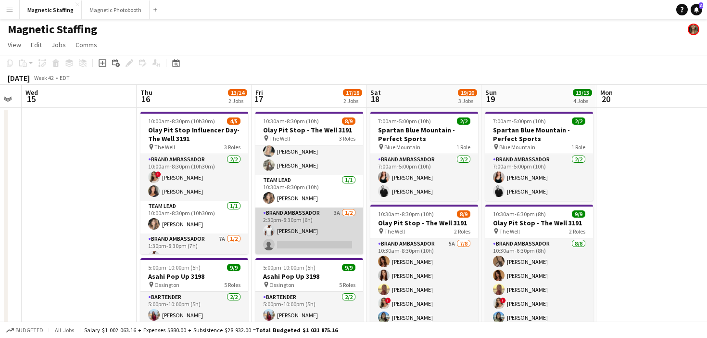
click at [292, 251] on app-card-role "Brand Ambassador 3A [DATE] 2:30pm-8:30pm (6h) [PERSON_NAME] single-neutral-acti…" at bounding box center [309, 230] width 108 height 47
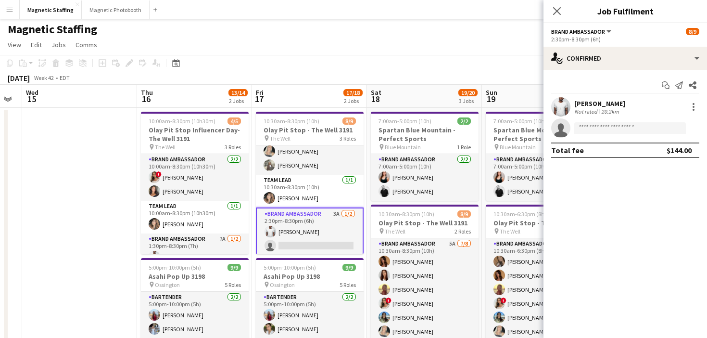
click at [645, 26] on app-options-switcher "Brand Ambassador All roles Brand Ambassador [DATE] 2:30pm-8:30pm (6h)" at bounding box center [625, 35] width 164 height 24
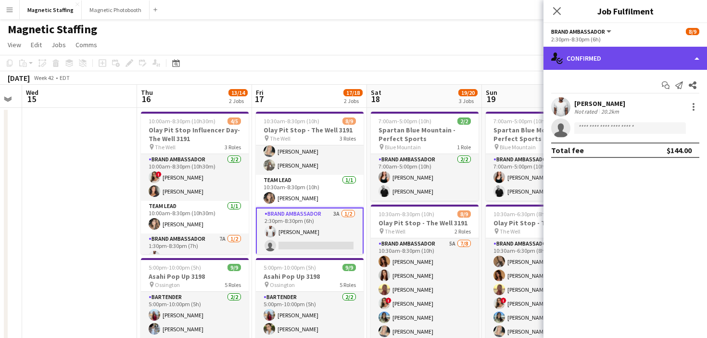
click at [611, 53] on div "single-neutral-actions-check-2 Confirmed" at bounding box center [625, 58] width 164 height 23
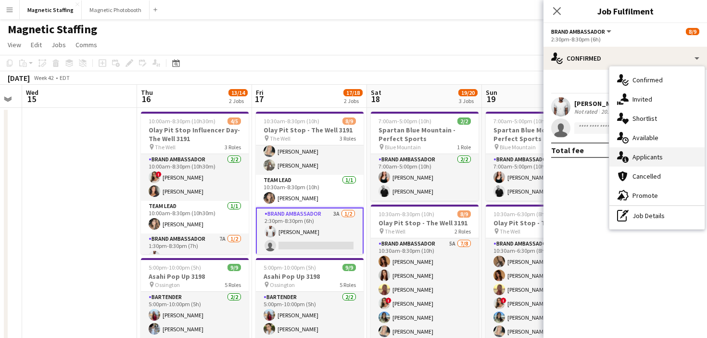
click at [624, 162] on icon at bounding box center [625, 159] width 6 height 6
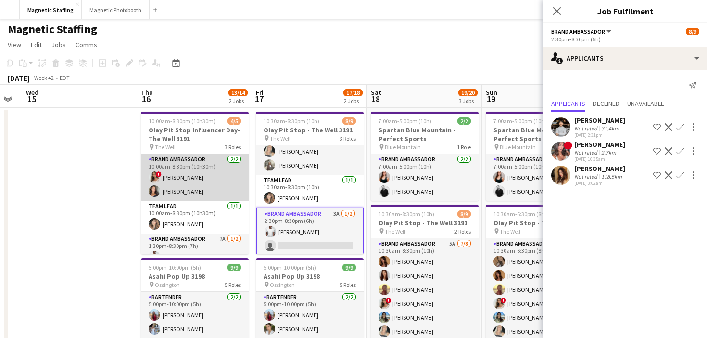
scroll to position [26, 0]
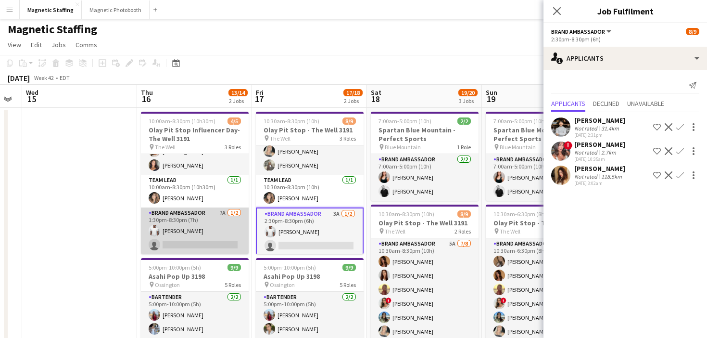
click at [195, 231] on app-card-role "Brand Ambassador 7A [DATE] 1:30pm-8:30pm (7h) [PERSON_NAME] single-neutral-acti…" at bounding box center [195, 230] width 108 height 47
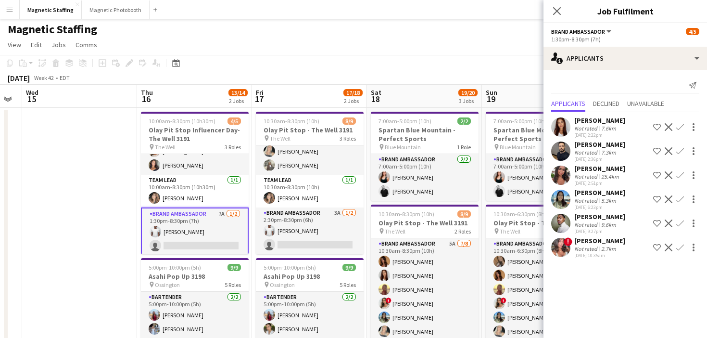
scroll to position [0, 0]
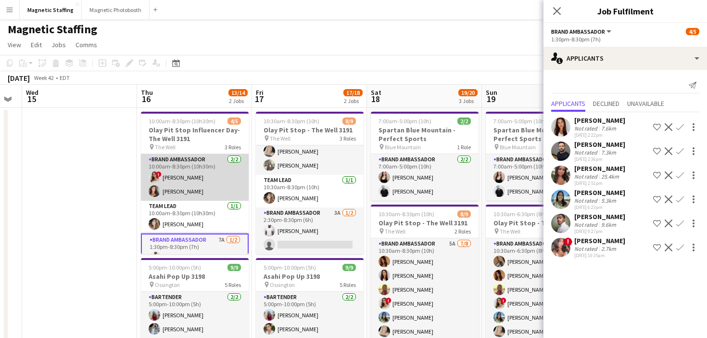
click at [201, 178] on app-card-role "Brand Ambassador [DATE] 10:00am-8:30pm (10h30m) ! [PERSON_NAME] [PERSON_NAME]" at bounding box center [195, 177] width 108 height 47
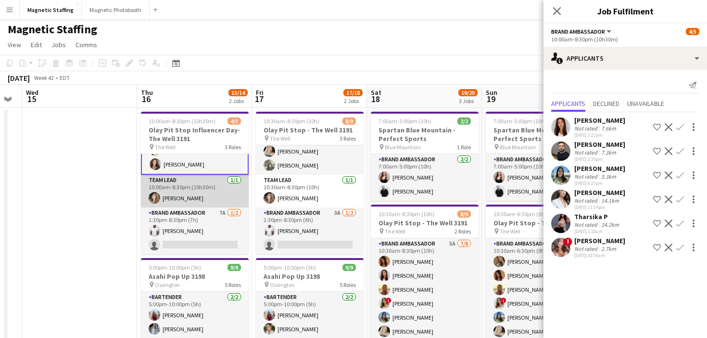
click at [195, 191] on app-card-role "Team Lead [DATE] 10:00am-8:30pm (10h30m) [PERSON_NAME]" at bounding box center [195, 191] width 108 height 33
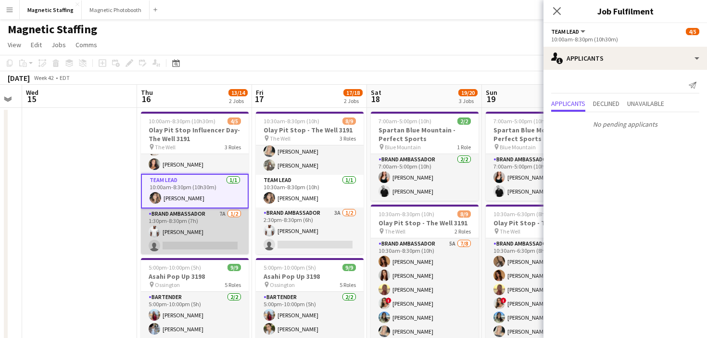
click at [189, 227] on app-card-role "Brand Ambassador 7A [DATE] 1:30pm-8:30pm (7h) [PERSON_NAME] single-neutral-acti…" at bounding box center [195, 231] width 108 height 47
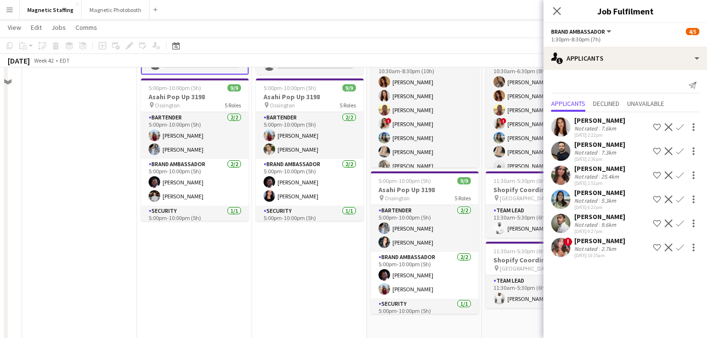
scroll to position [200, 0]
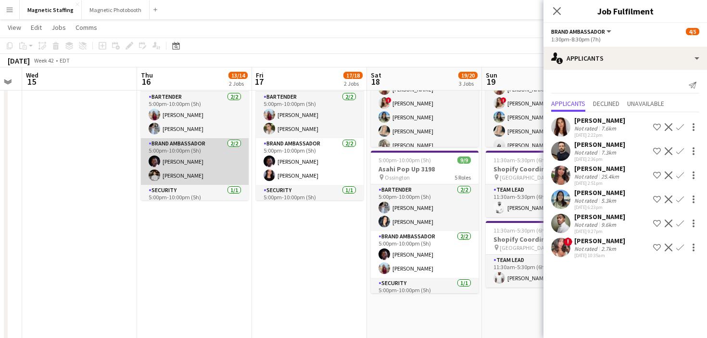
click at [192, 161] on app-card-role "Brand Ambassador [DATE] 5:00pm-10:00pm (5h) [PERSON_NAME] [PERSON_NAME]" at bounding box center [195, 161] width 108 height 47
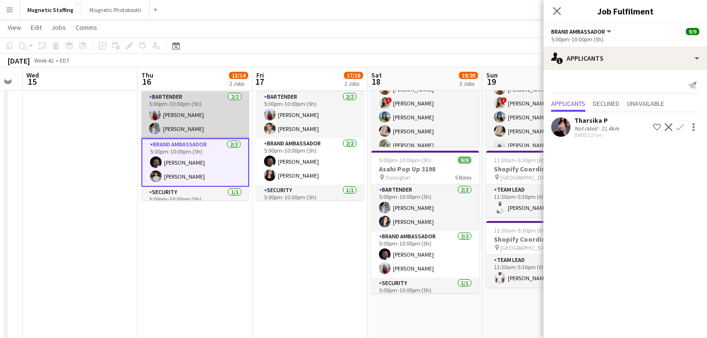
click at [202, 138] on div "Bartender [DATE] 5:00pm-10:00pm (5h) [PERSON_NAME] [PERSON_NAME] Brand Ambassad…" at bounding box center [195, 145] width 108 height 109
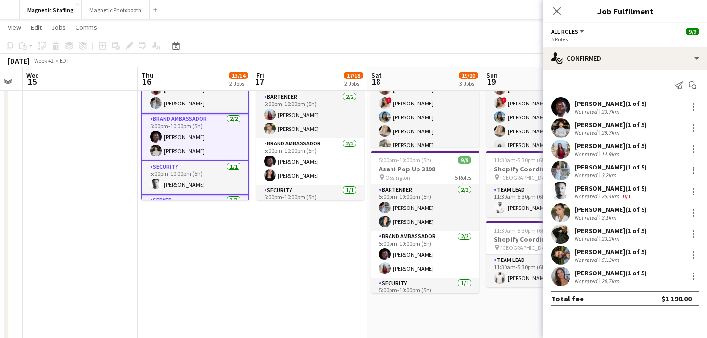
scroll to position [116, 0]
